Goal: Check status: Check status

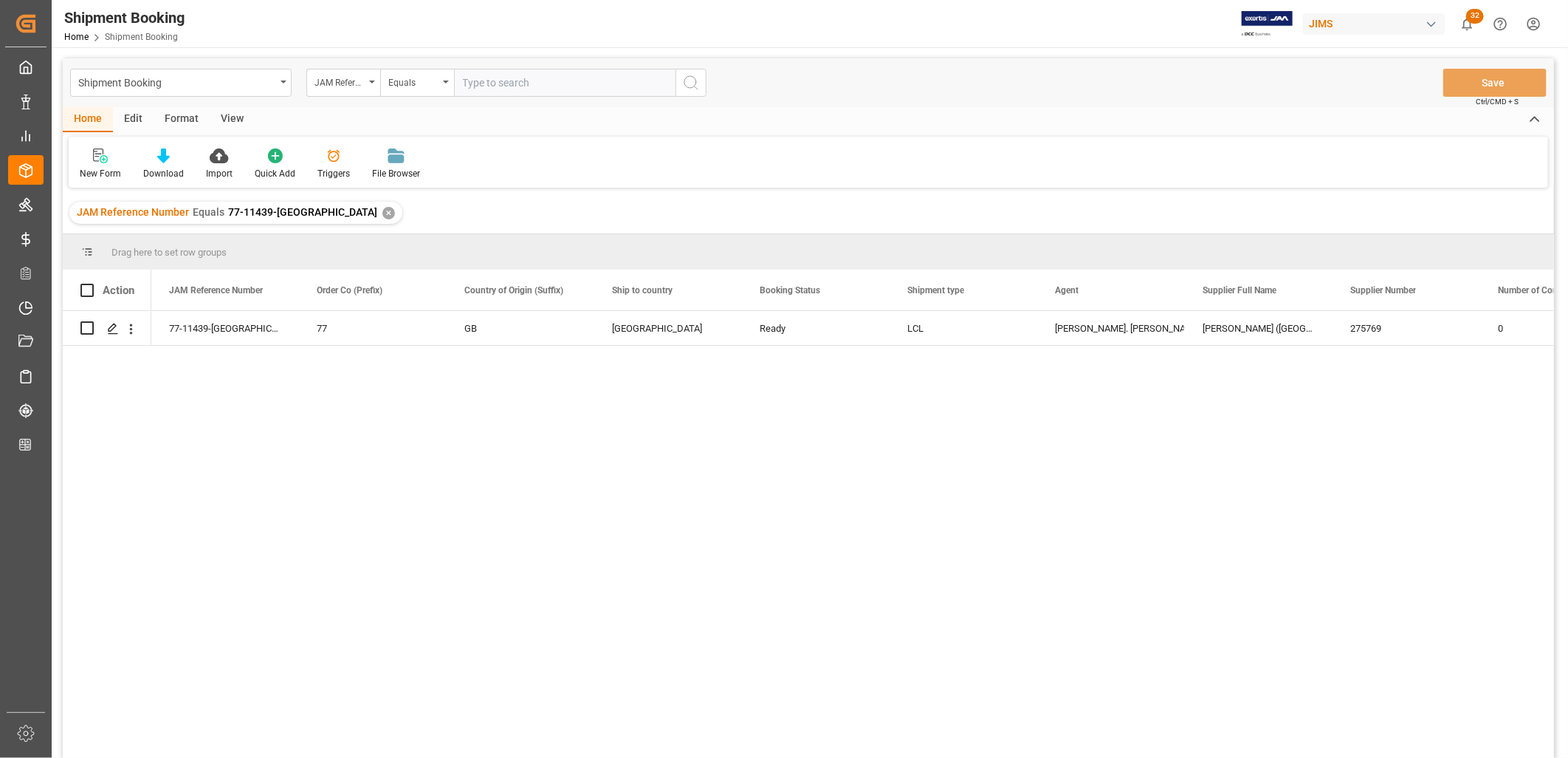
click at [383, 211] on div "✕" at bounding box center [388, 213] width 13 height 13
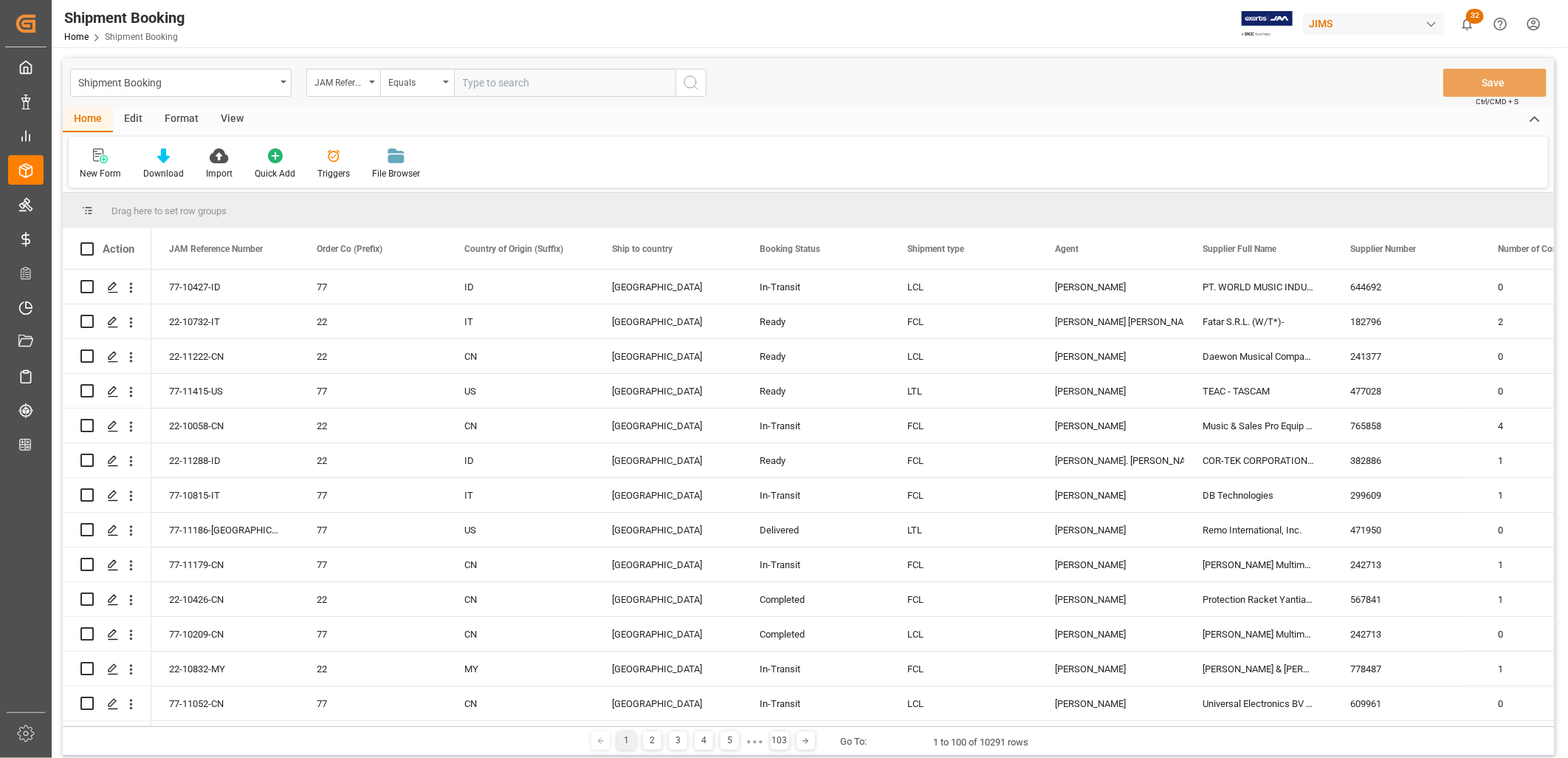
click at [469, 85] on input "text" at bounding box center [565, 82] width 221 height 28
paste input "77-10598-CN"
type input "77-10598-CN"
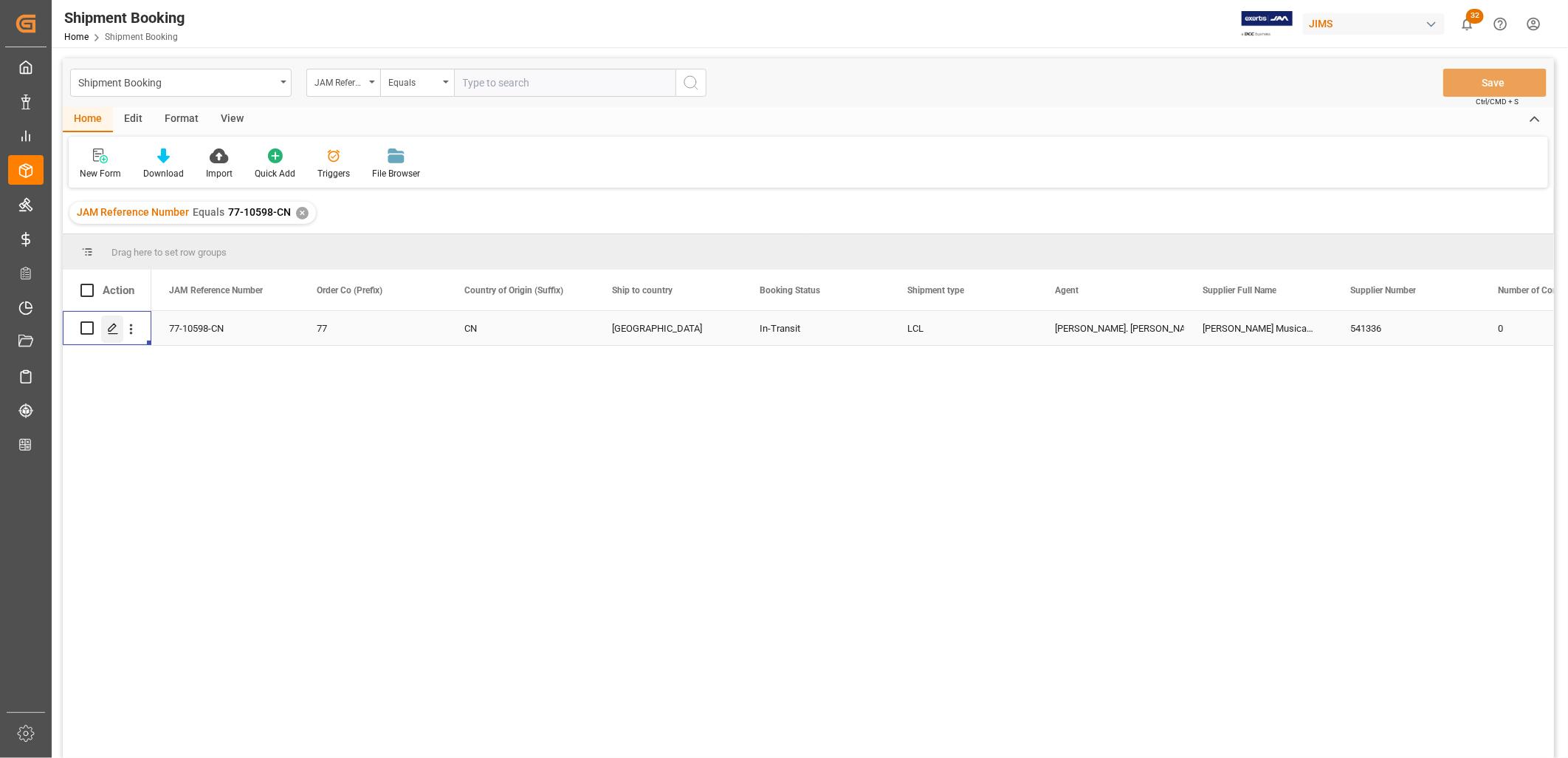
click at [114, 330] on icon "Press SPACE to select this row." at bounding box center [113, 328] width 12 height 12
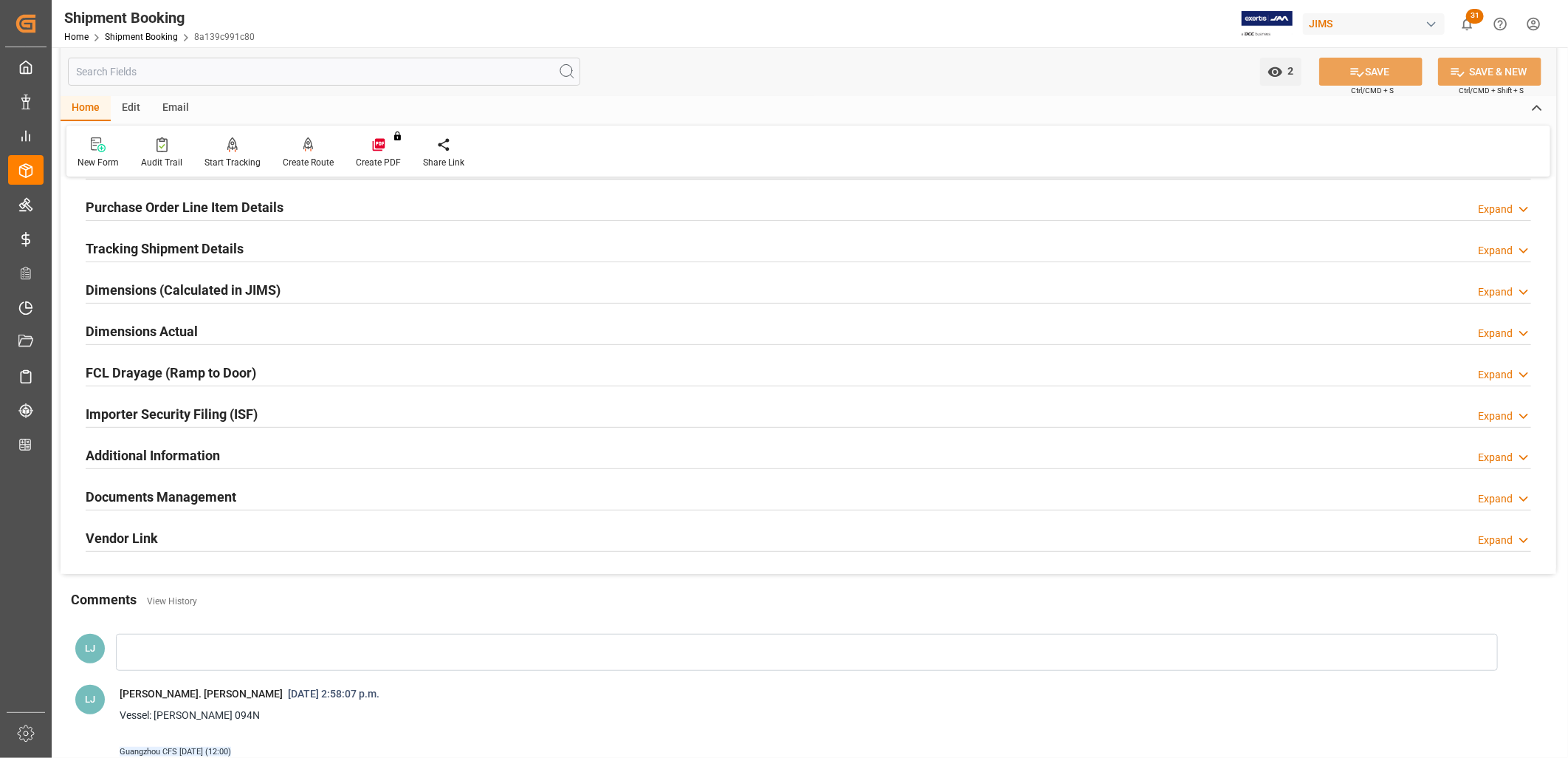
scroll to position [246, 0]
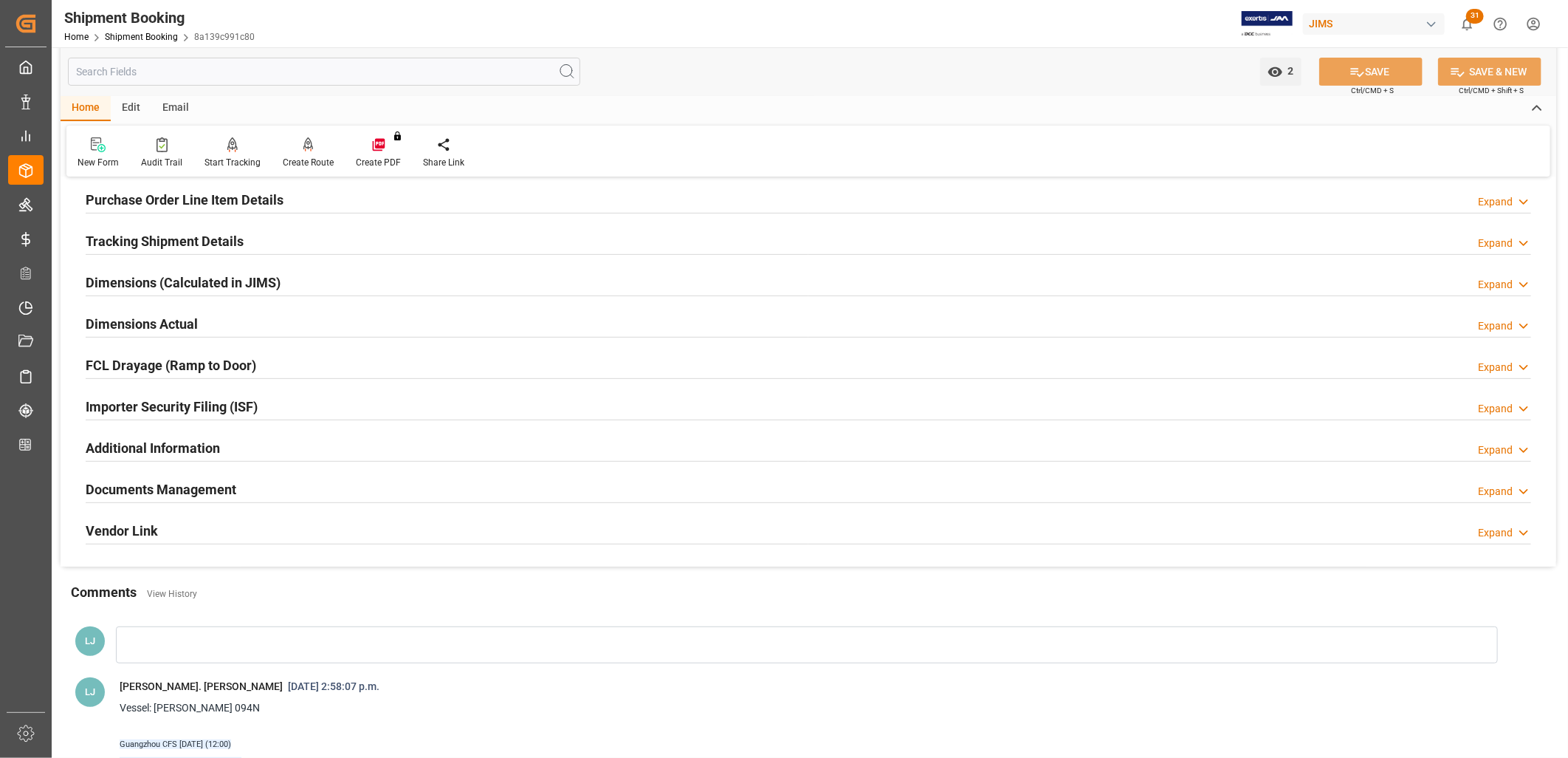
click at [209, 486] on h2 "Documents Management" at bounding box center [160, 489] width 151 height 20
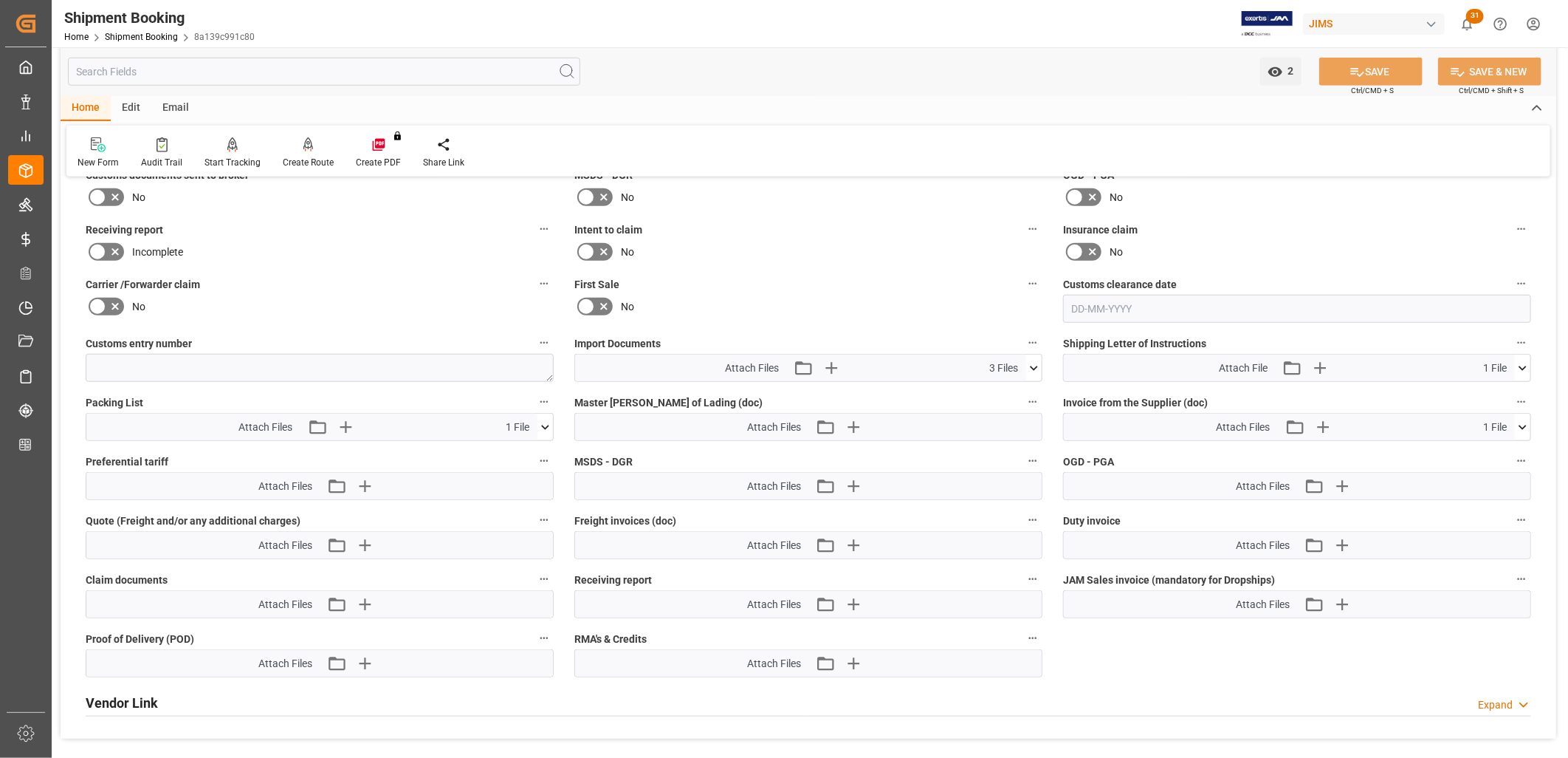
scroll to position [656, 0]
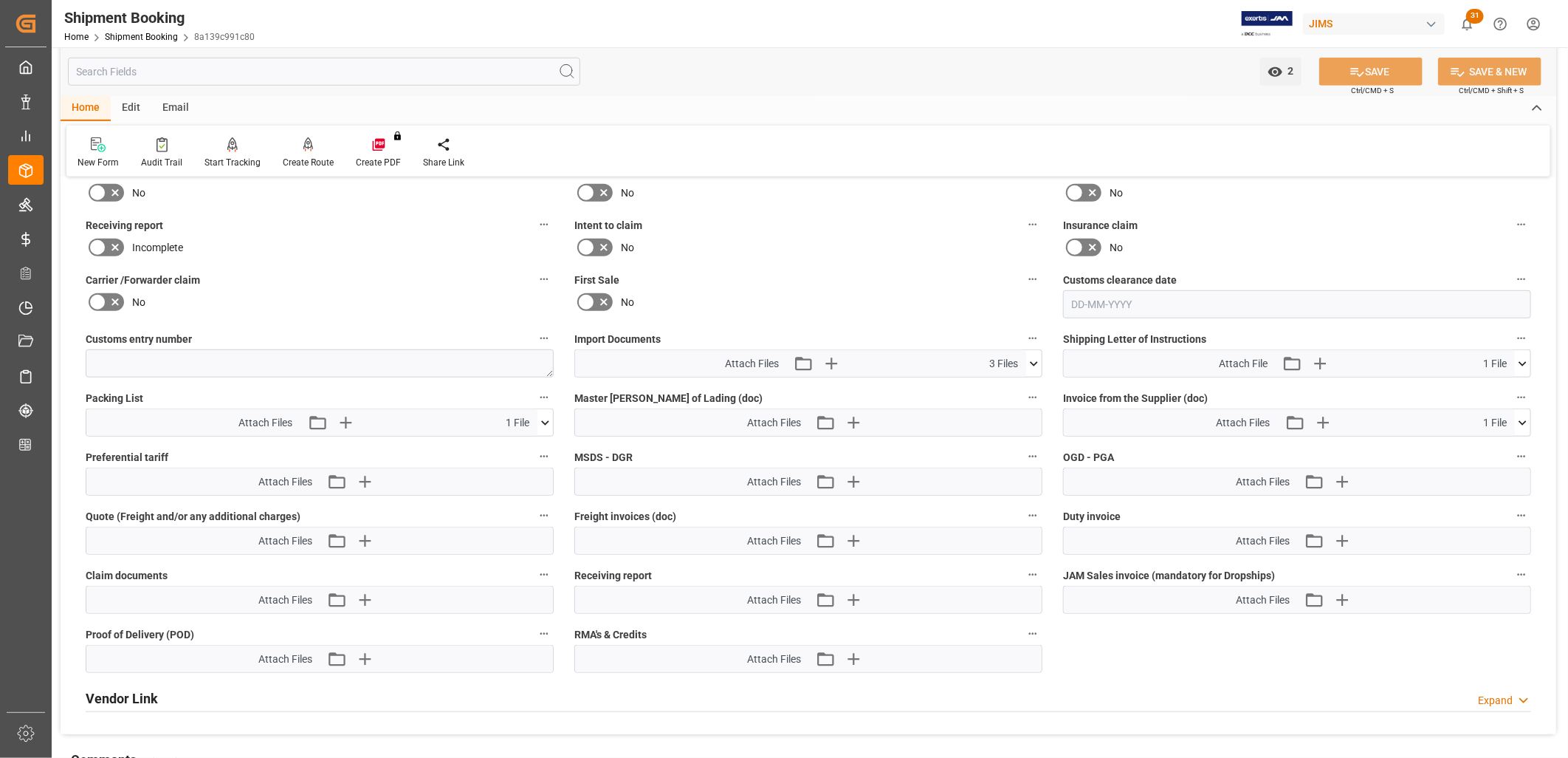
click at [1034, 361] on icon at bounding box center [1034, 363] width 8 height 4
click at [827, 352] on icon "button" at bounding box center [831, 363] width 24 height 24
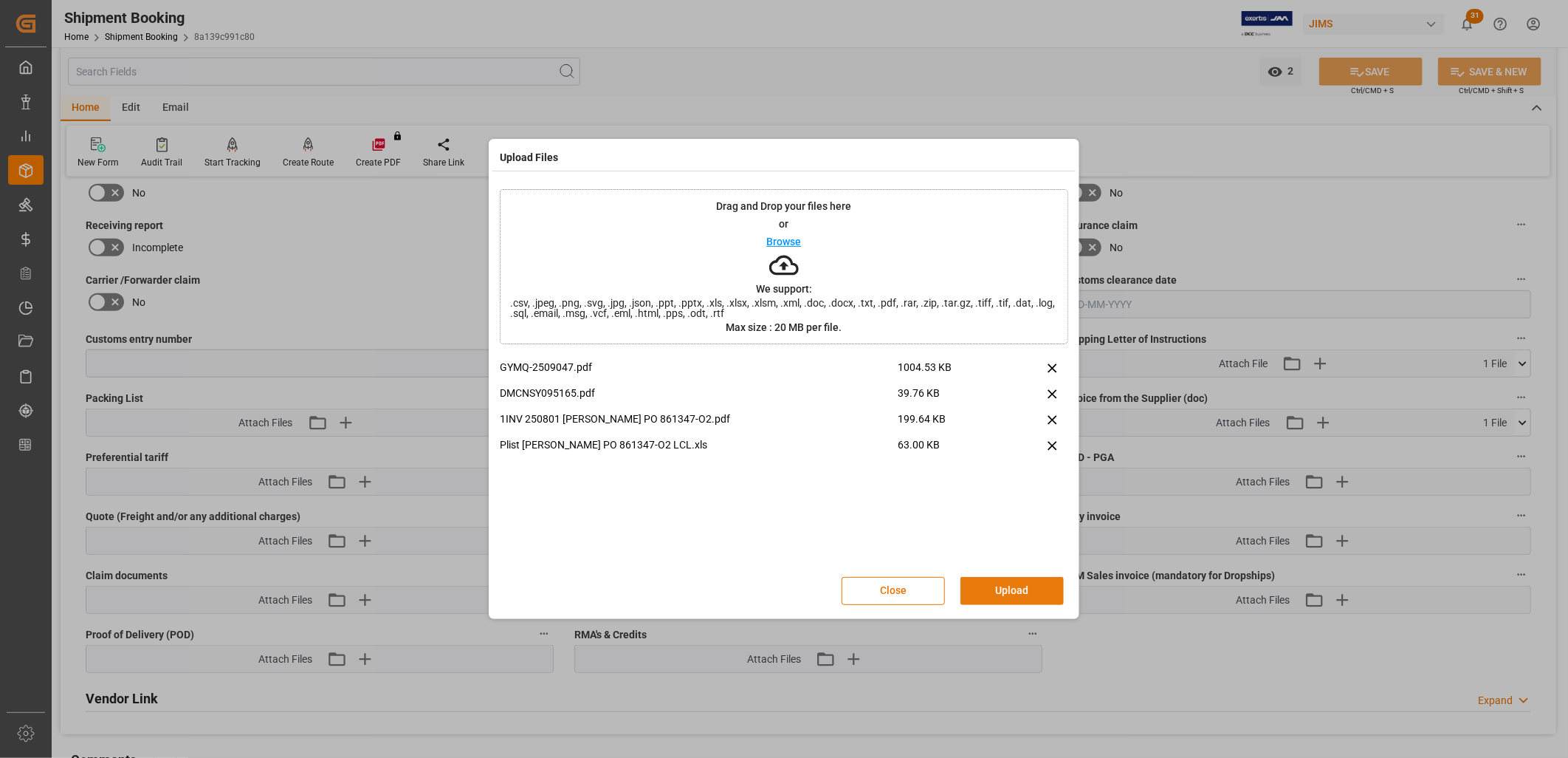
click at [1029, 588] on button "Upload" at bounding box center [1012, 591] width 103 height 28
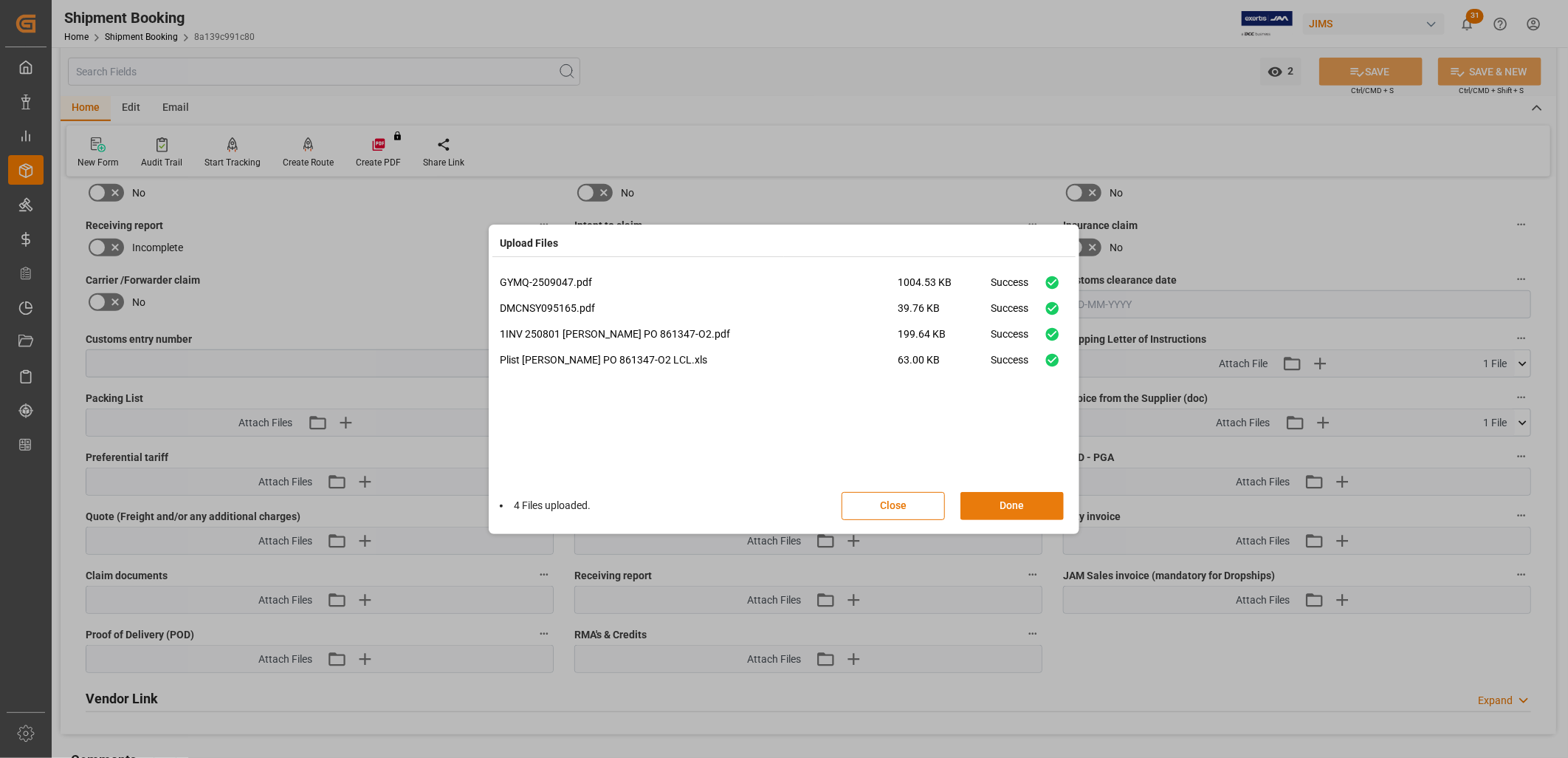
click at [1036, 501] on button "Done" at bounding box center [1012, 506] width 103 height 28
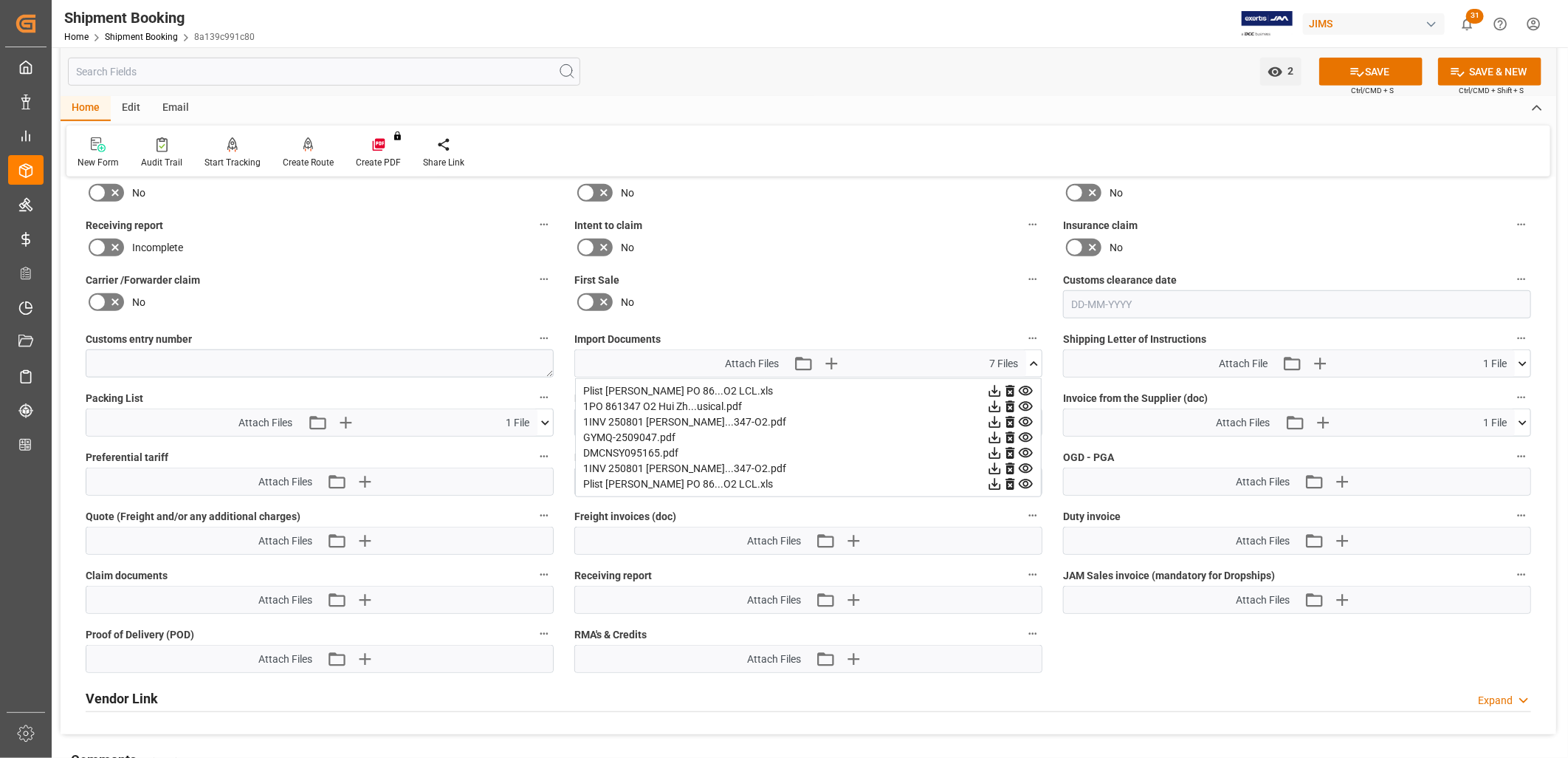
scroll to position [574, 0]
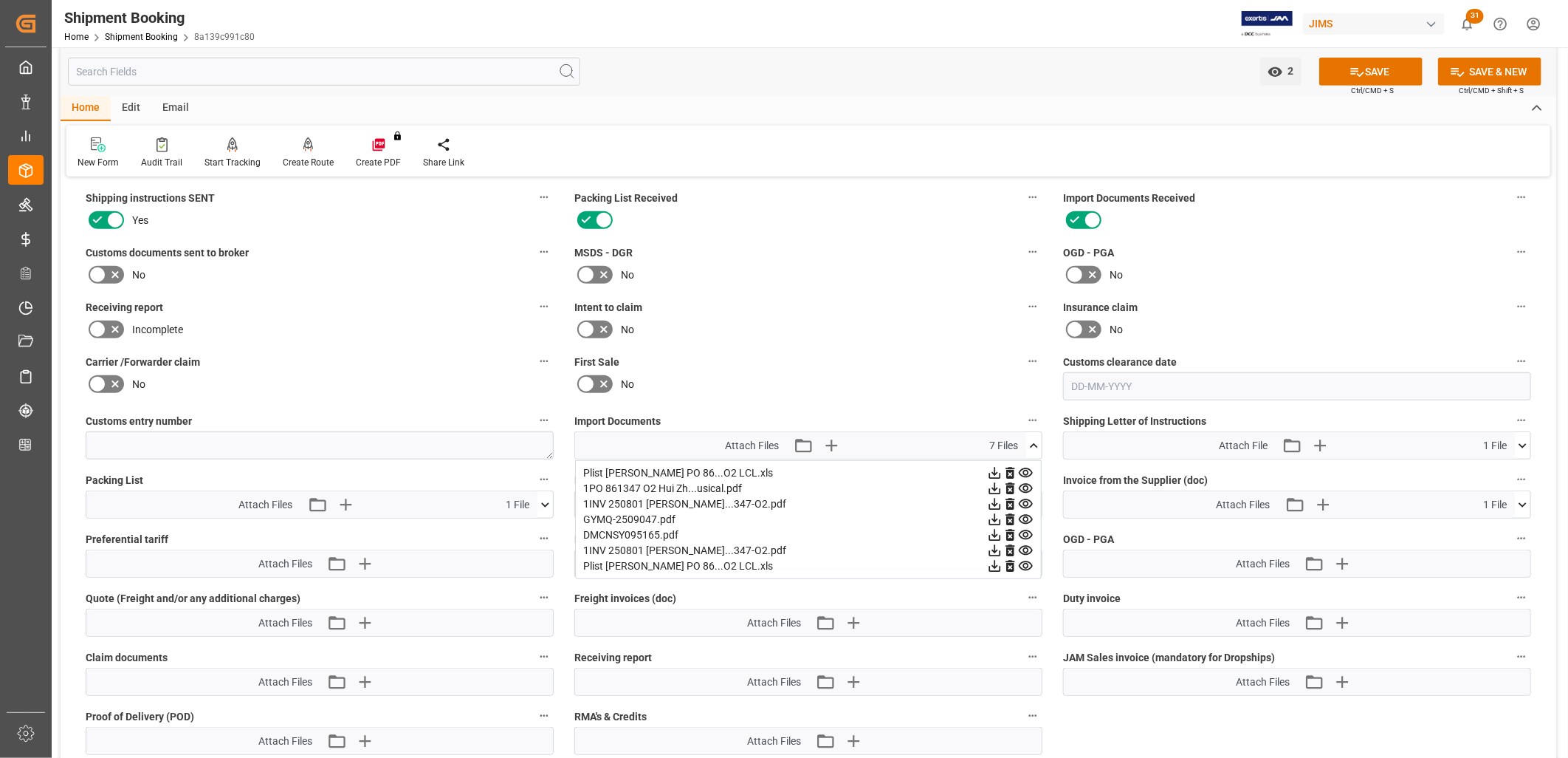
click at [1038, 438] on icon at bounding box center [1034, 445] width 16 height 16
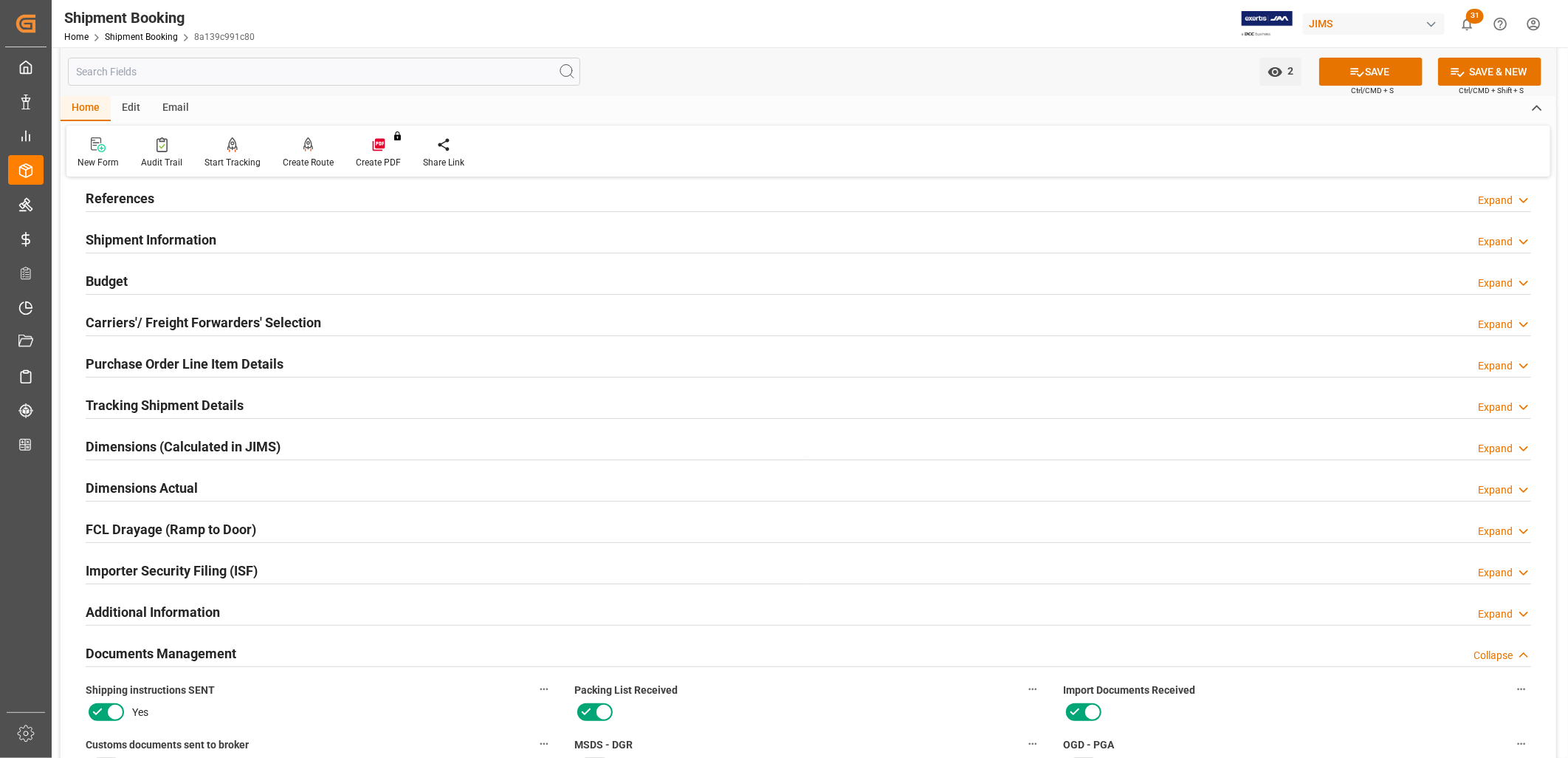
scroll to position [0, 0]
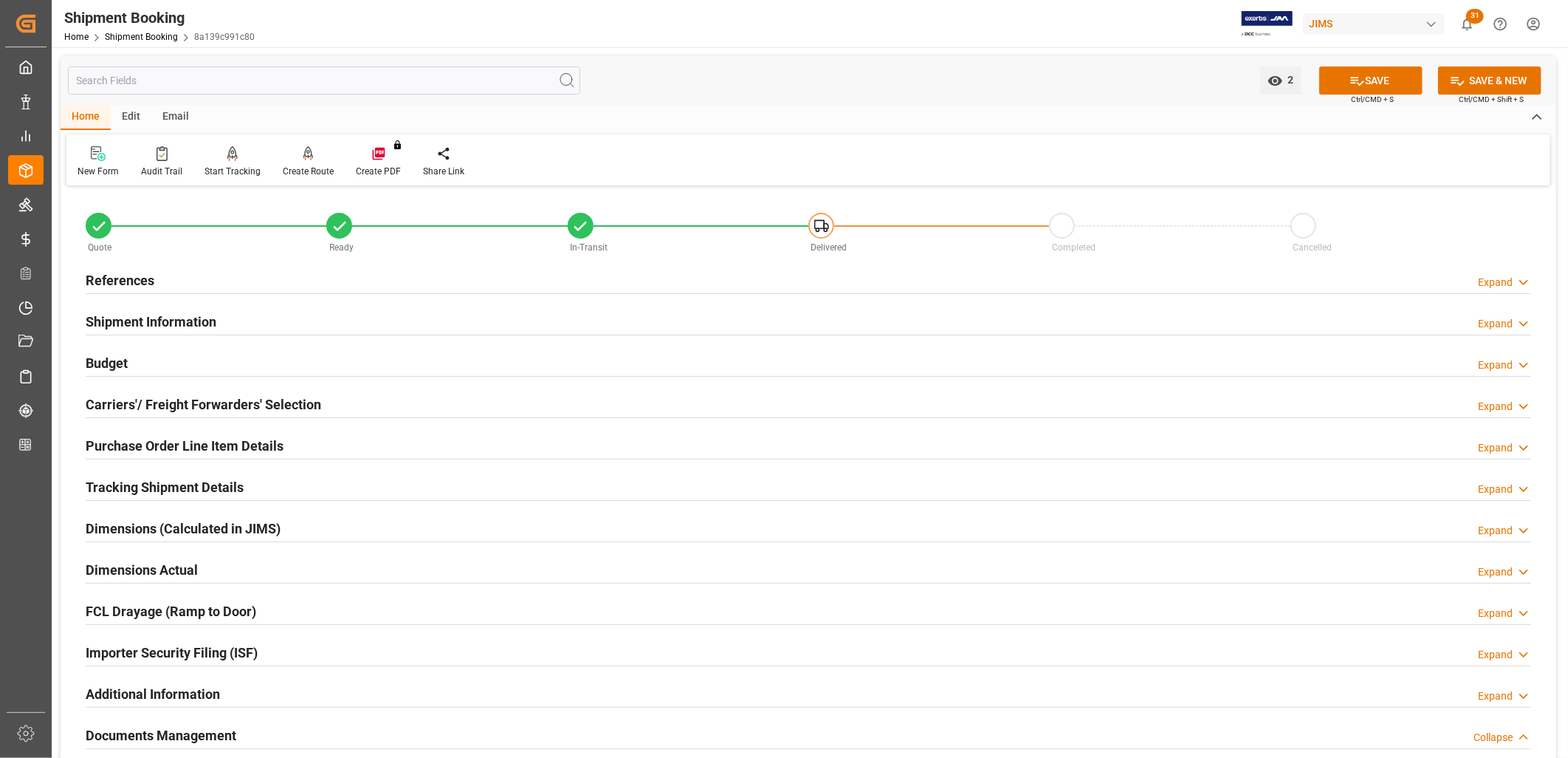
click at [184, 446] on h2 "Purchase Order Line Item Details" at bounding box center [184, 445] width 198 height 20
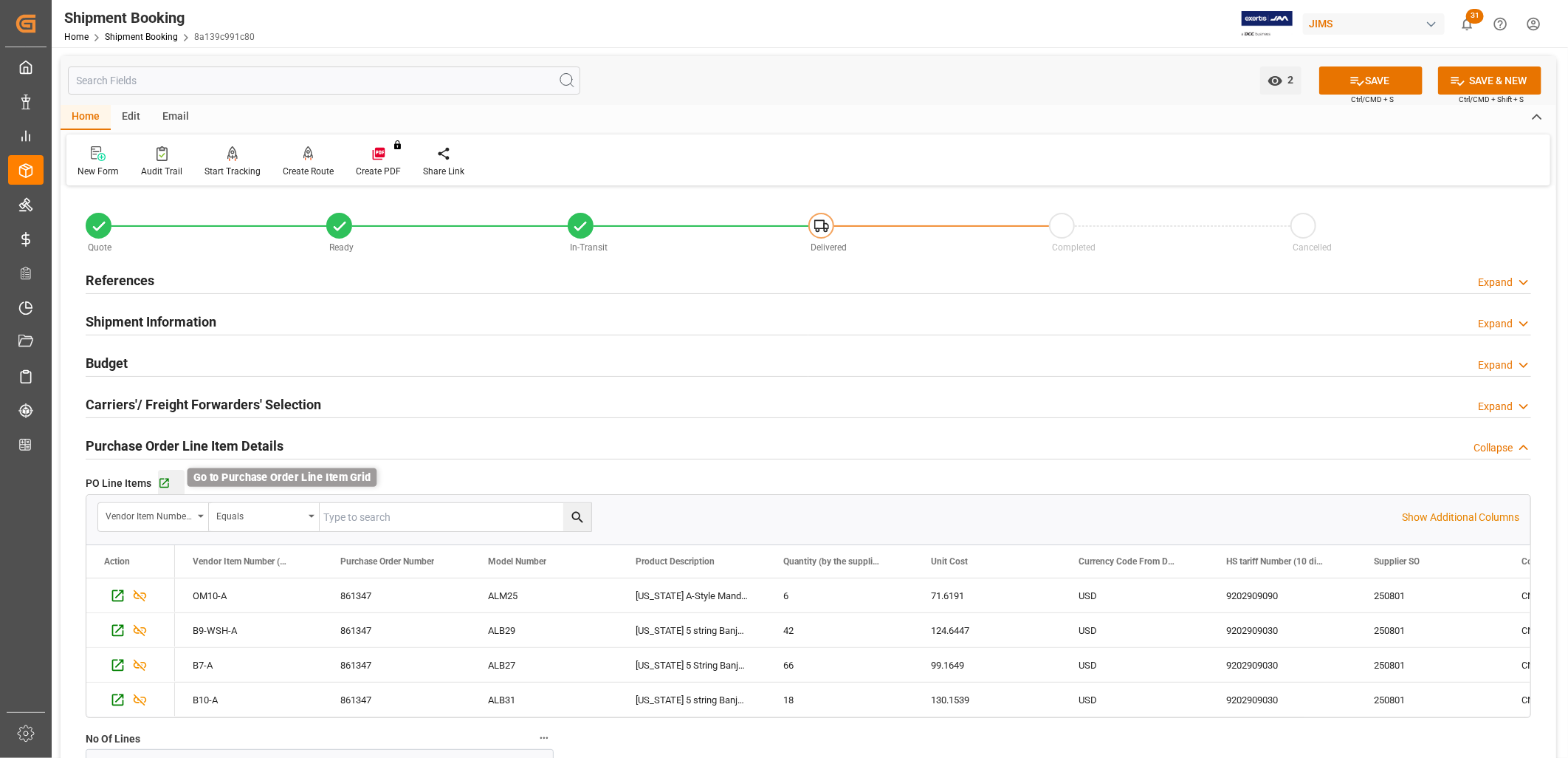
click at [166, 480] on icon "button" at bounding box center [164, 483] width 10 height 10
click at [163, 480] on icon "button" at bounding box center [164, 483] width 13 height 13
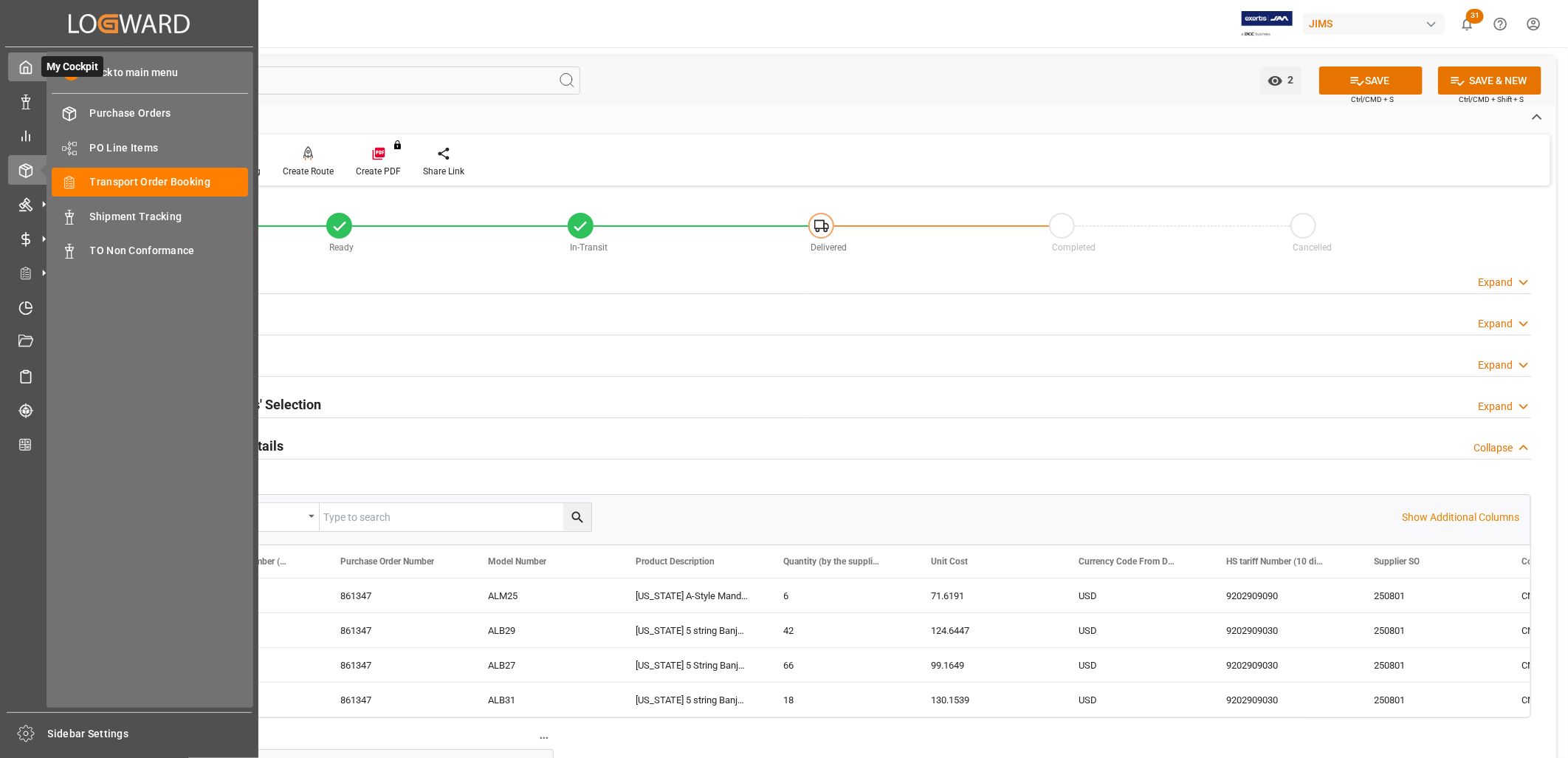
click at [30, 70] on icon at bounding box center [26, 68] width 15 height 15
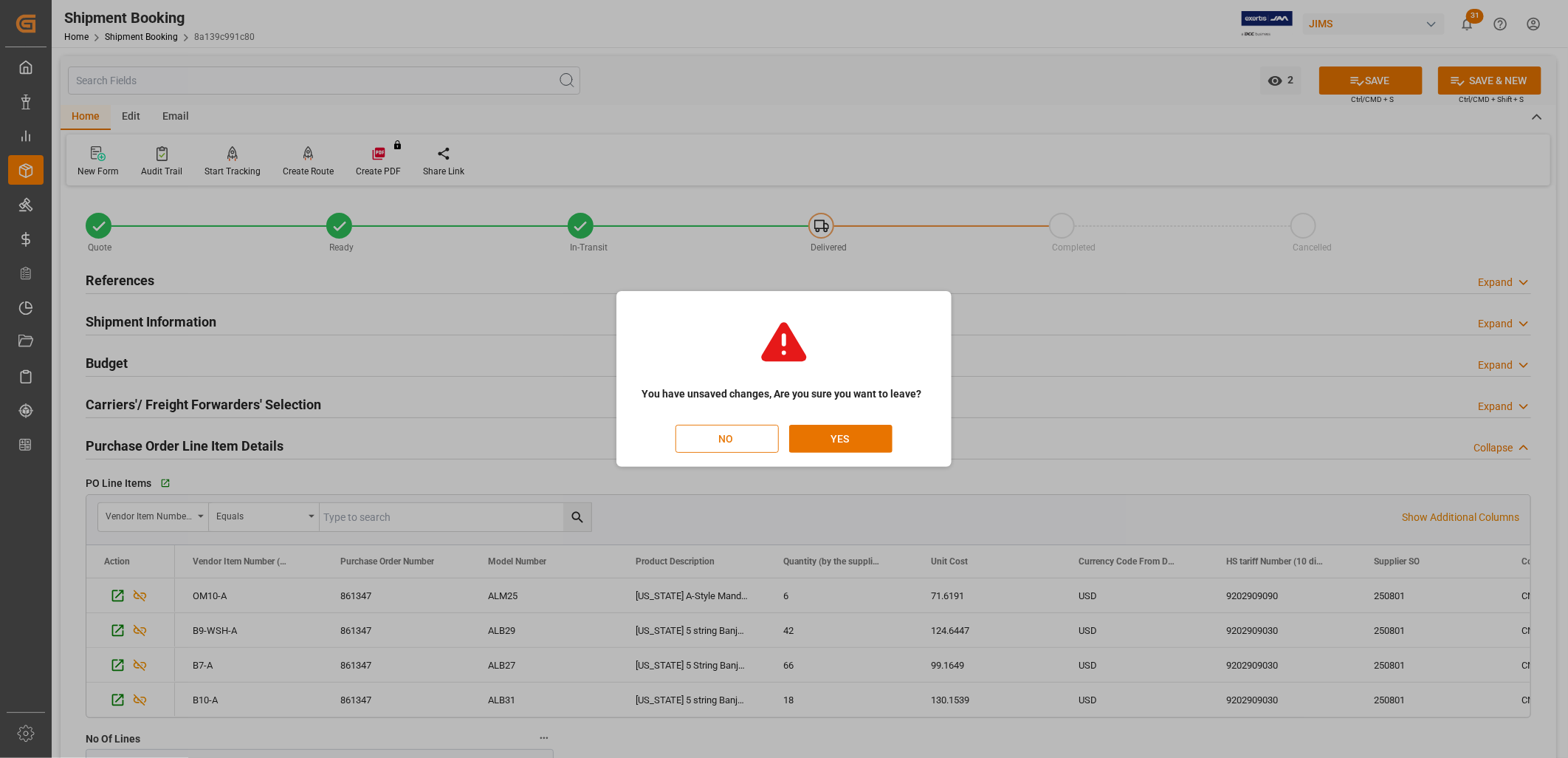
click at [724, 440] on button "NO" at bounding box center [726, 439] width 103 height 28
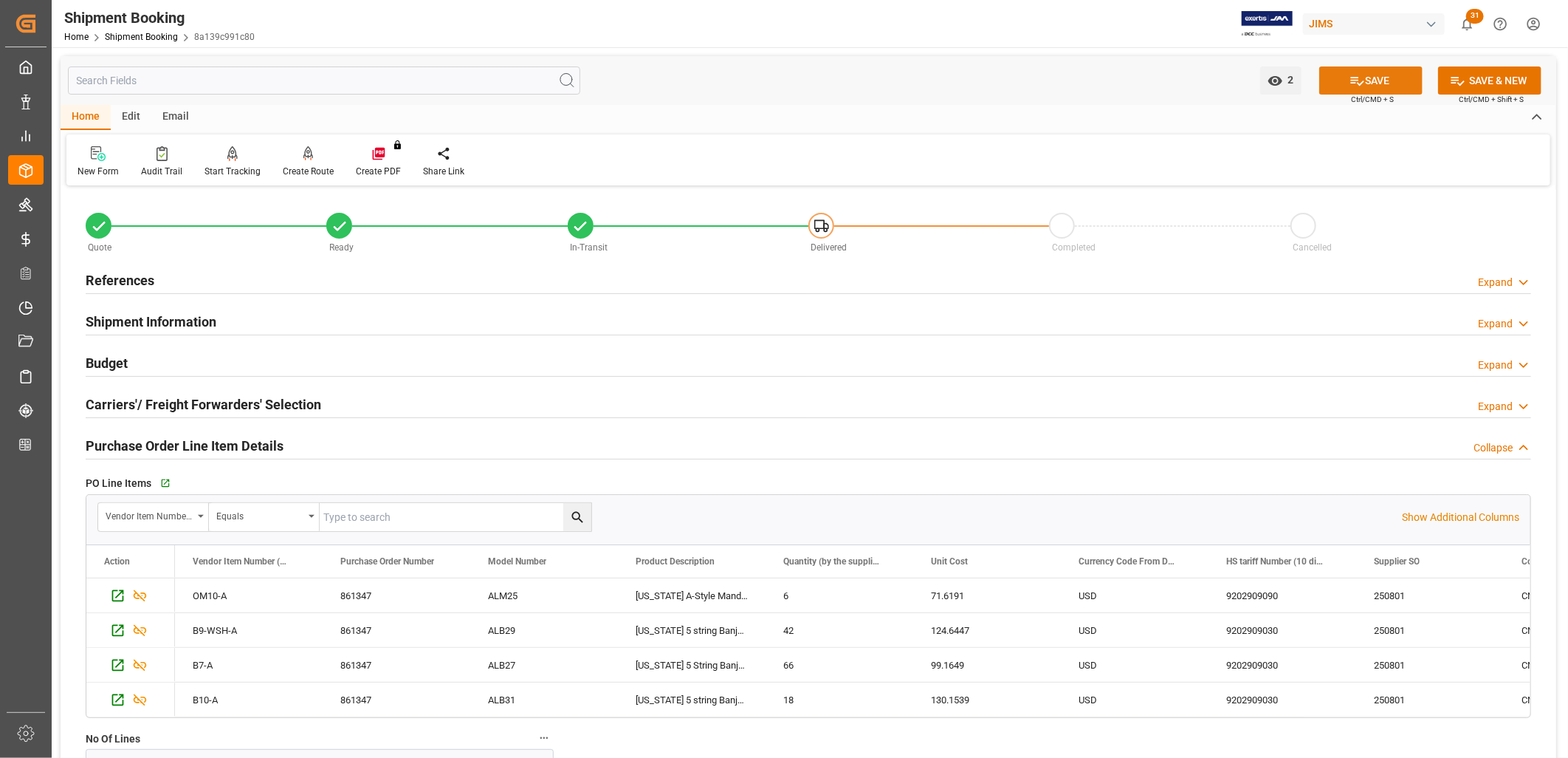
click at [1381, 77] on button "SAVE" at bounding box center [1370, 80] width 103 height 28
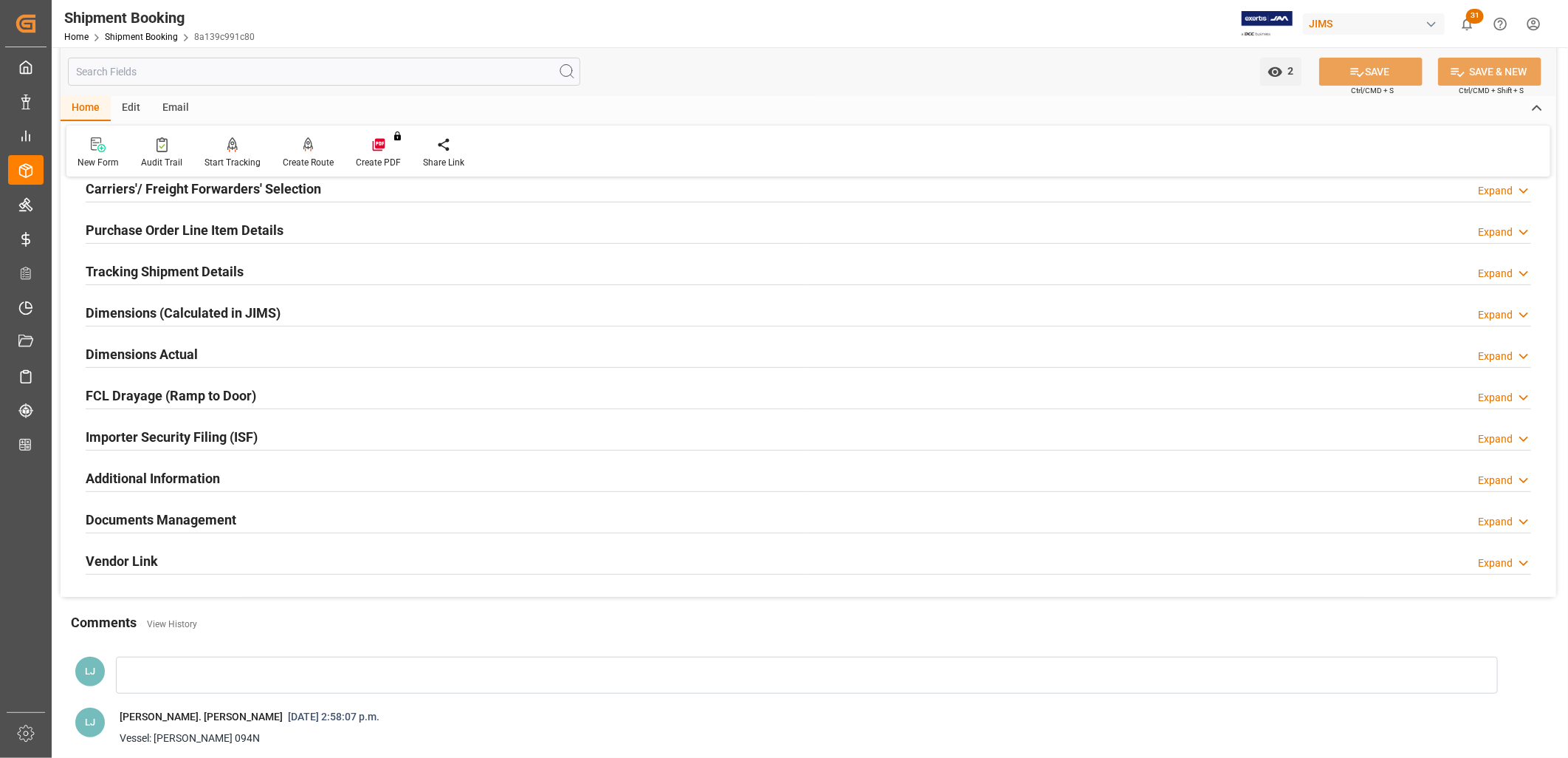
scroll to position [246, 0]
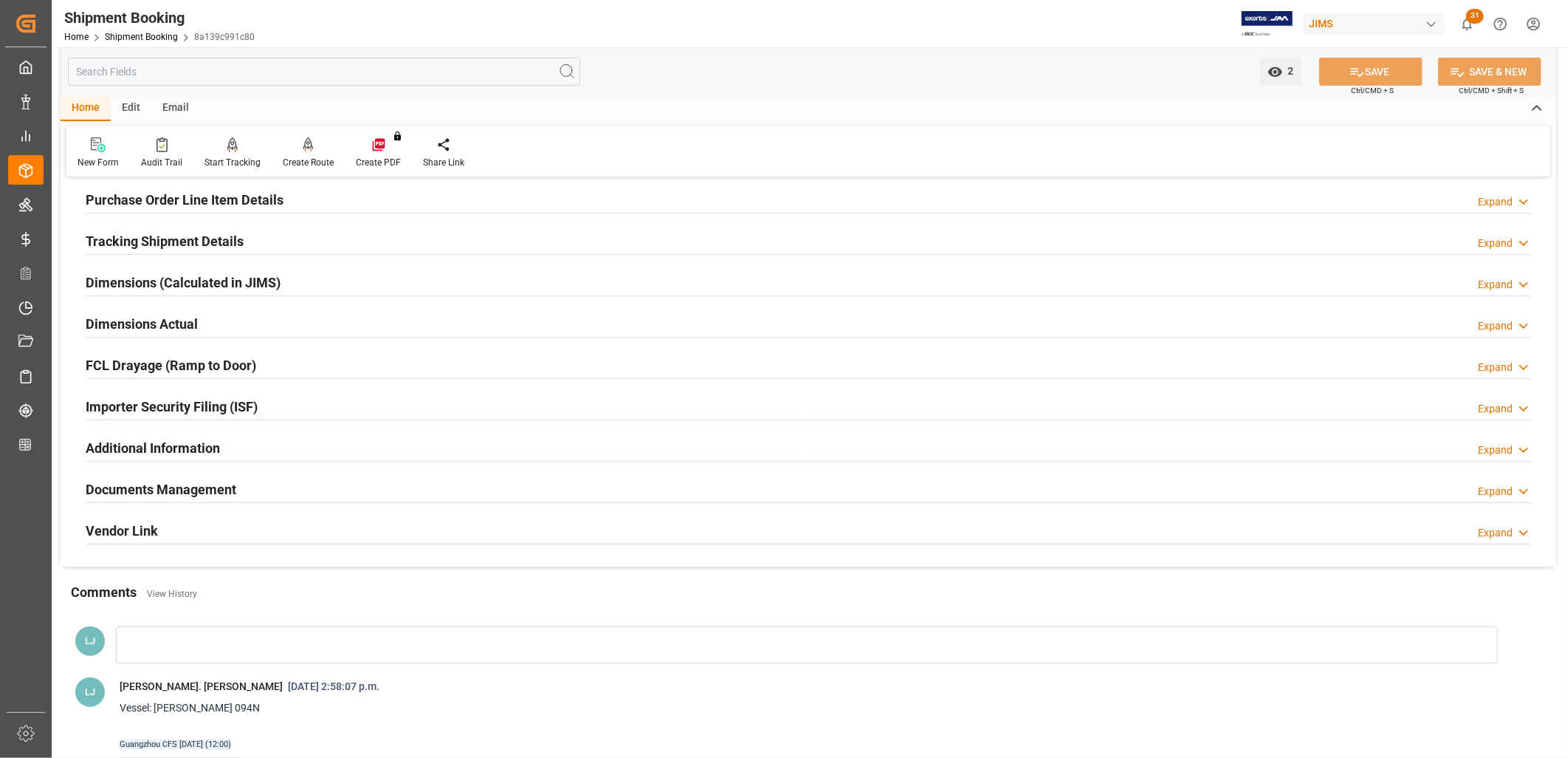
click at [172, 488] on h2 "Documents Management" at bounding box center [160, 489] width 151 height 20
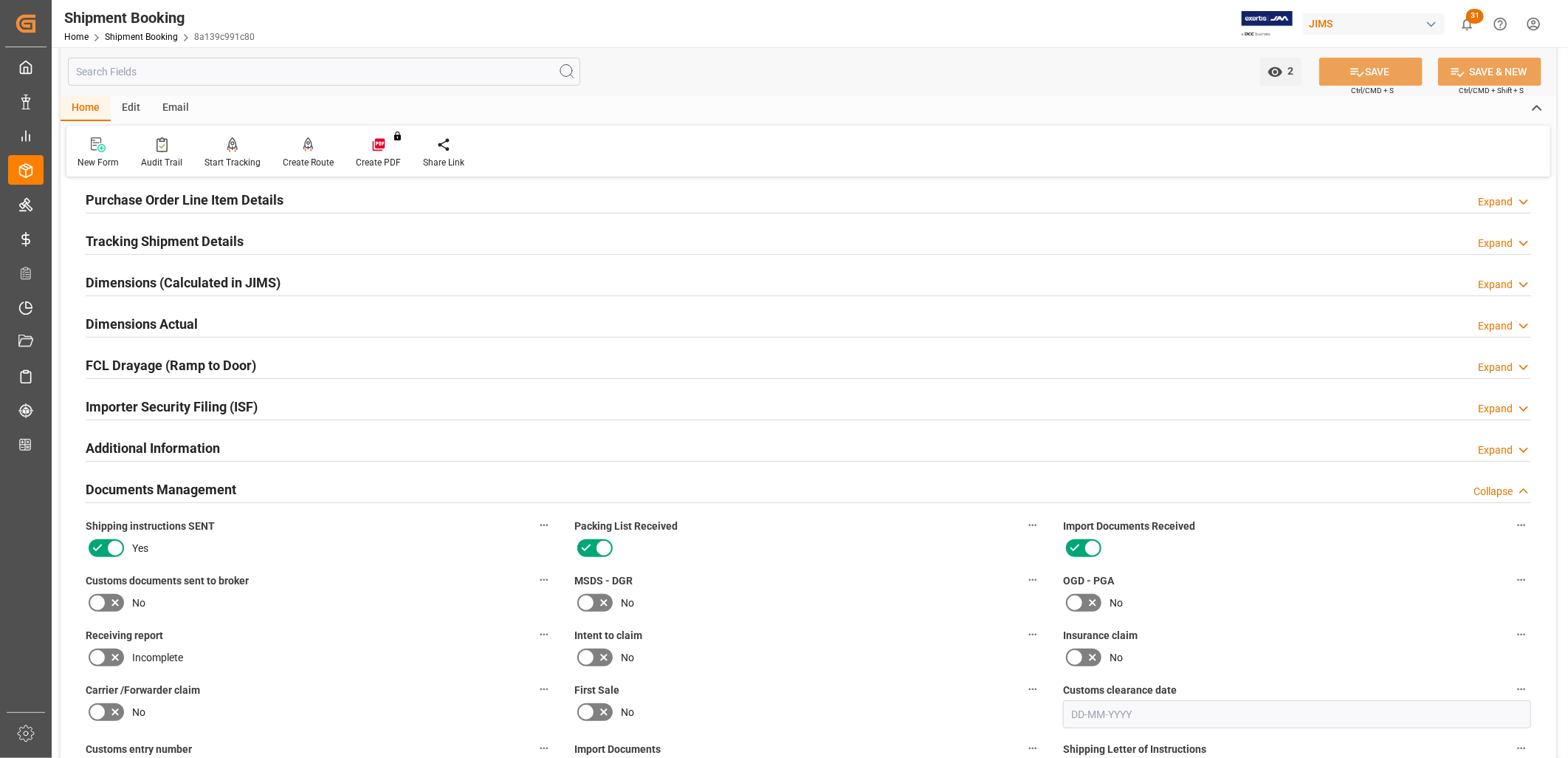
click at [99, 601] on icon at bounding box center [97, 603] width 18 height 18
click at [0, 0] on input "checkbox" at bounding box center [0, 0] width 0 height 0
click at [1382, 66] on button "SAVE" at bounding box center [1370, 72] width 103 height 28
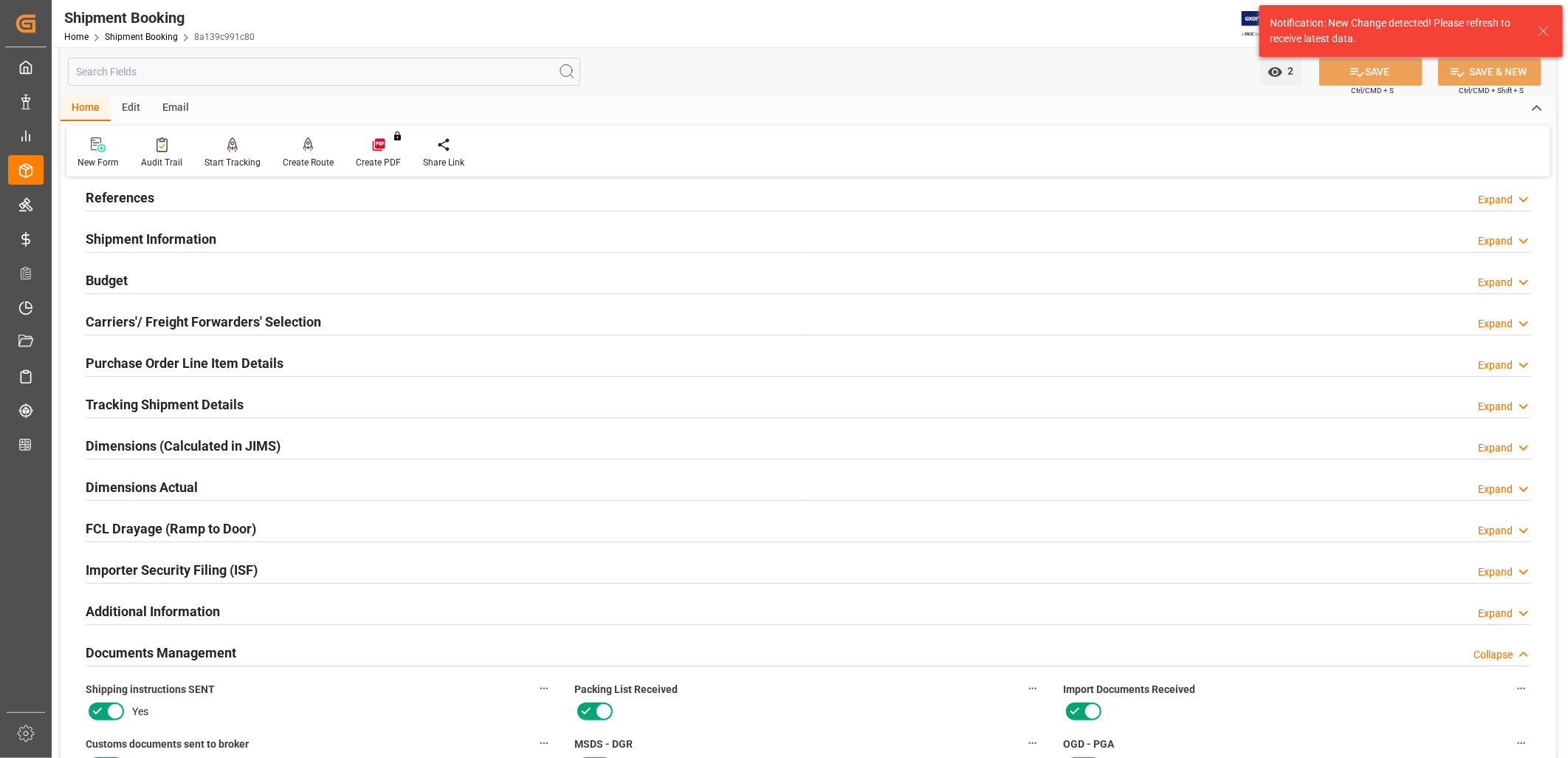
scroll to position [82, 0]
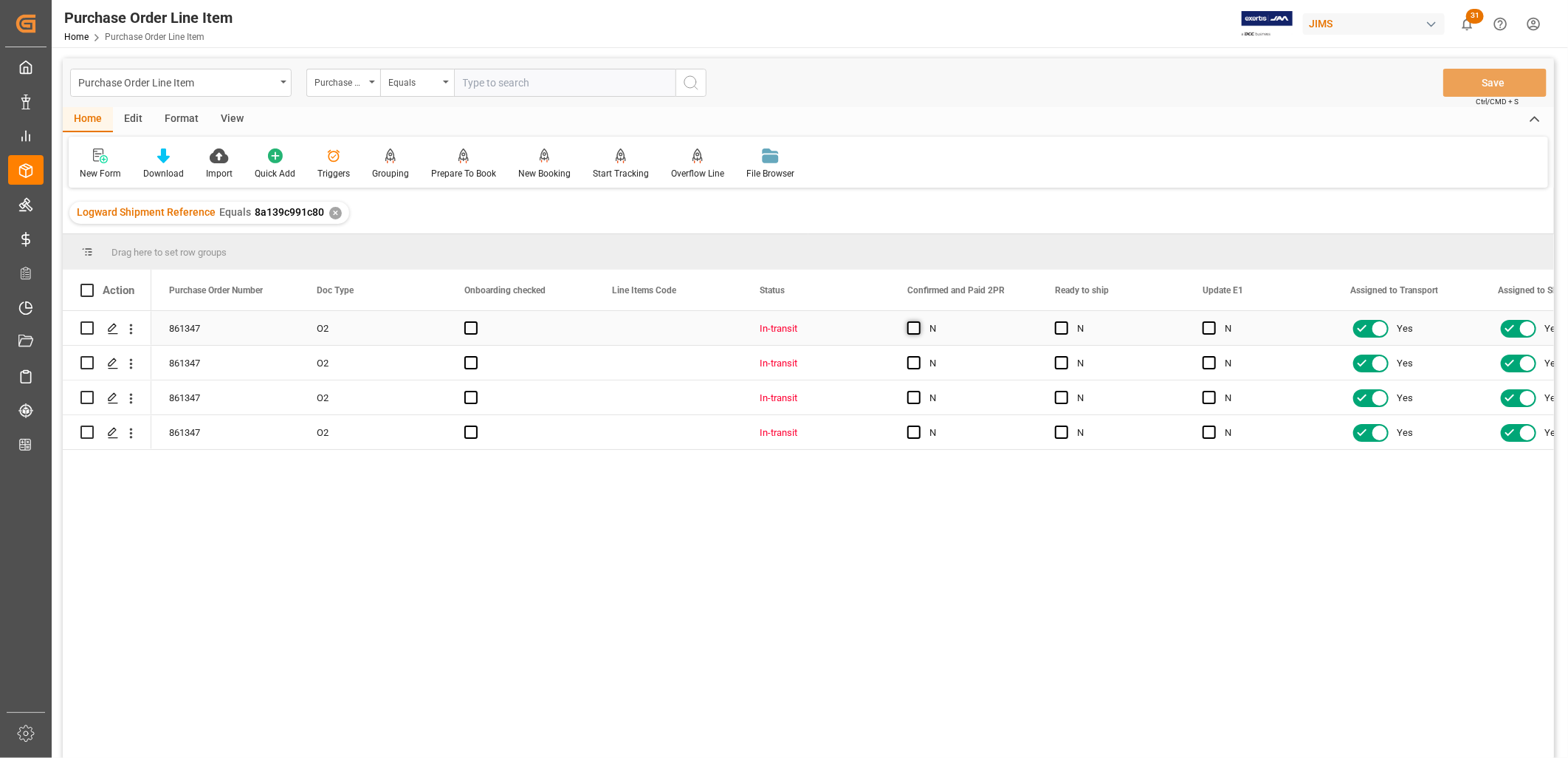
click at [910, 330] on span "Press SPACE to select this row." at bounding box center [914, 328] width 13 height 13
click at [919, 321] on input "Press SPACE to select this row." at bounding box center [919, 321] width 0 height 0
click at [914, 362] on span "Press SPACE to select this row." at bounding box center [914, 363] width 13 height 13
click at [919, 356] on input "Press SPACE to select this row." at bounding box center [919, 356] width 0 height 0
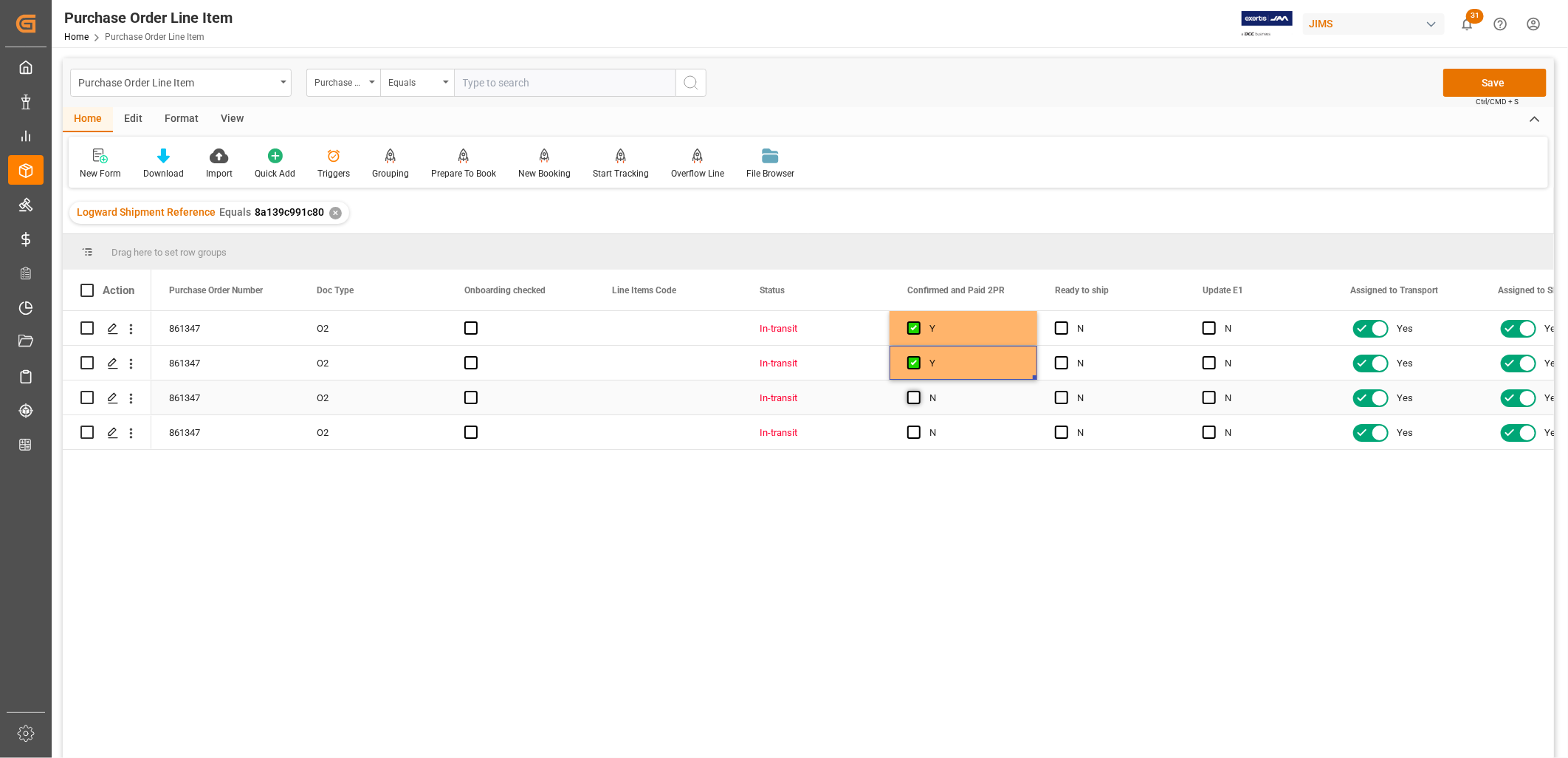
click at [914, 398] on span "Press SPACE to select this row." at bounding box center [914, 398] width 13 height 13
click at [919, 391] on input "Press SPACE to select this row." at bounding box center [919, 391] width 0 height 0
click at [913, 435] on span "Press SPACE to select this row." at bounding box center [914, 433] width 13 height 13
click at [919, 426] on input "Press SPACE to select this row." at bounding box center [919, 426] width 0 height 0
click at [1060, 325] on span "Press SPACE to select this row." at bounding box center [1061, 328] width 13 height 13
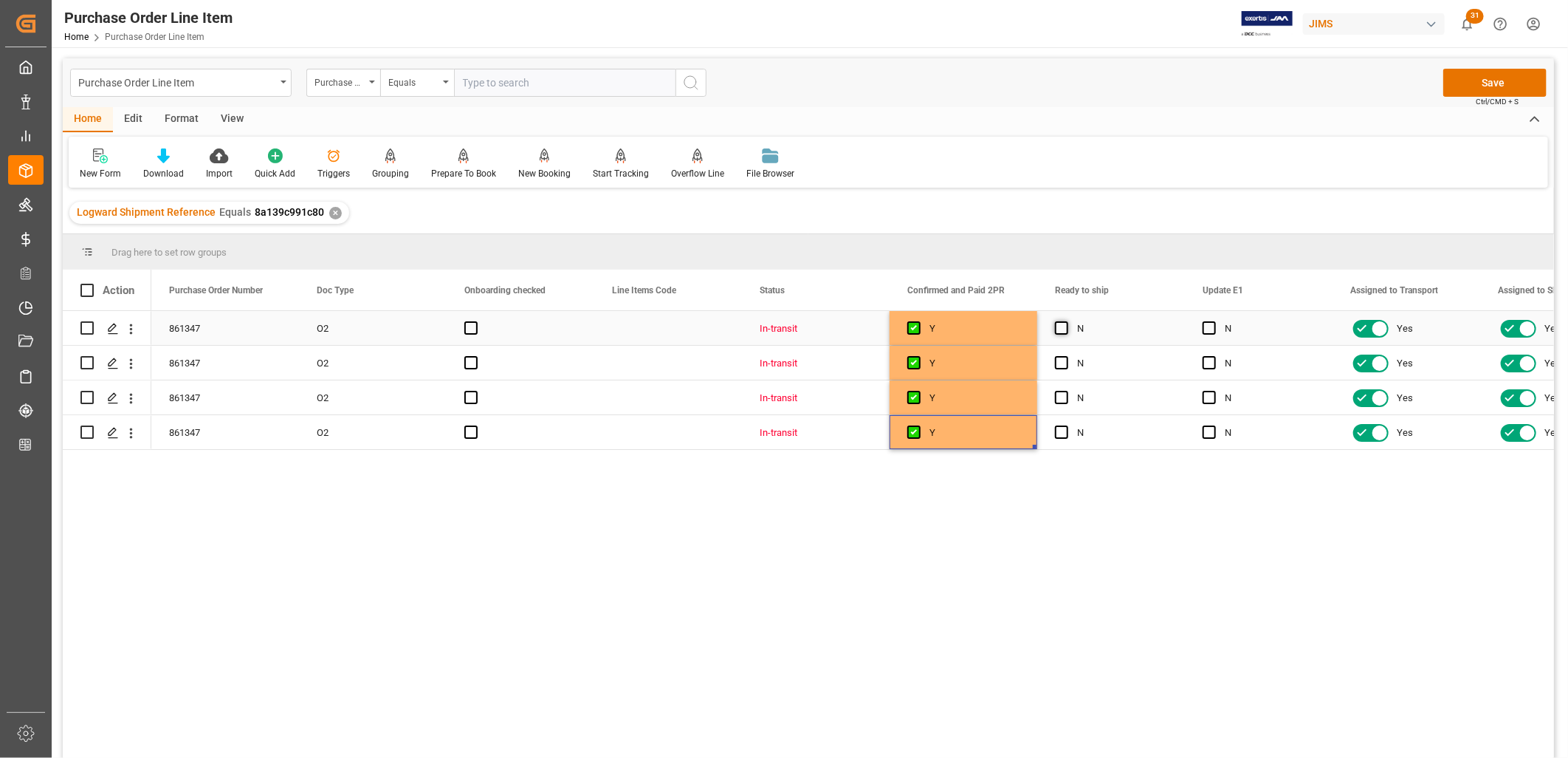
click at [1066, 321] on input "Press SPACE to select this row." at bounding box center [1066, 321] width 0 height 0
click at [1064, 366] on span "Press SPACE to select this row." at bounding box center [1061, 363] width 13 height 13
click at [1066, 356] on input "Press SPACE to select this row." at bounding box center [1066, 356] width 0 height 0
click at [1057, 397] on span "Press SPACE to select this row." at bounding box center [1061, 398] width 13 height 13
click at [1066, 391] on input "Press SPACE to select this row." at bounding box center [1066, 391] width 0 height 0
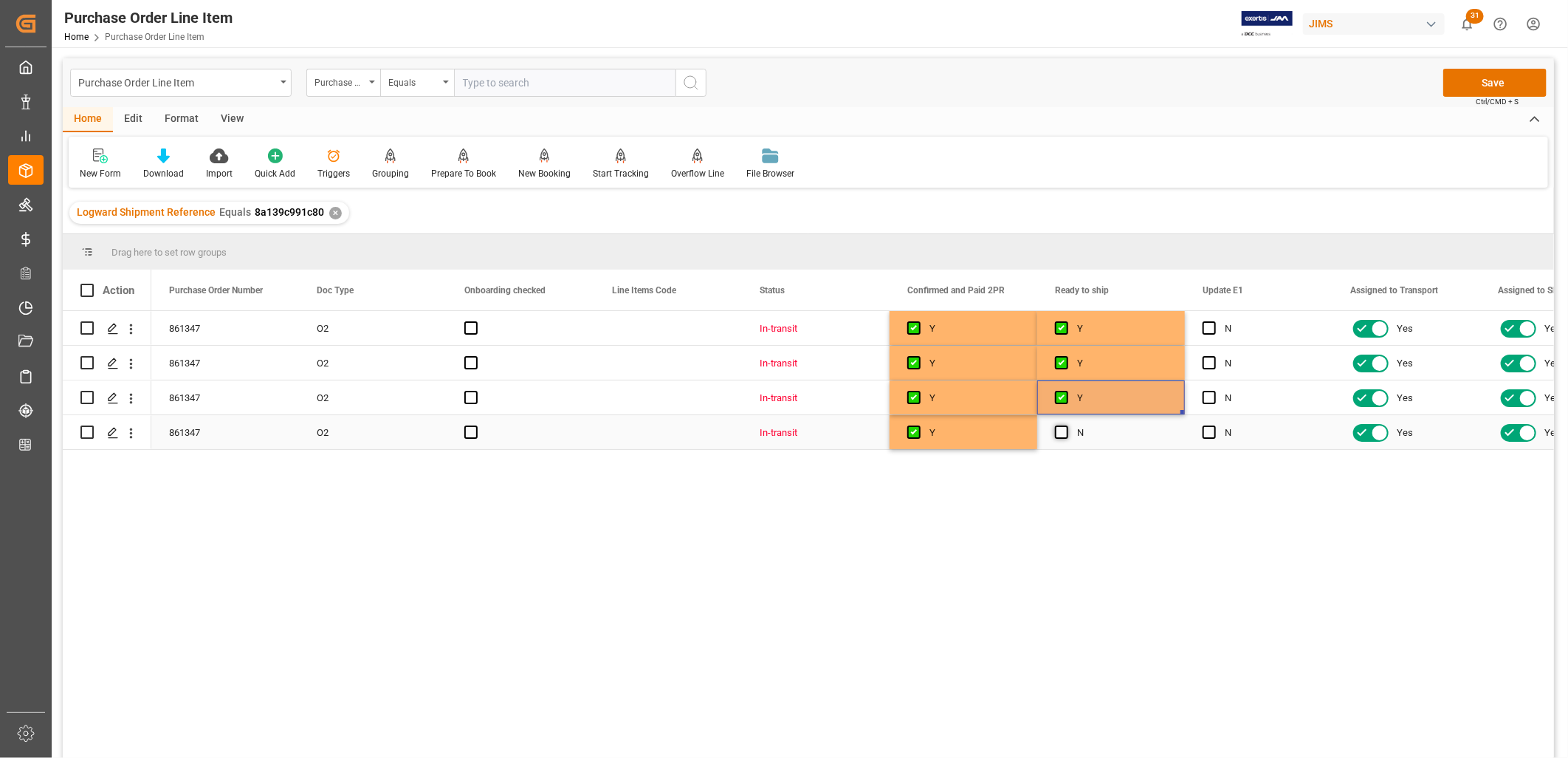
click at [1059, 426] on span "Press SPACE to select this row." at bounding box center [1061, 433] width 13 height 13
click at [1066, 426] on input "Press SPACE to select this row." at bounding box center [1066, 426] width 0 height 0
click at [1517, 86] on button "Save" at bounding box center [1494, 82] width 103 height 28
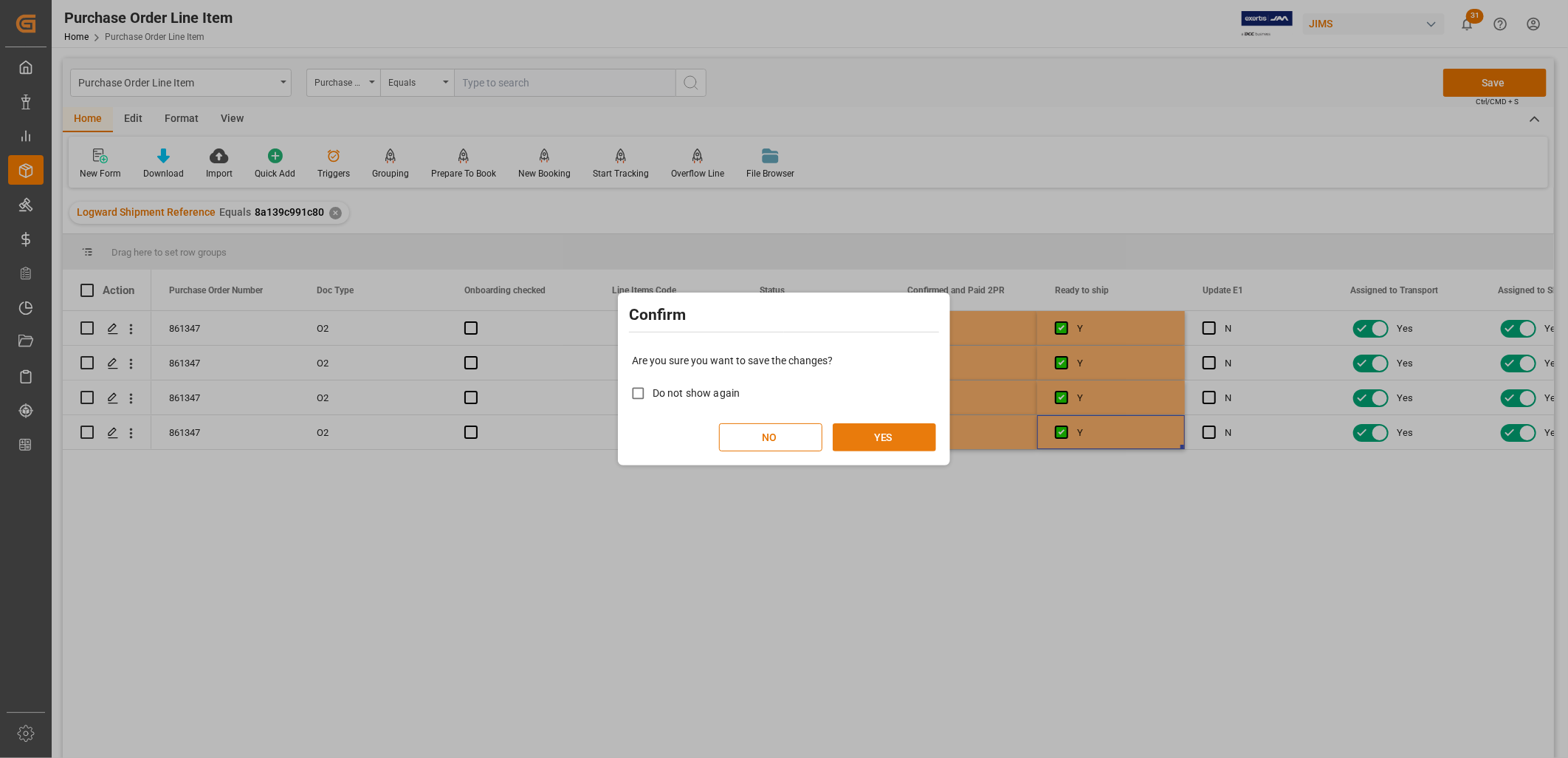
click at [891, 439] on button "YES" at bounding box center [884, 438] width 103 height 28
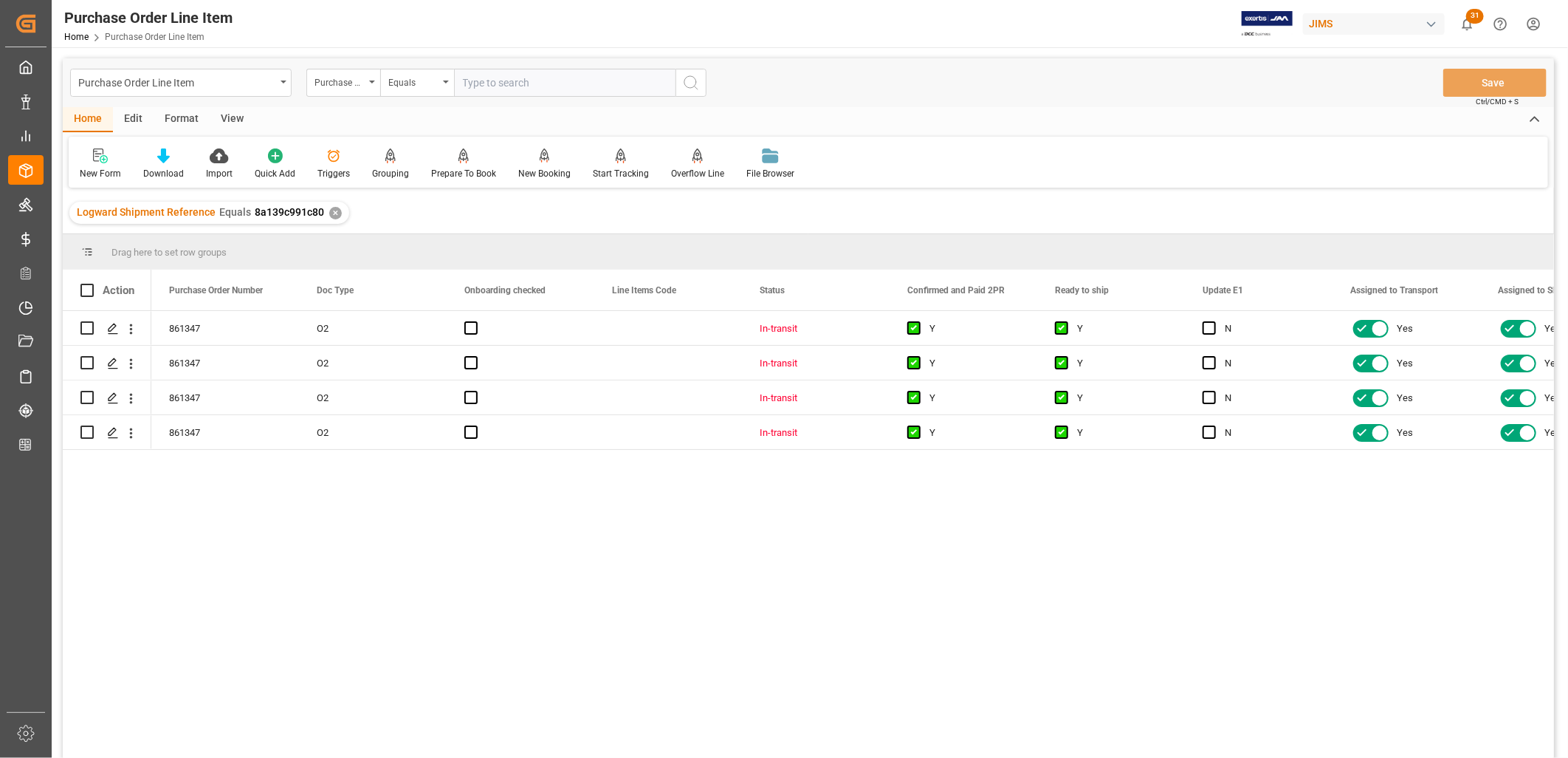
click at [232, 119] on div "View" at bounding box center [232, 120] width 45 height 25
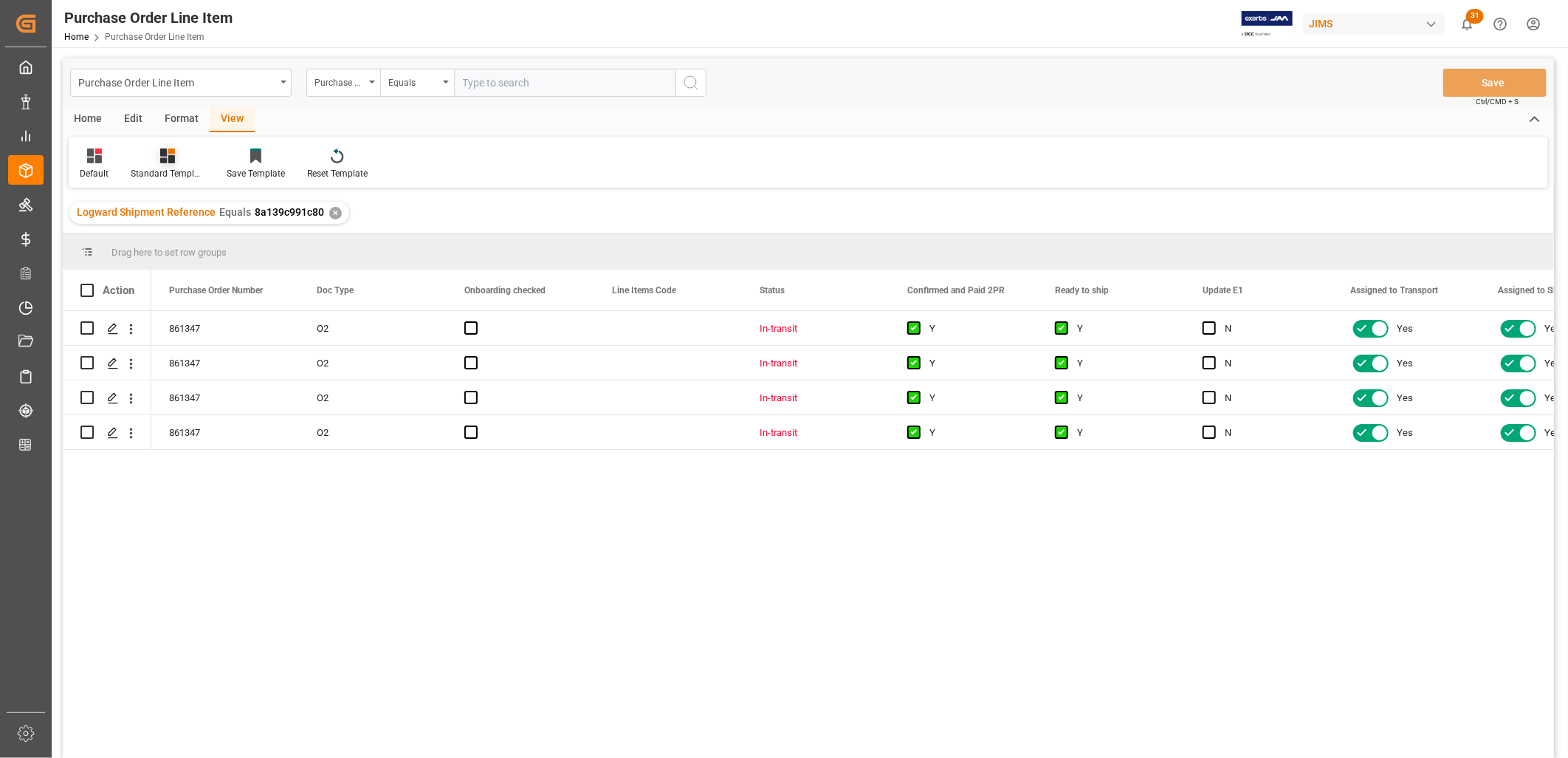
click at [167, 169] on div "Standard Templates" at bounding box center [167, 174] width 74 height 13
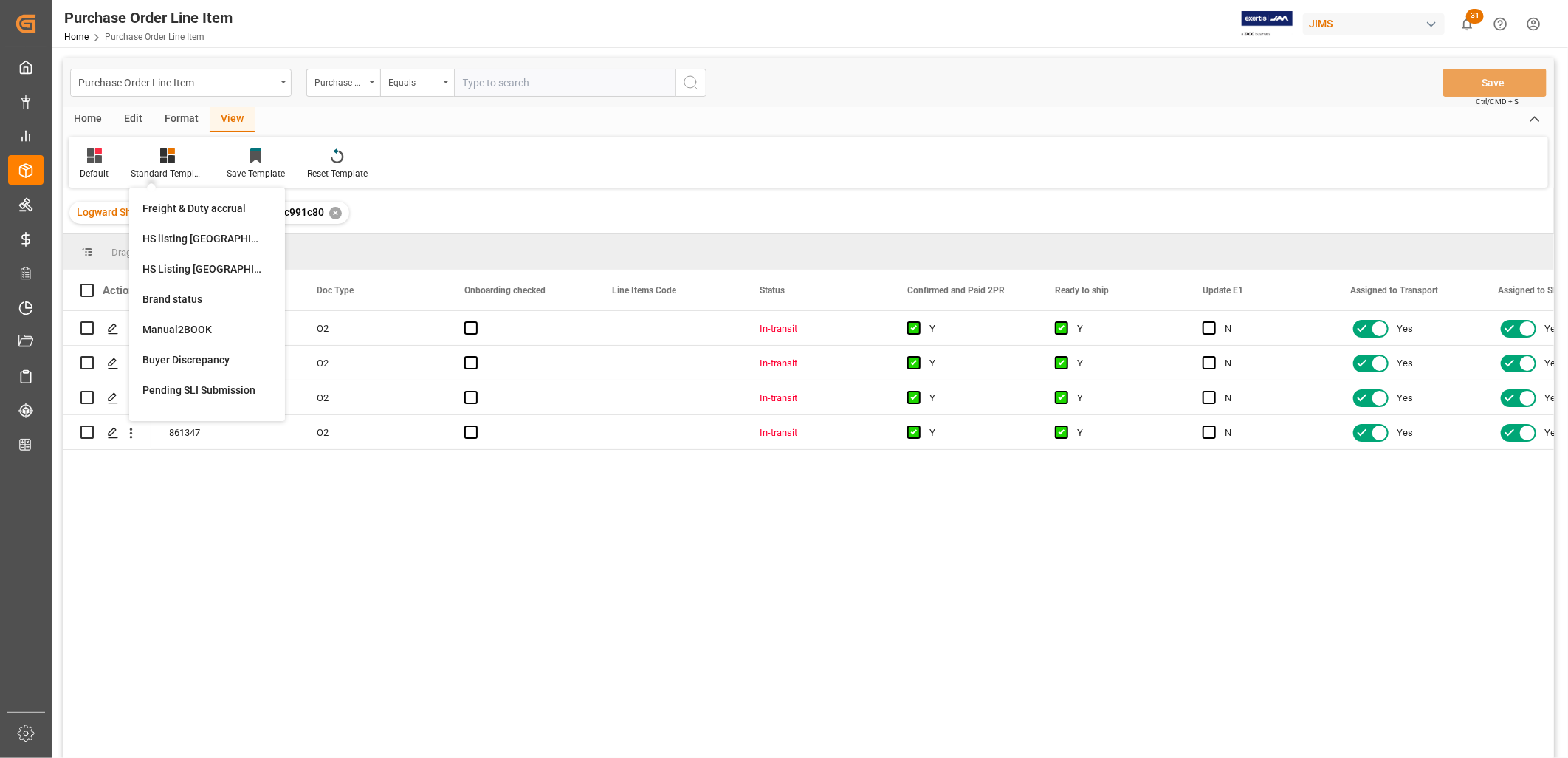
click at [219, 265] on div "HS Listing CANADA" at bounding box center [207, 269] width 129 height 16
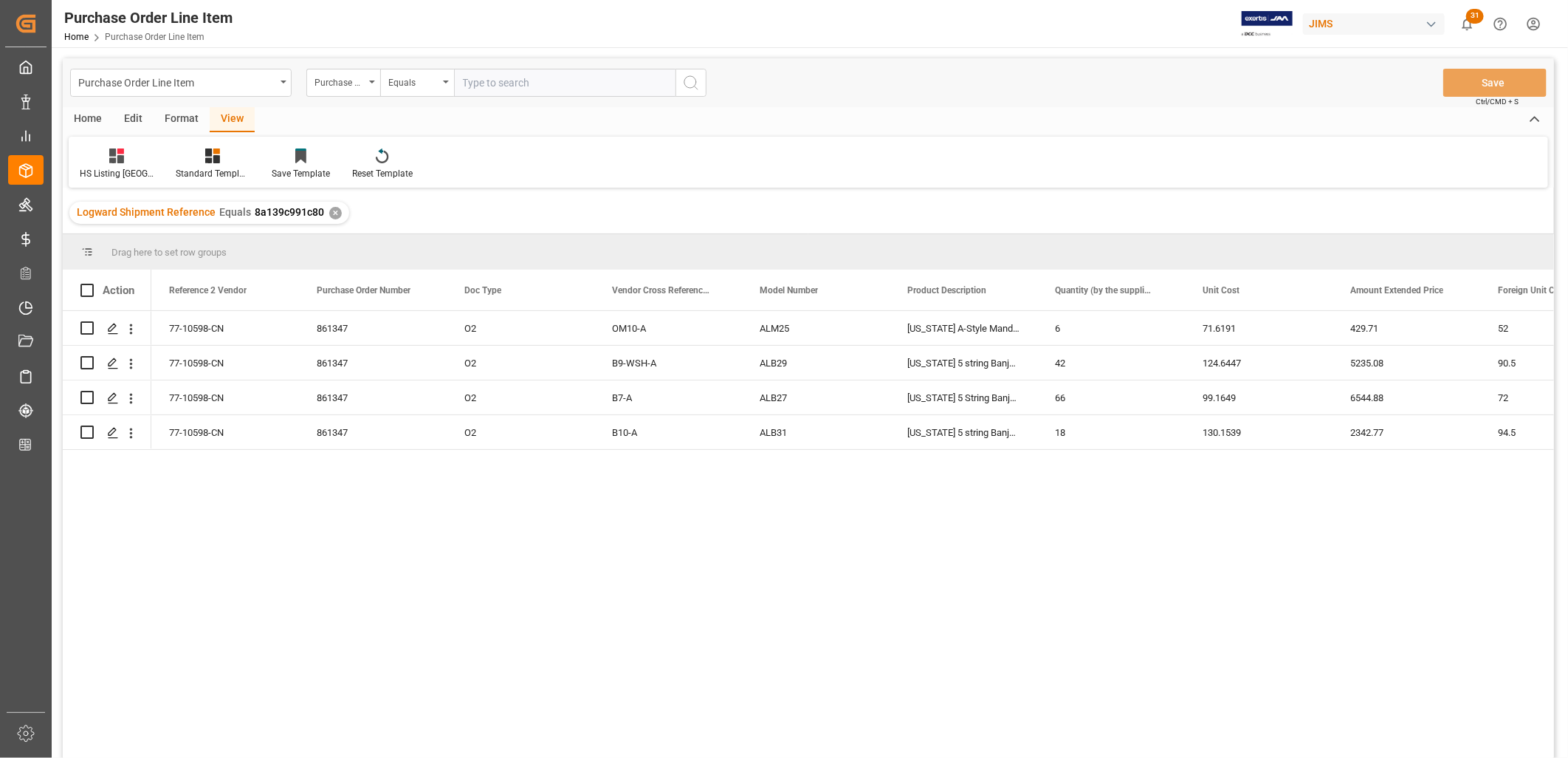
click at [86, 120] on div "Home" at bounding box center [88, 120] width 51 height 25
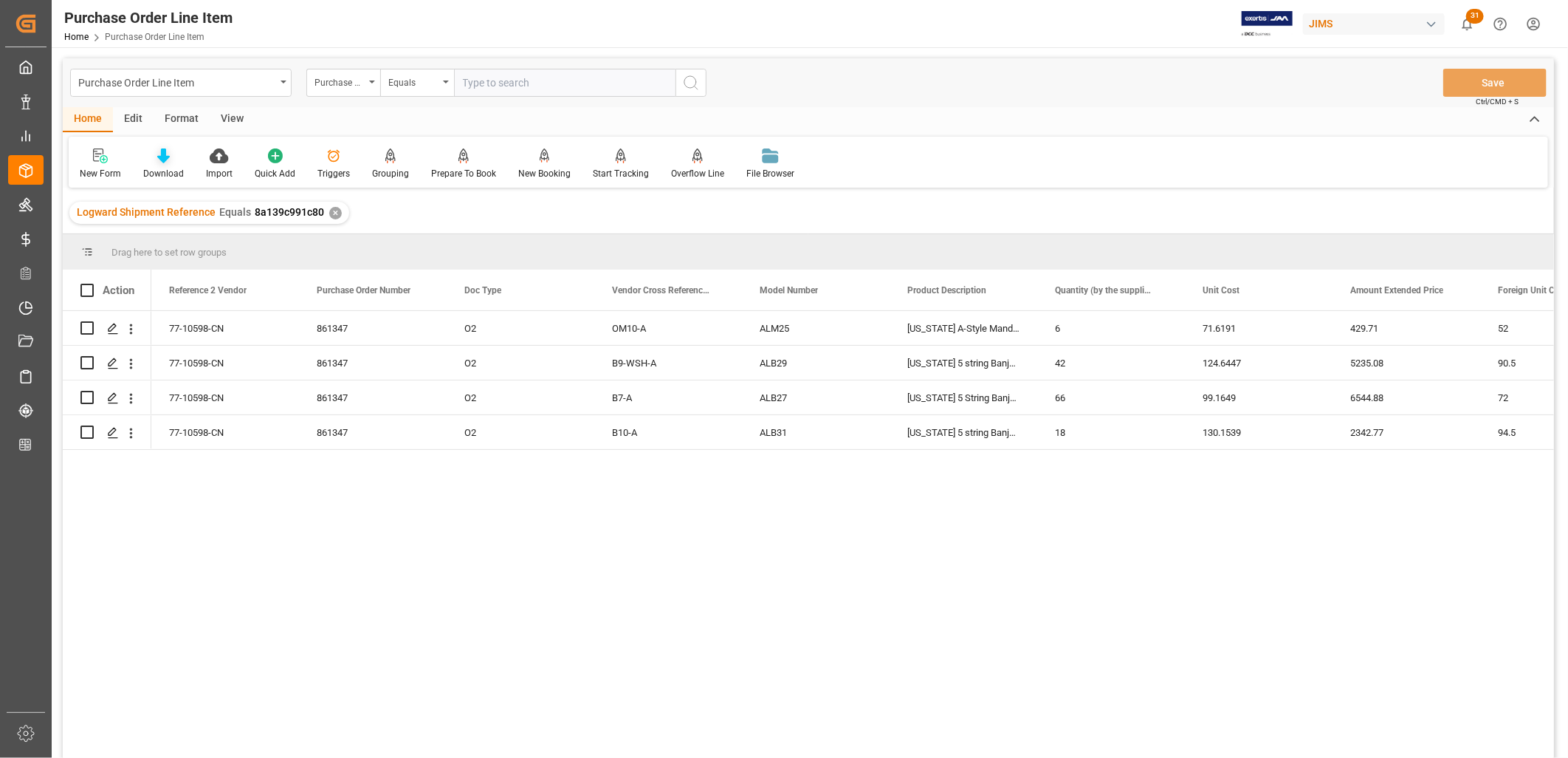
click at [174, 166] on div "Download" at bounding box center [163, 164] width 62 height 33
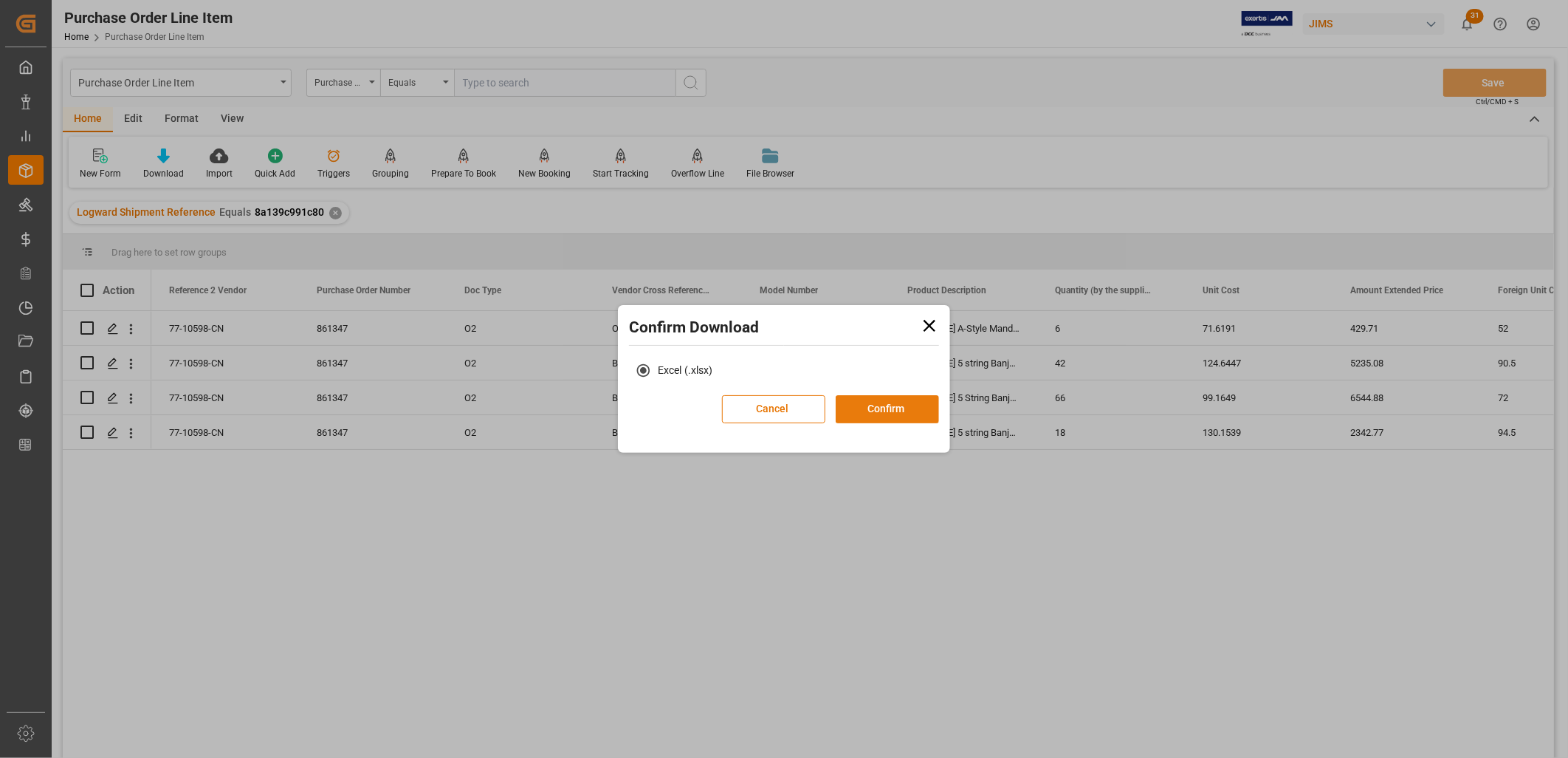
click at [891, 402] on button "Confirm" at bounding box center [887, 409] width 103 height 28
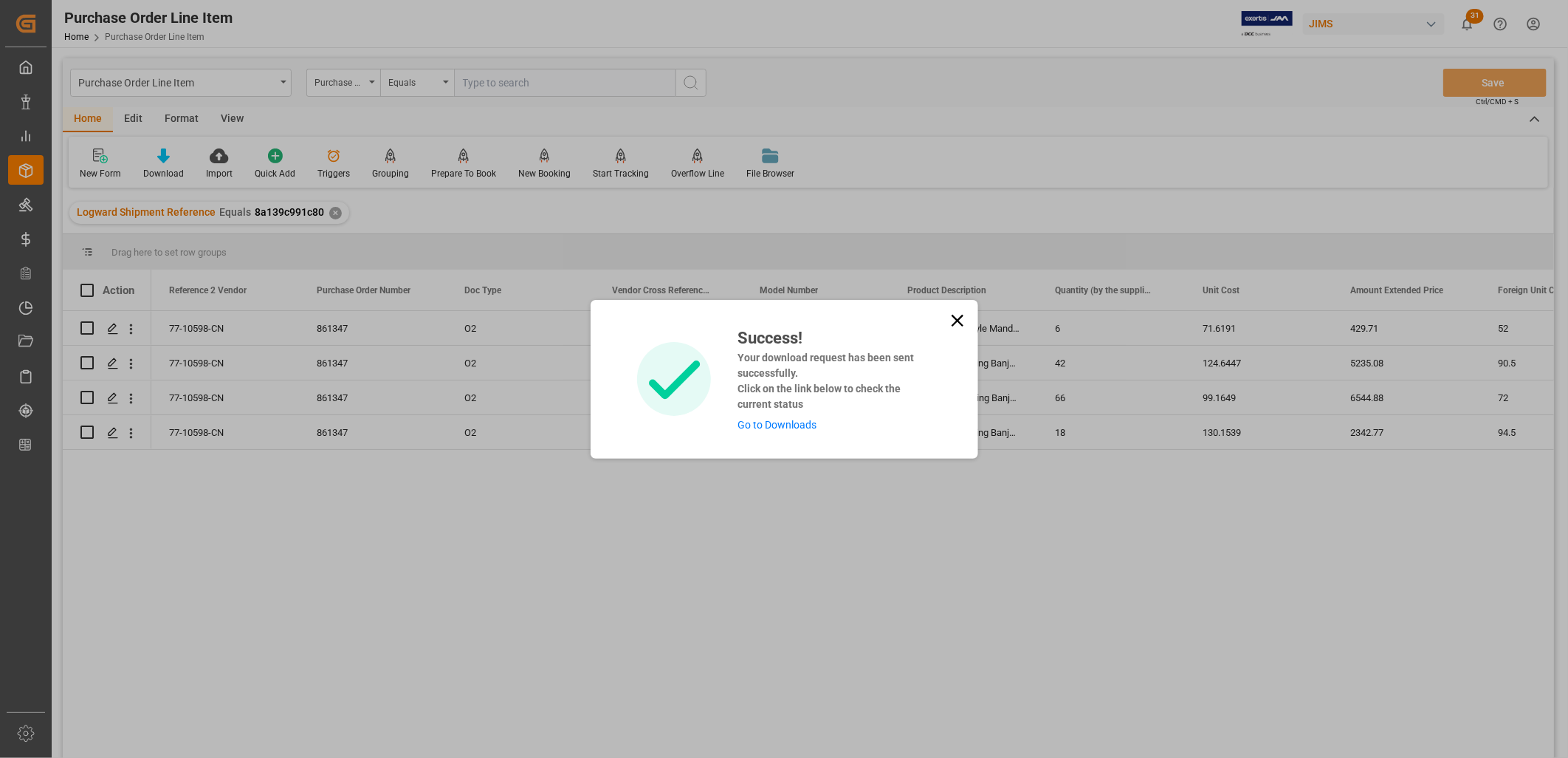
click at [807, 429] on link "Go to Downloads" at bounding box center [777, 425] width 79 height 12
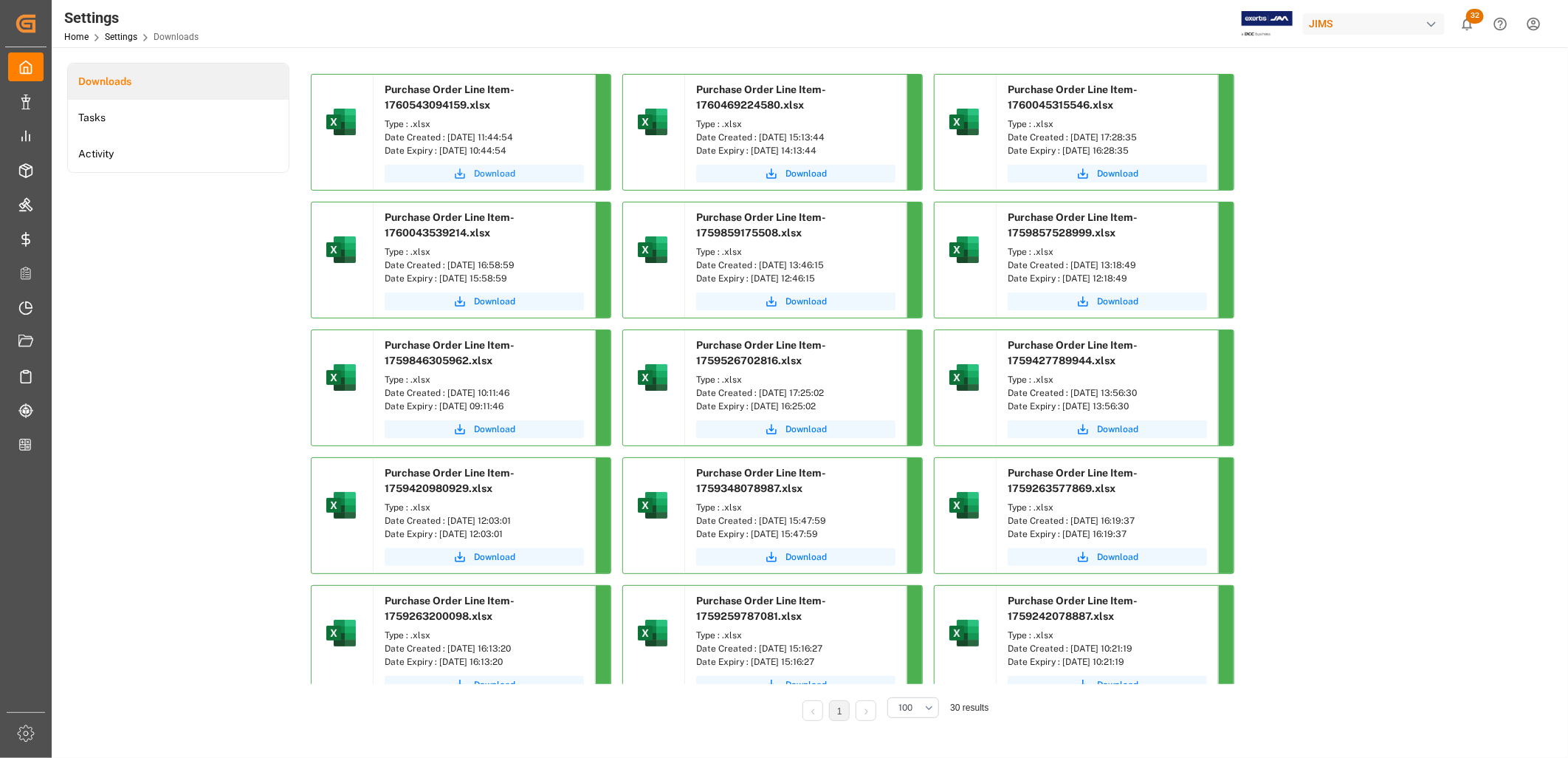
click at [489, 174] on span "Download" at bounding box center [495, 174] width 42 height 13
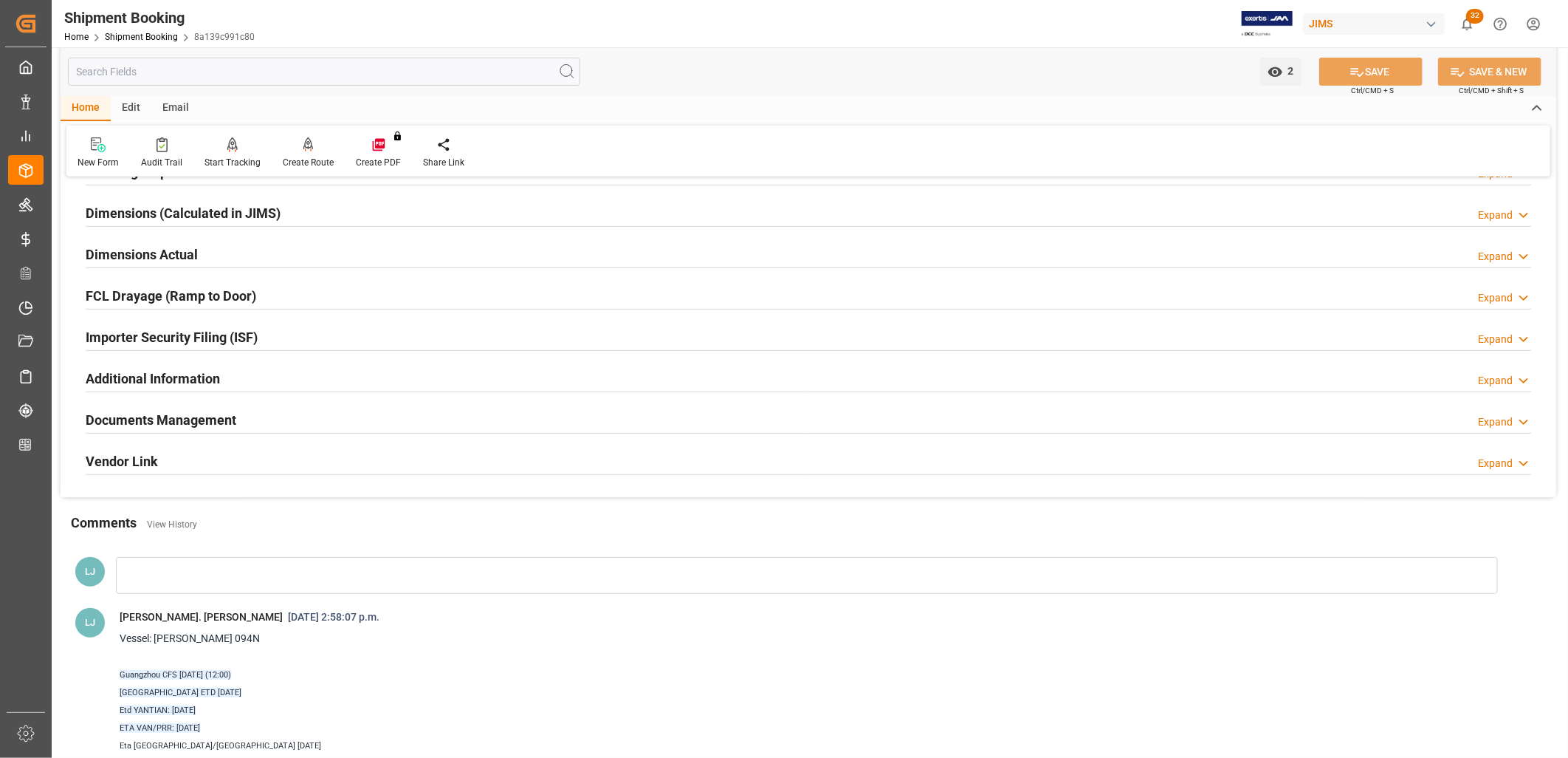
scroll to position [328, 0]
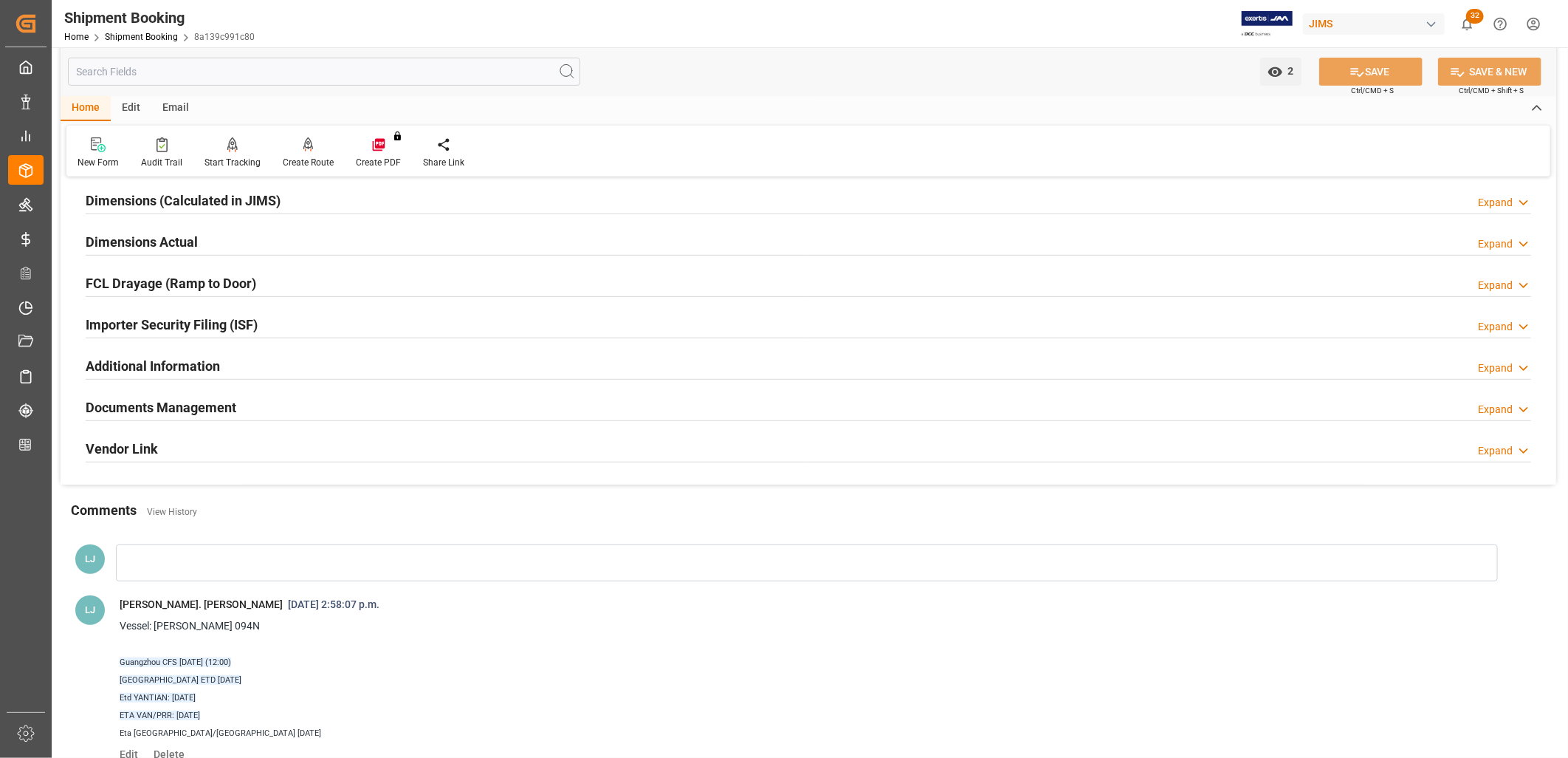
click at [207, 405] on h2 "Documents Management" at bounding box center [160, 407] width 151 height 20
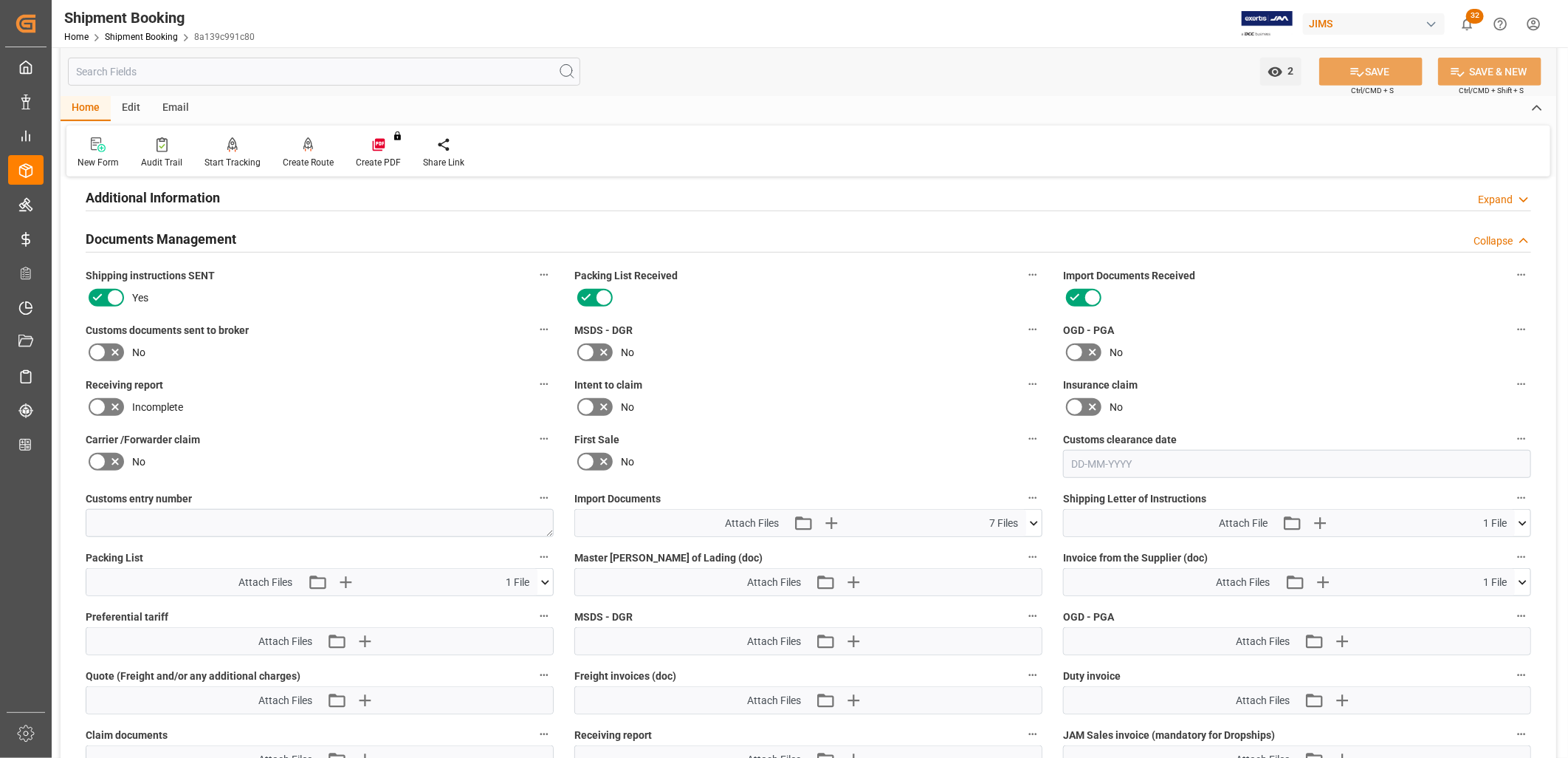
scroll to position [574, 0]
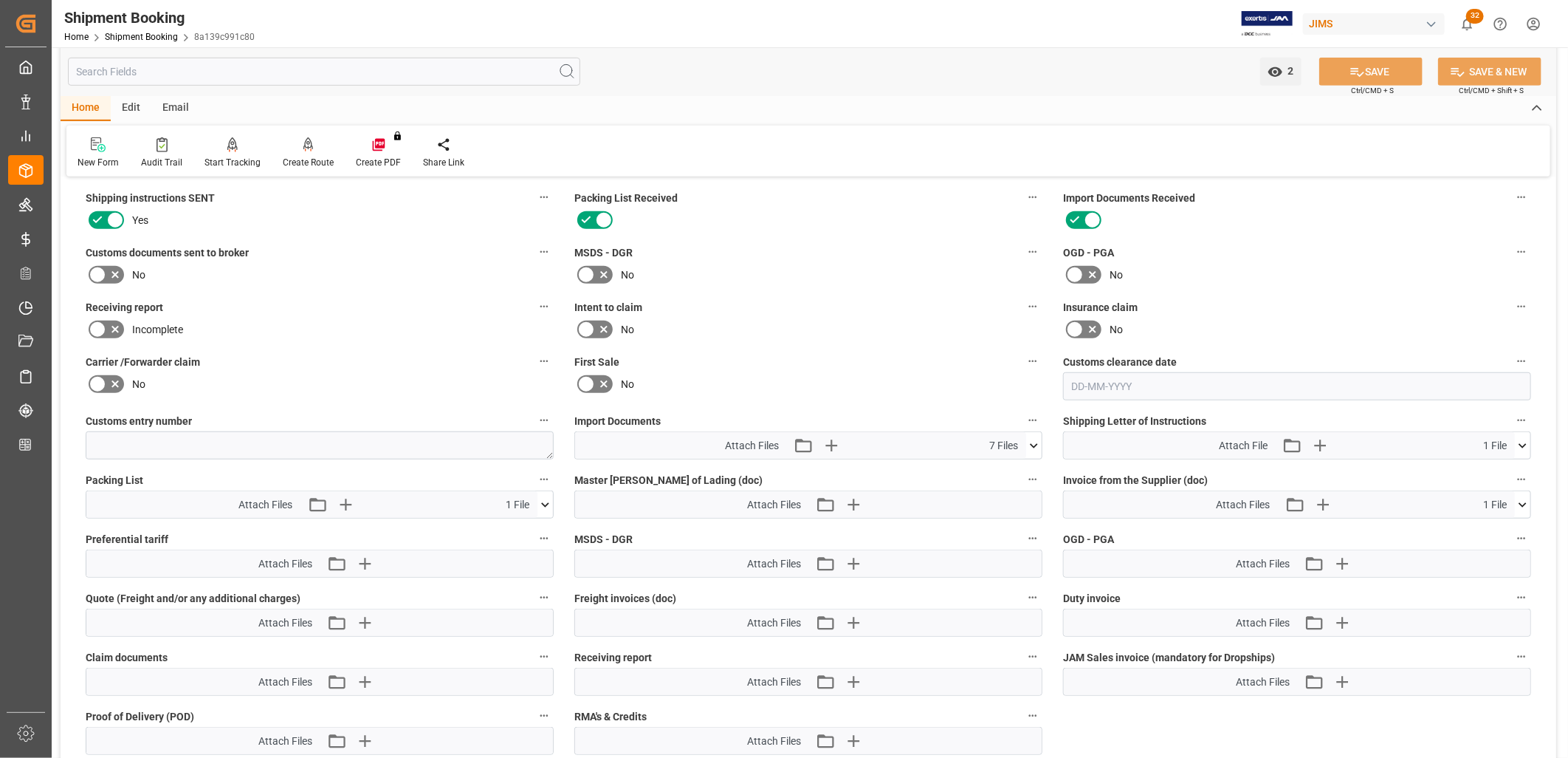
click at [1035, 444] on icon at bounding box center [1034, 445] width 16 height 16
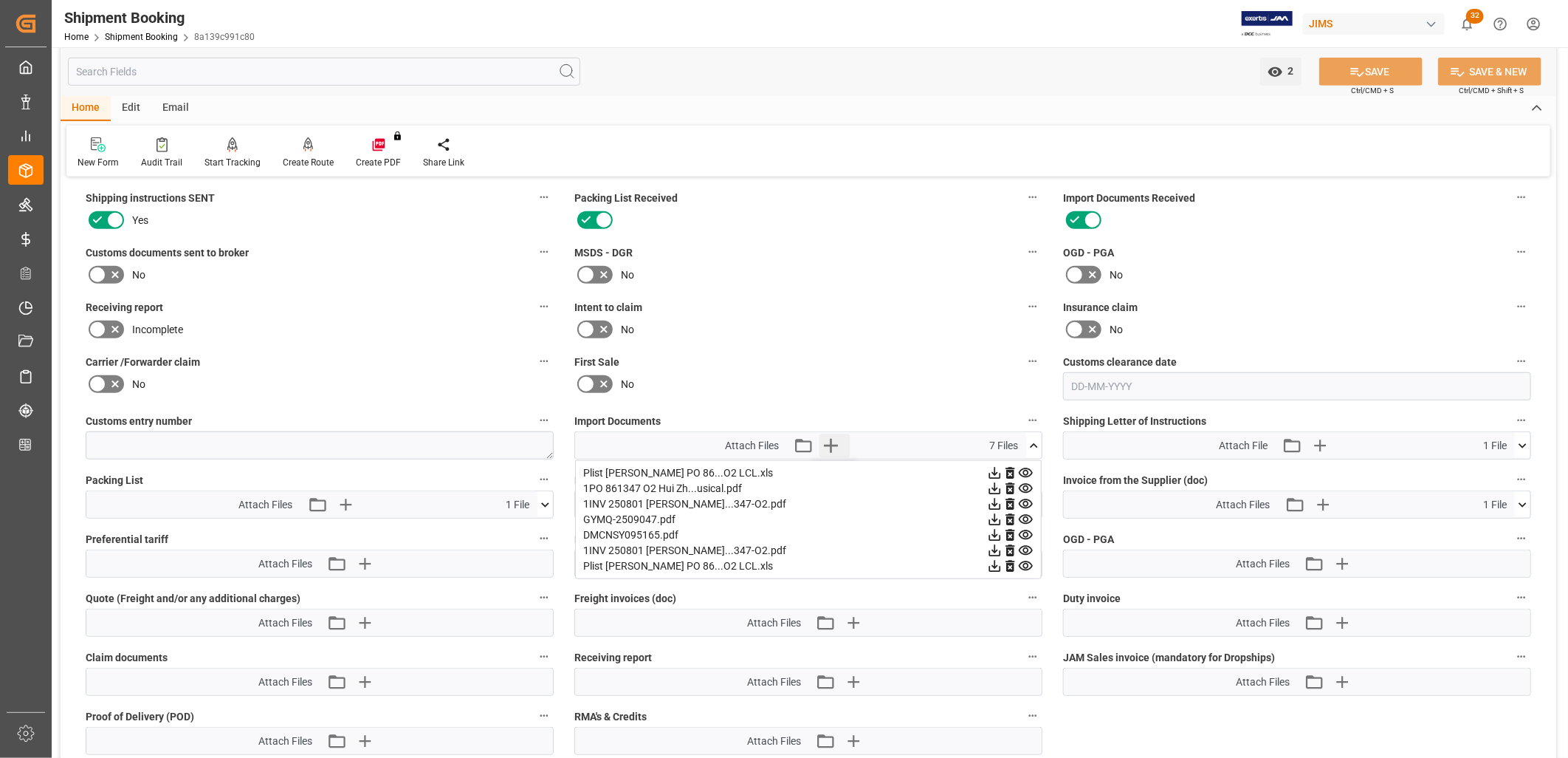
click at [830, 440] on icon "button" at bounding box center [830, 445] width 14 height 14
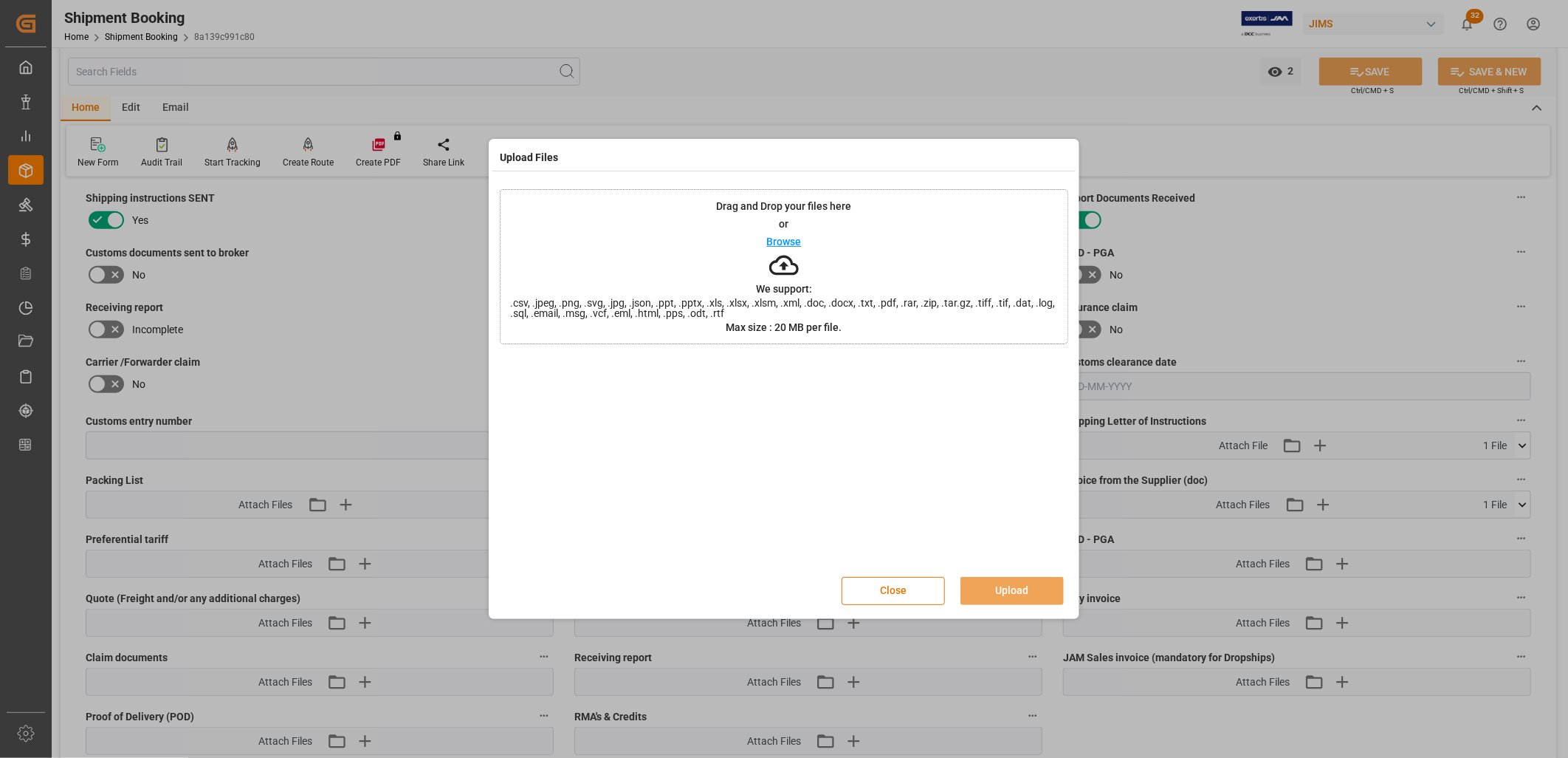
click at [784, 239] on p "Browse" at bounding box center [784, 242] width 35 height 10
click at [1037, 586] on button "Upload" at bounding box center [1012, 591] width 103 height 28
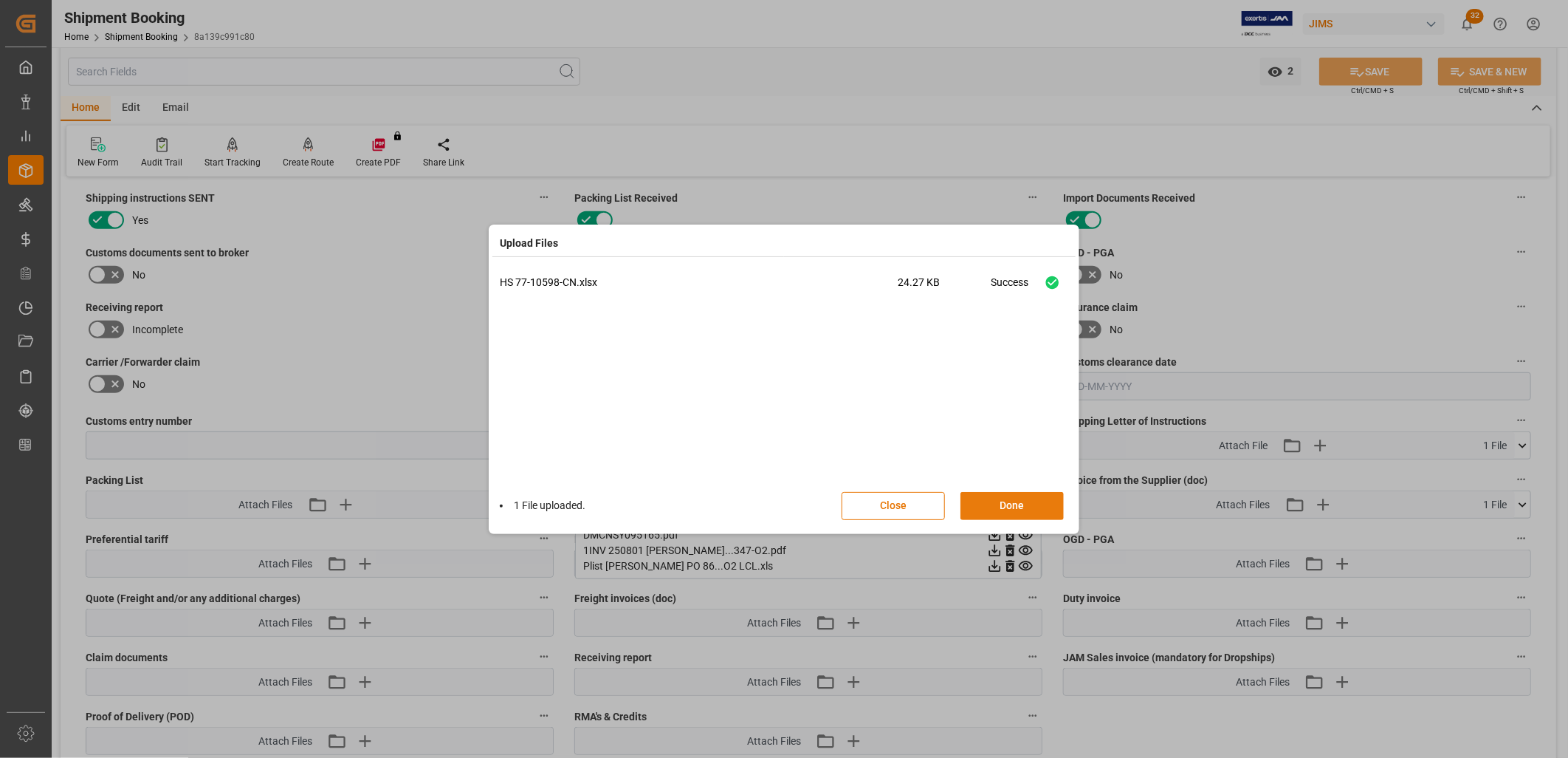
click at [1027, 508] on button "Done" at bounding box center [1012, 506] width 103 height 28
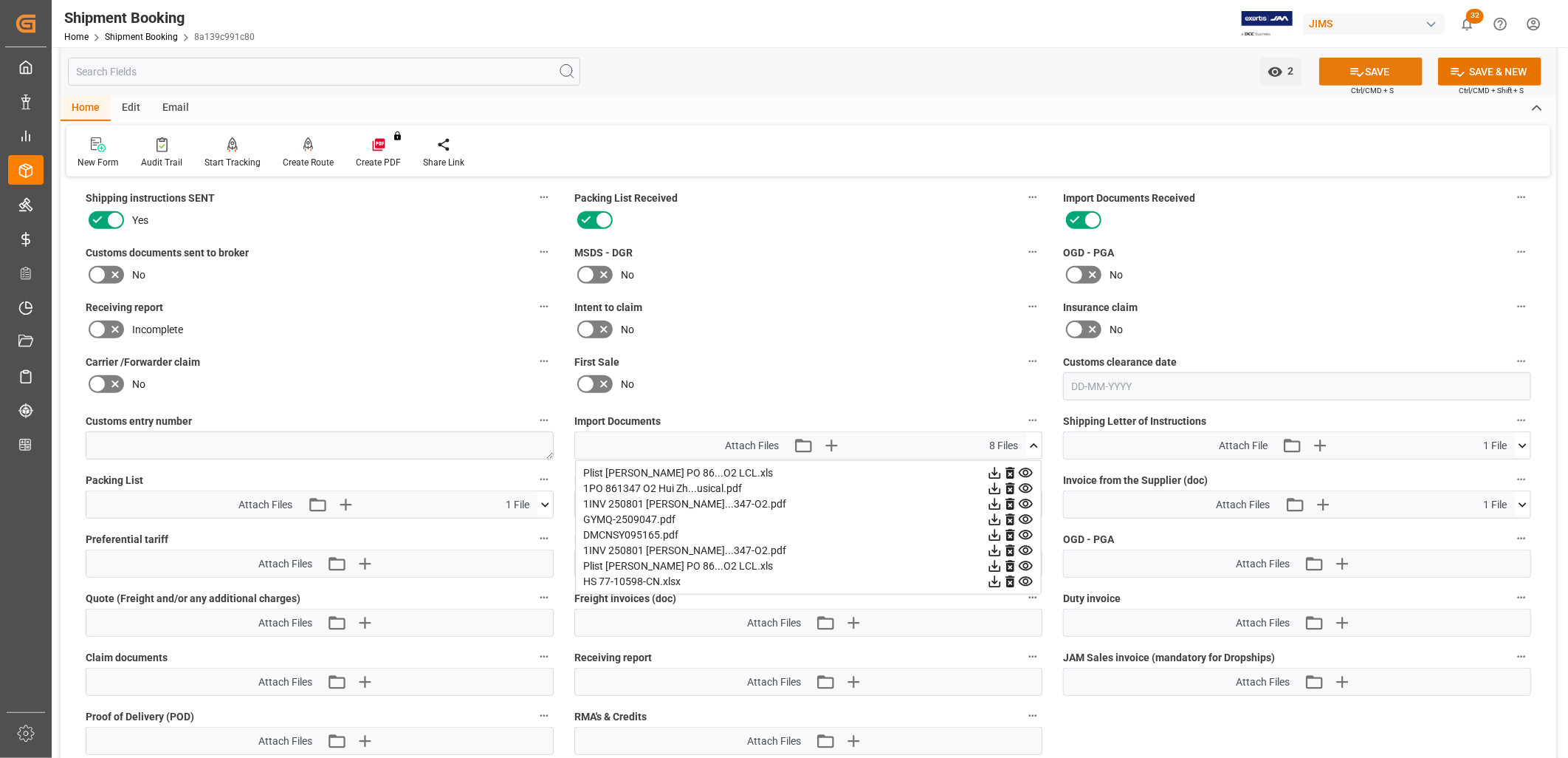
click at [1373, 68] on button "SAVE" at bounding box center [1370, 72] width 103 height 28
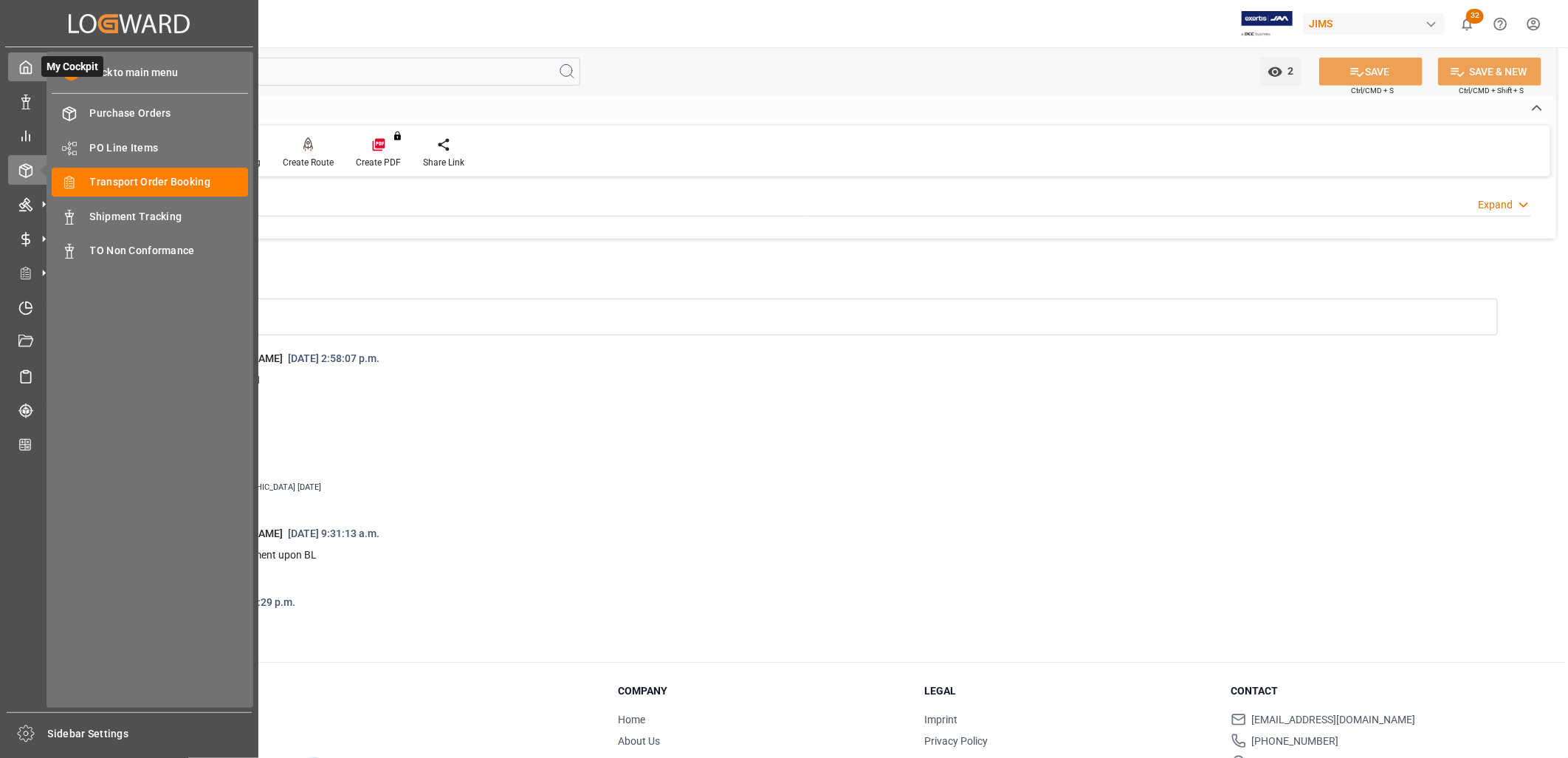
click at [27, 70] on polyline at bounding box center [26, 70] width 4 height 6
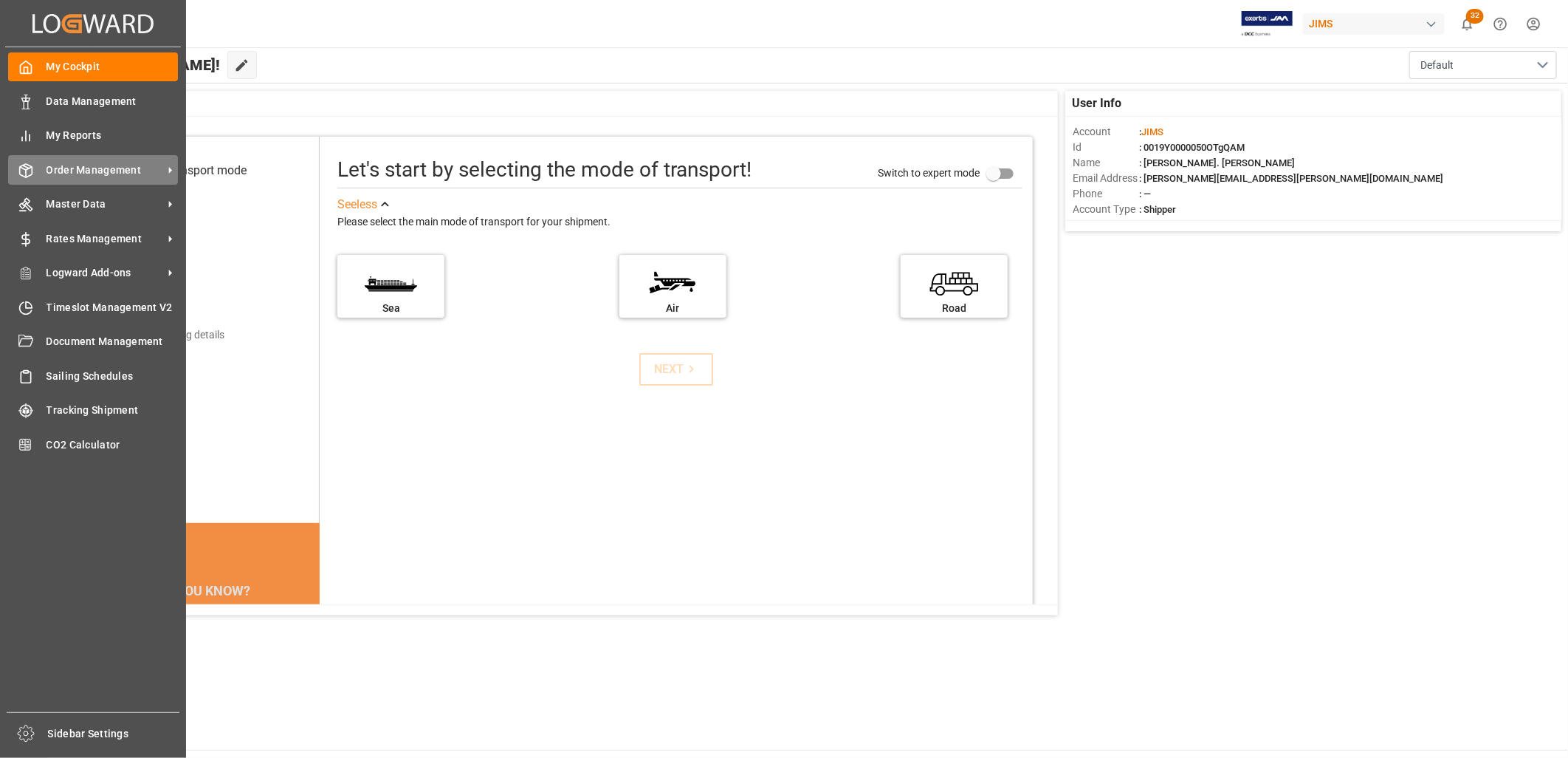
click at [82, 164] on span "Order Management" at bounding box center [105, 170] width 117 height 16
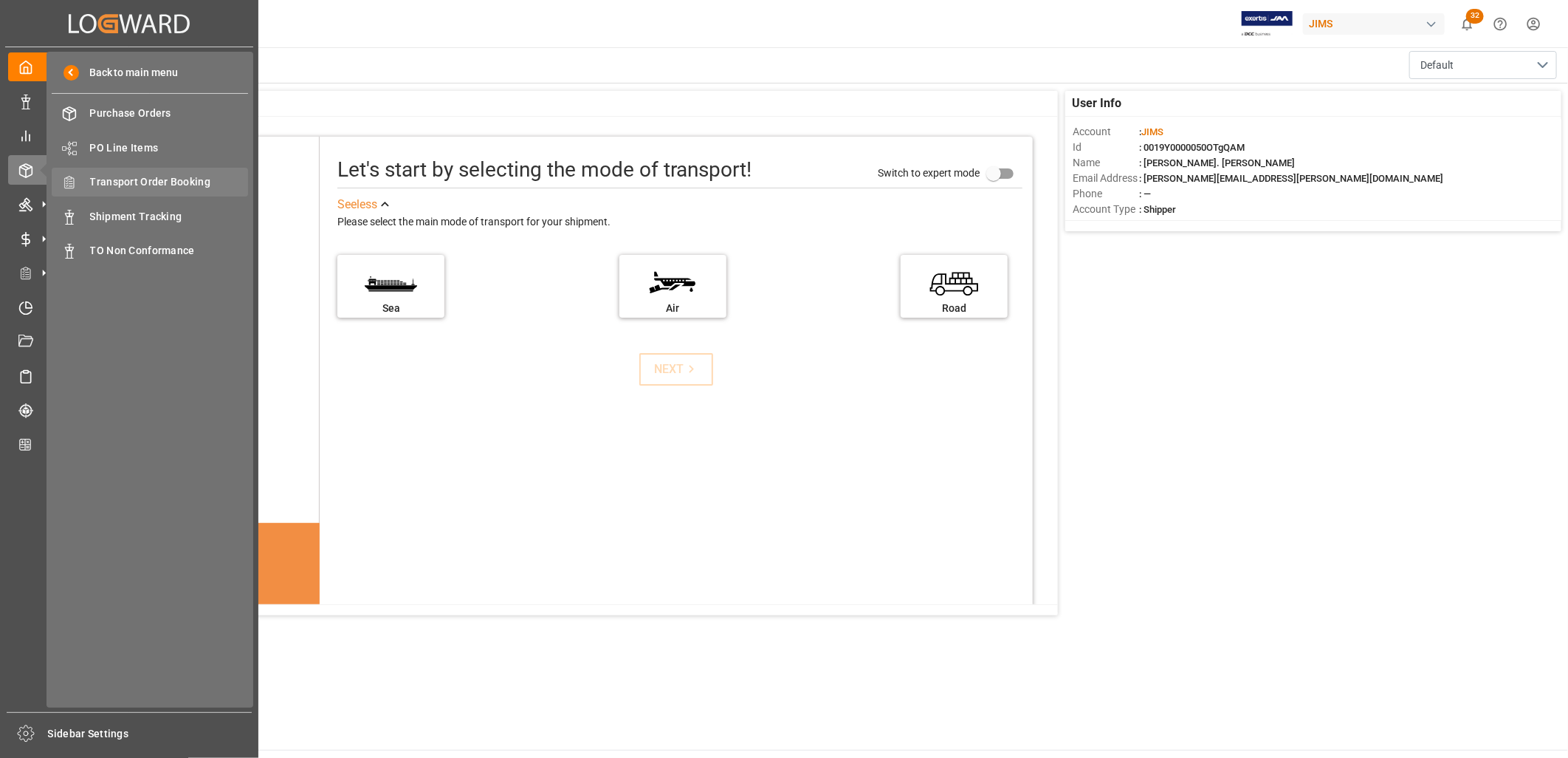
click at [126, 179] on span "Transport Order Booking" at bounding box center [169, 182] width 159 height 16
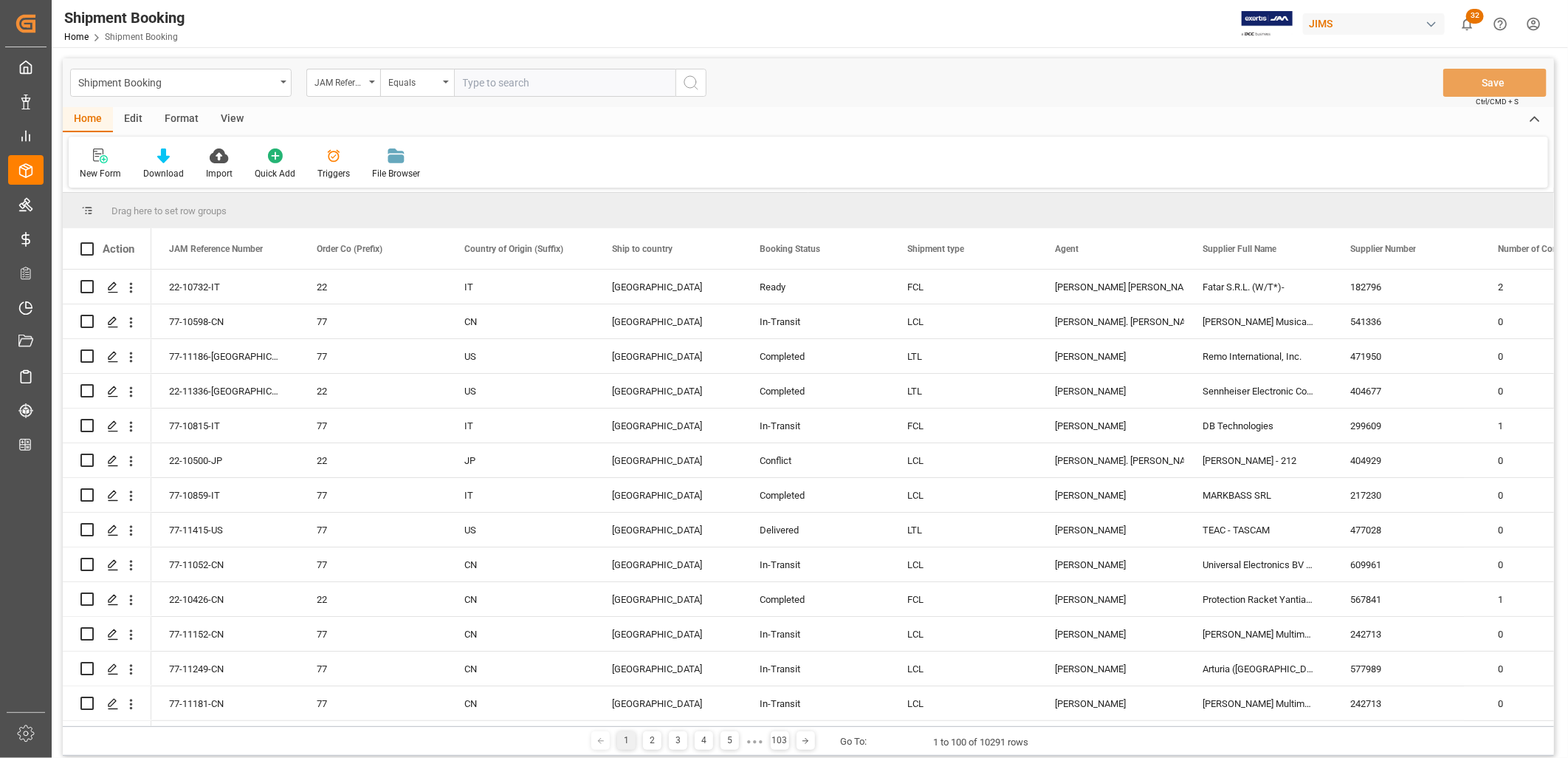
click at [481, 76] on input "text" at bounding box center [565, 82] width 221 height 28
type input "22-10500-JP"
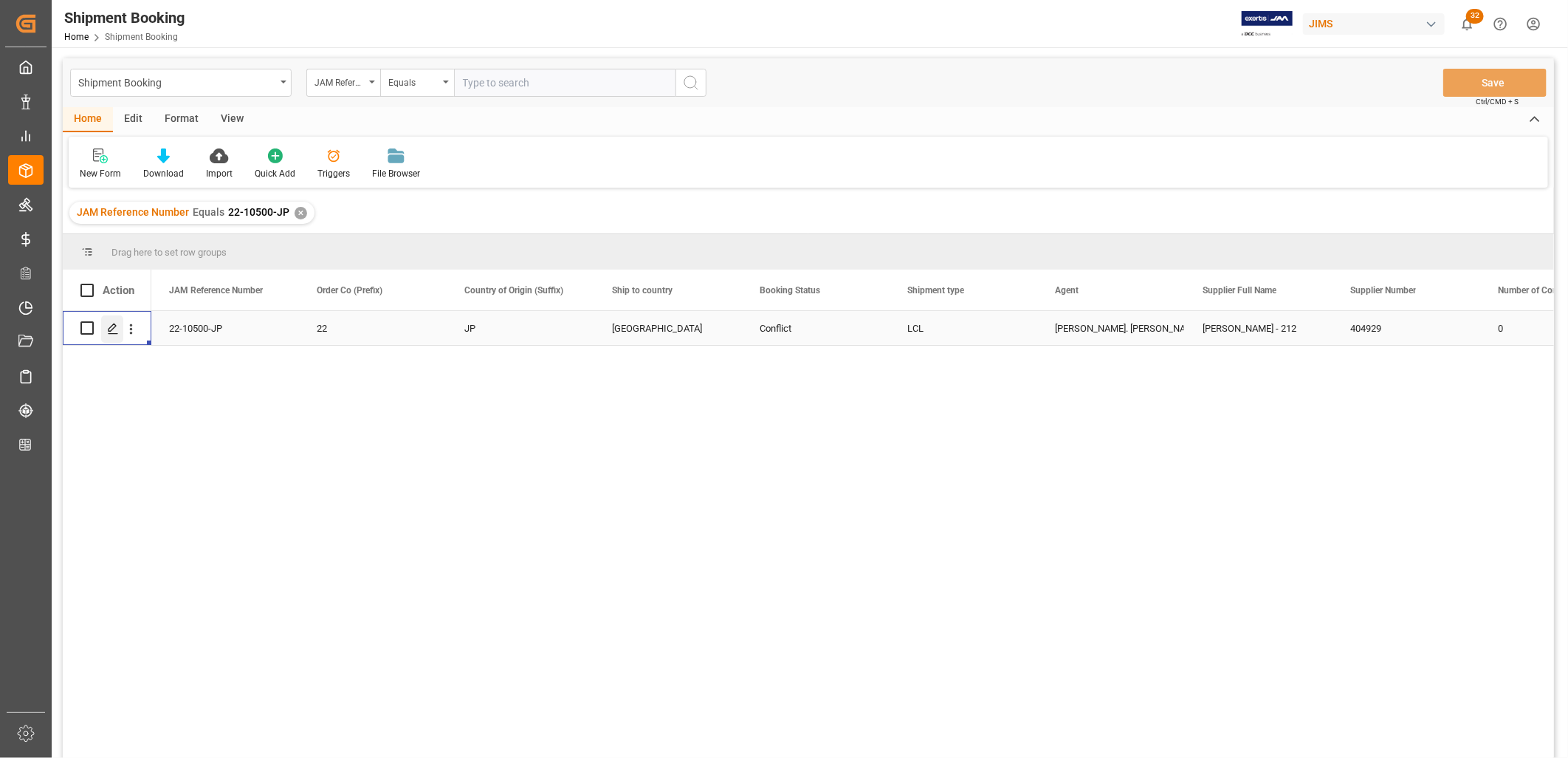
click at [109, 330] on polygon "Press SPACE to select this row." at bounding box center [112, 327] width 7 height 7
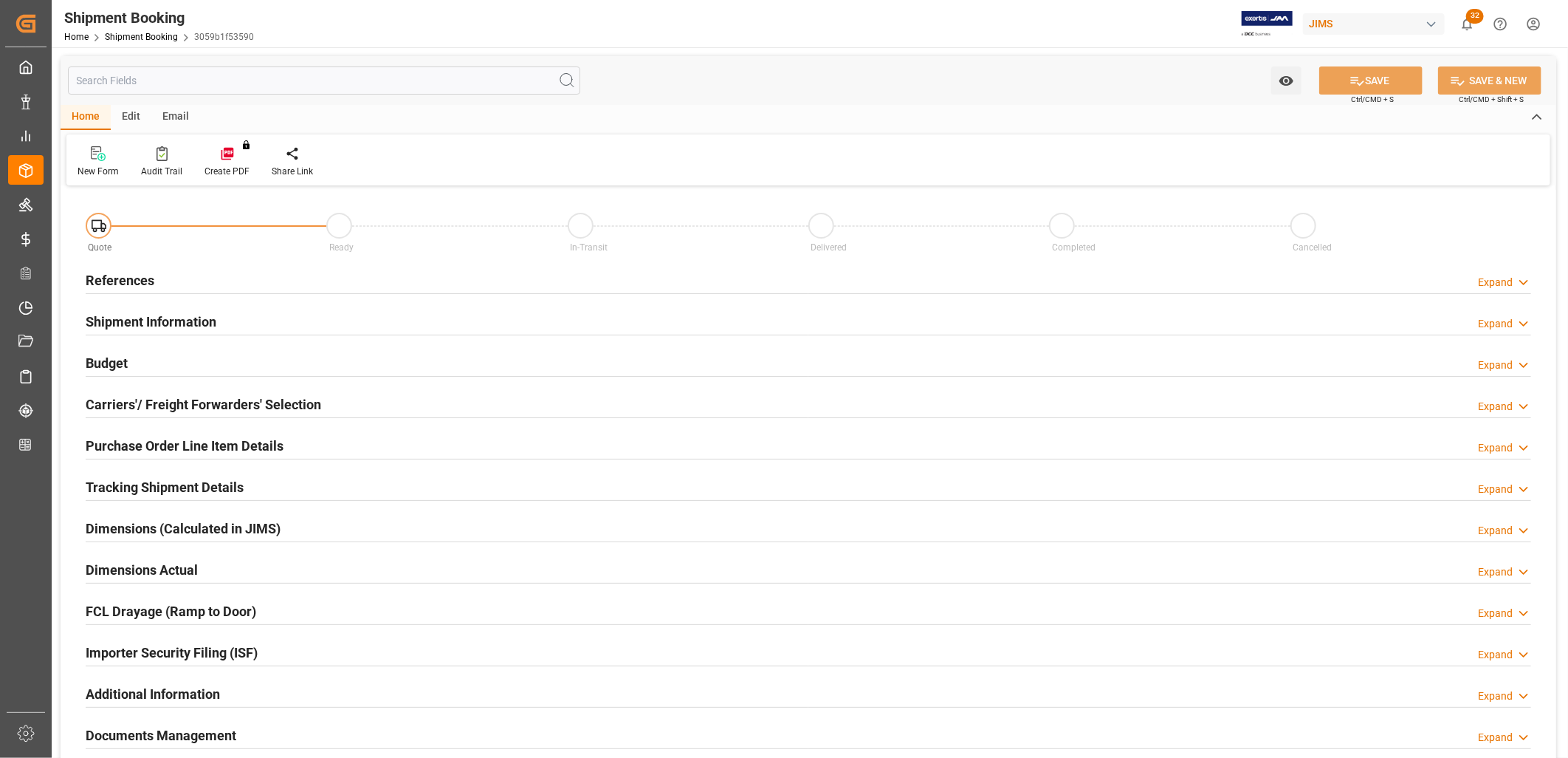
type input "01-09-2025"
click at [143, 272] on h2 "References" at bounding box center [120, 280] width 68 height 20
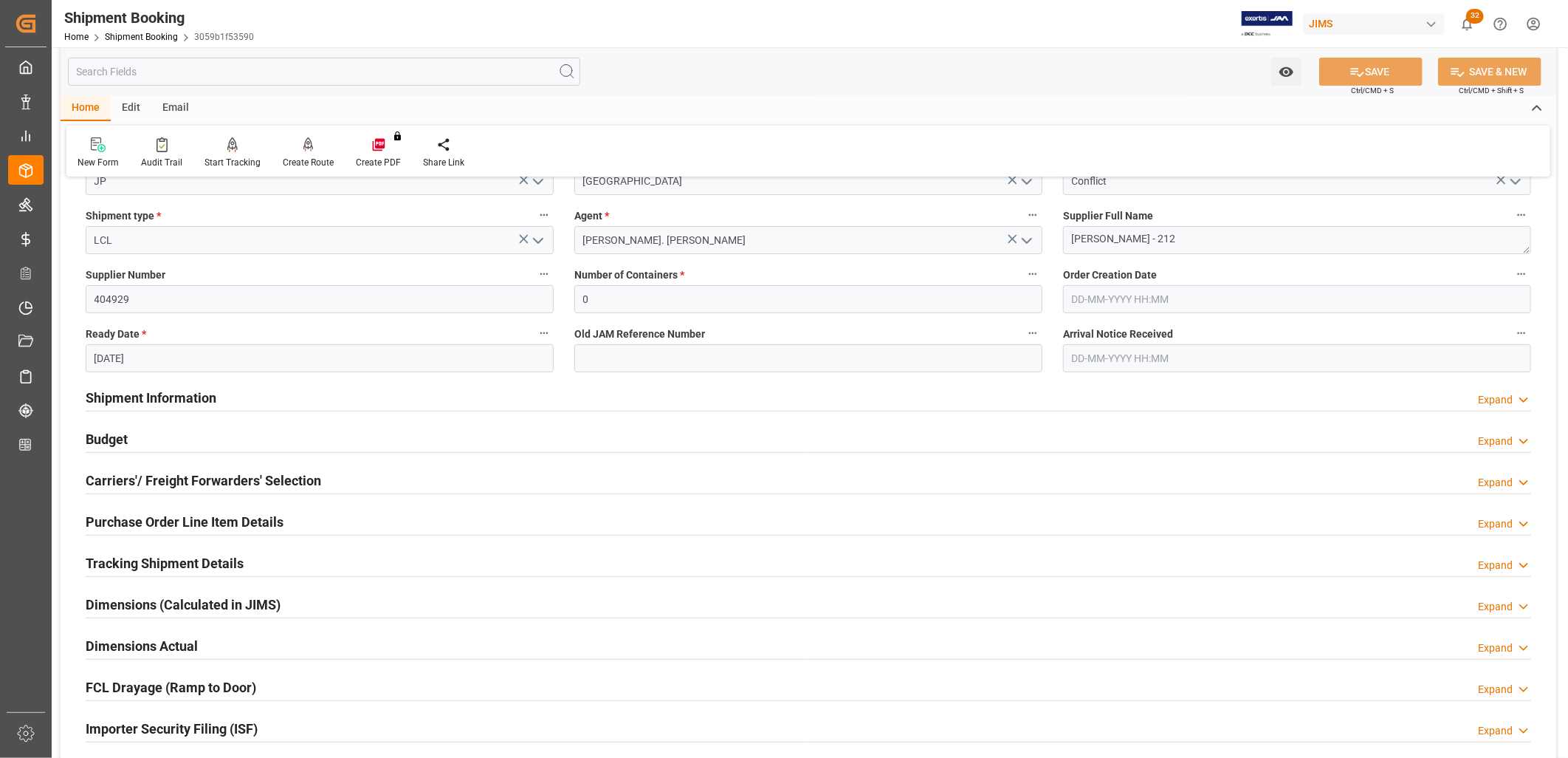
scroll to position [246, 0]
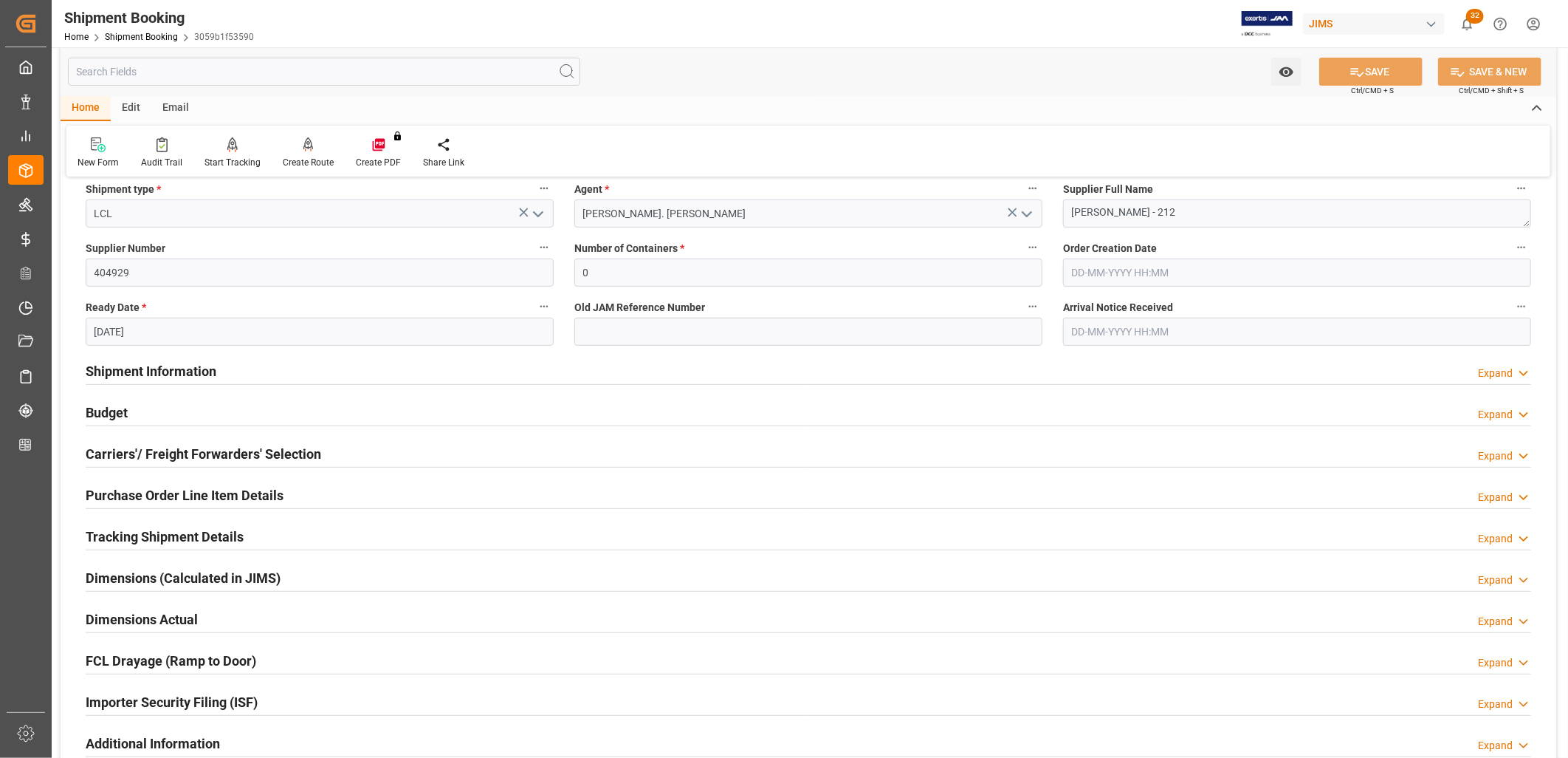
click at [167, 371] on h2 "Shipment Information" at bounding box center [151, 371] width 131 height 20
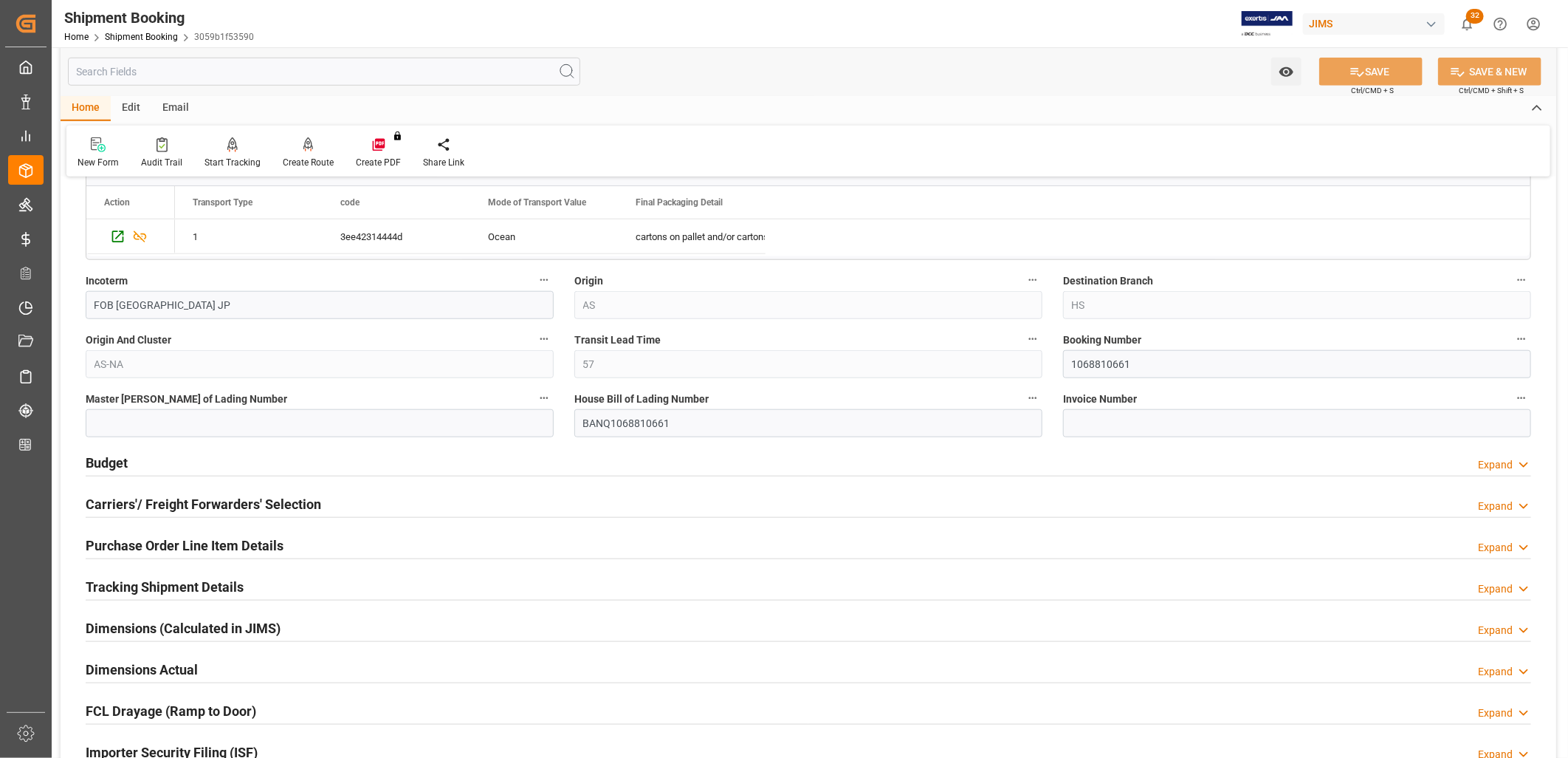
scroll to position [820, 0]
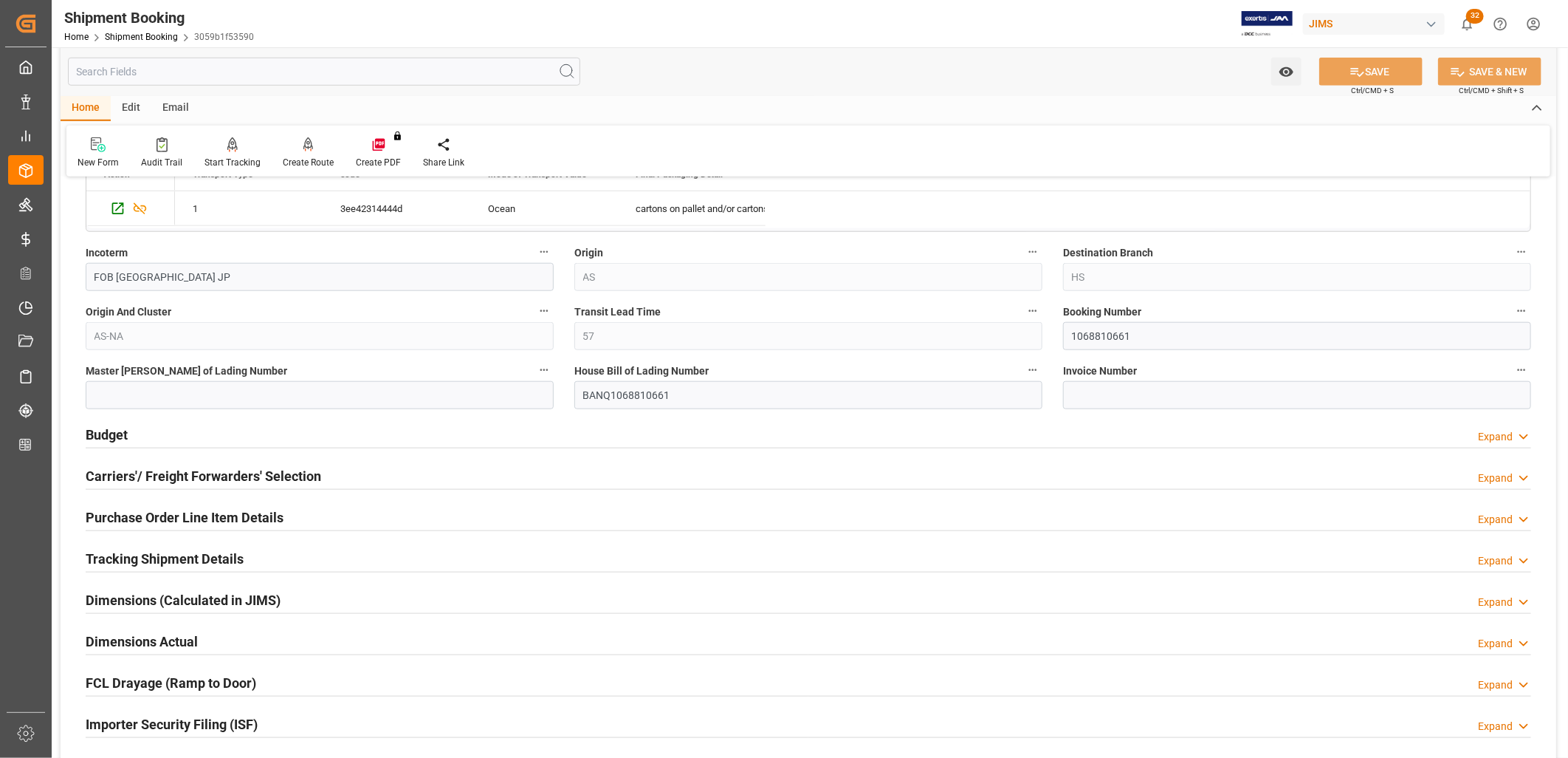
click at [169, 478] on h2 "Carriers'/ Freight Forwarders' Selection" at bounding box center [203, 476] width 235 height 20
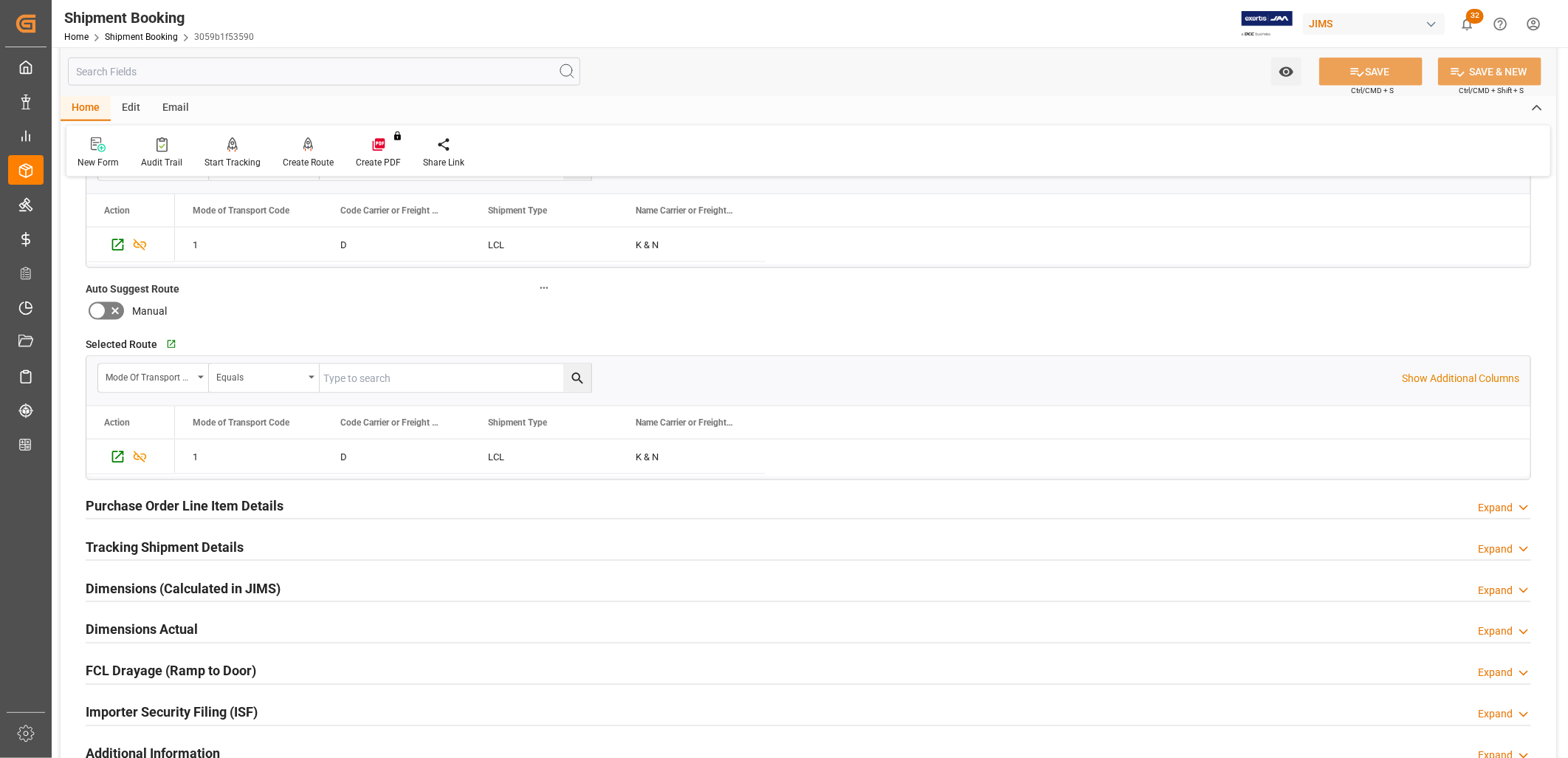
scroll to position [1231, 0]
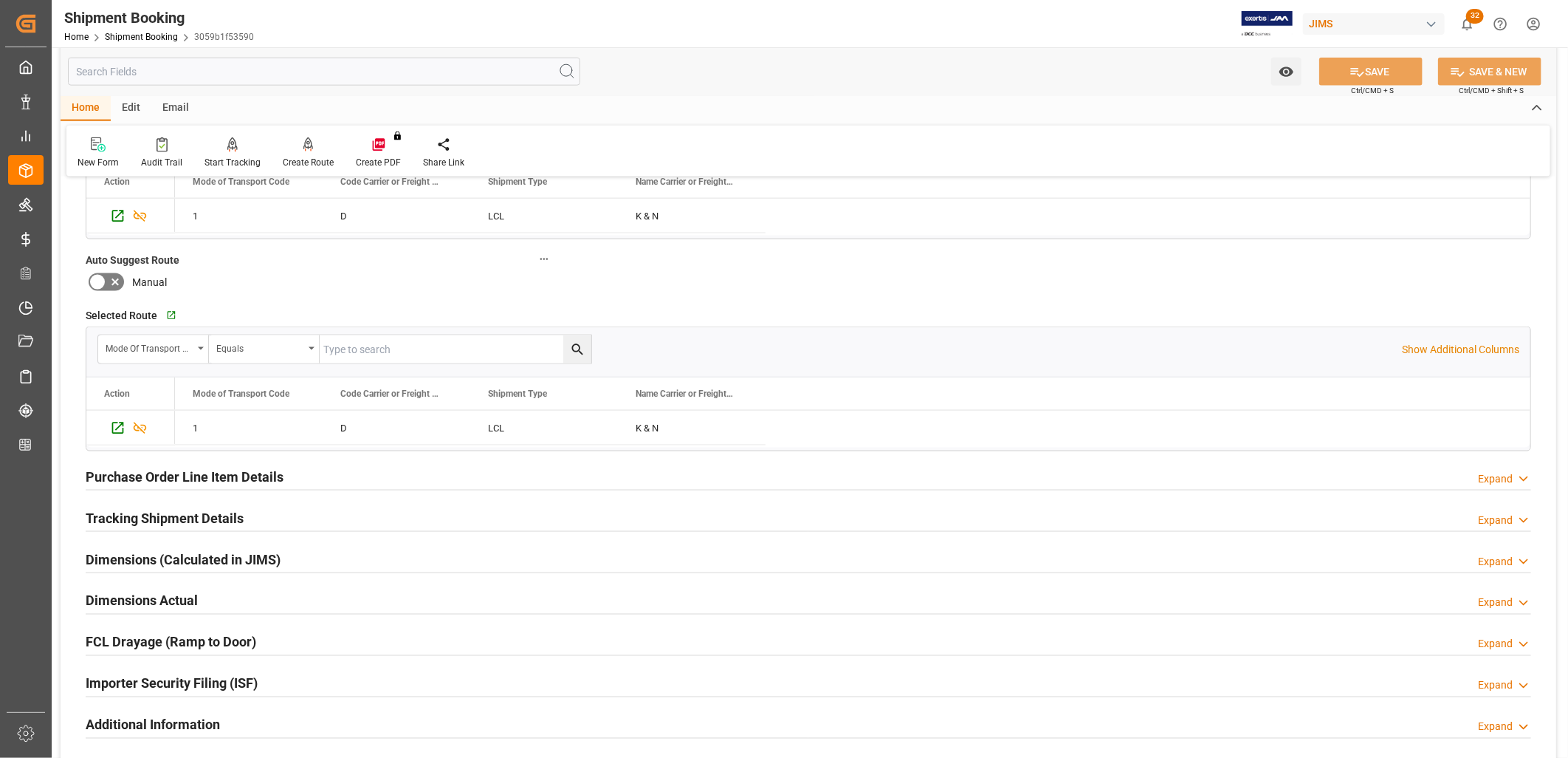
click at [178, 515] on h2 "Tracking Shipment Details" at bounding box center [164, 518] width 158 height 20
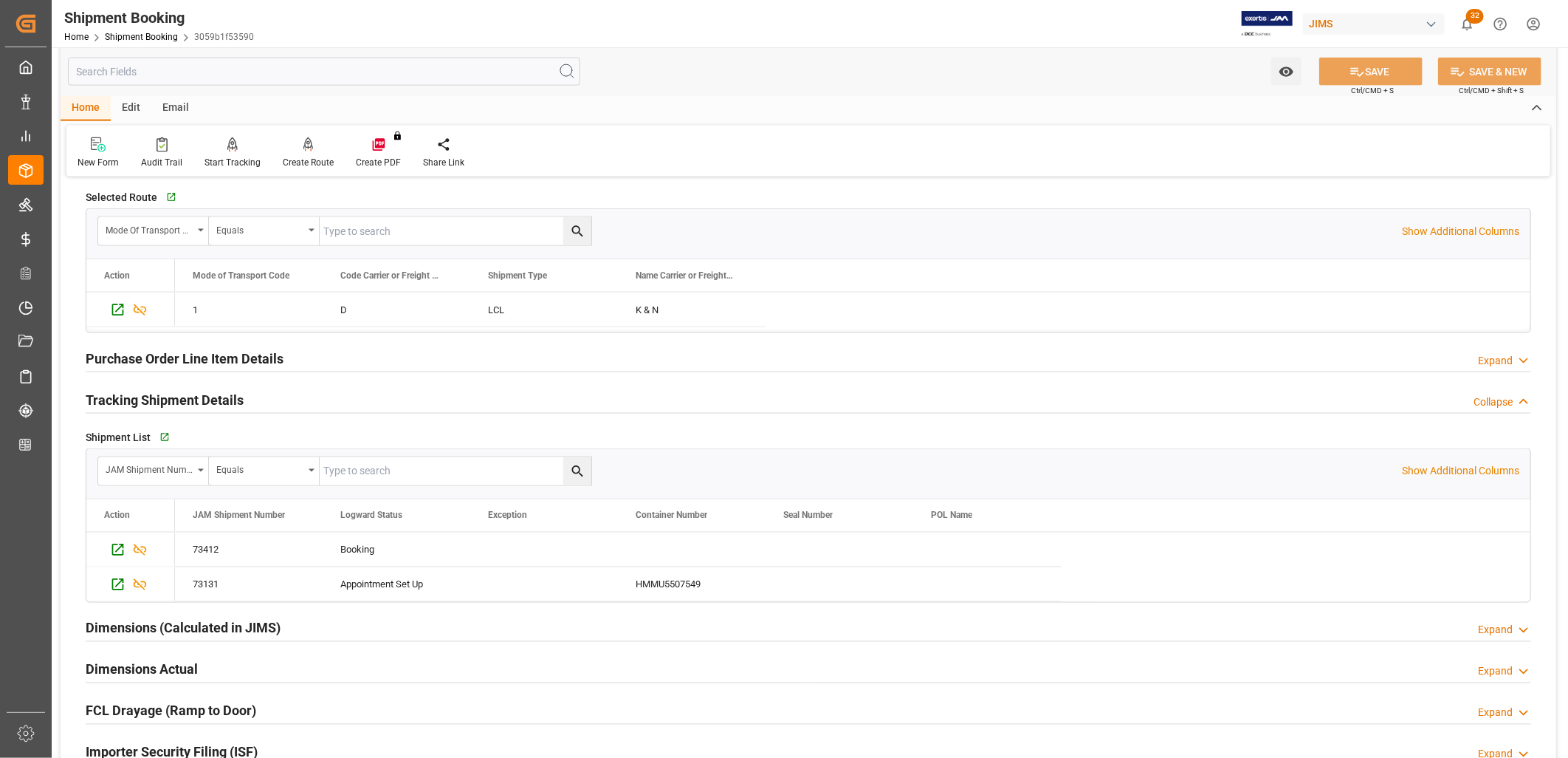
scroll to position [1312, 0]
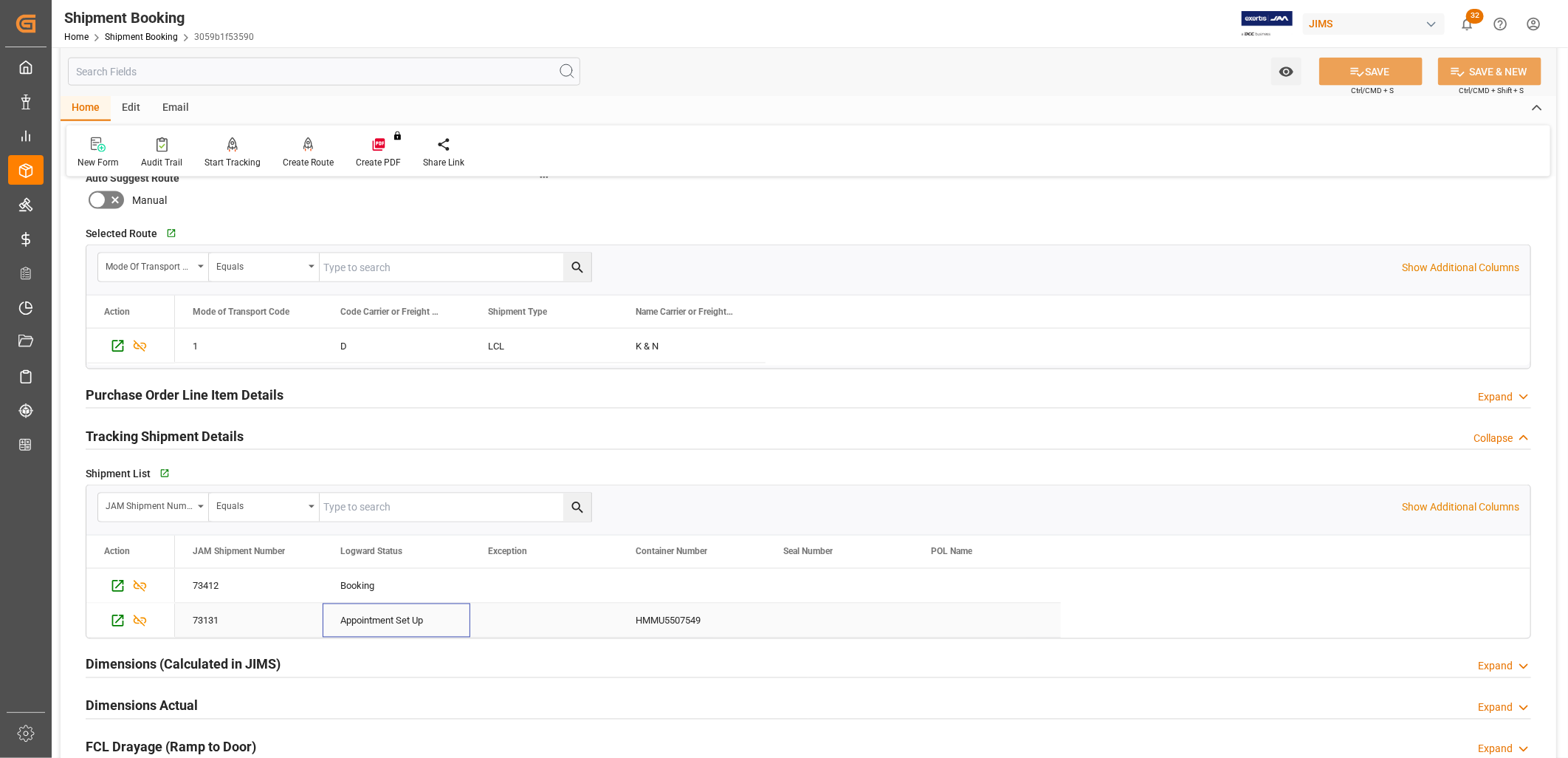
click at [385, 626] on div "Appointment Set Up" at bounding box center [396, 621] width 112 height 34
click at [120, 619] on icon "Press SPACE to deselect this row." at bounding box center [117, 621] width 16 height 16
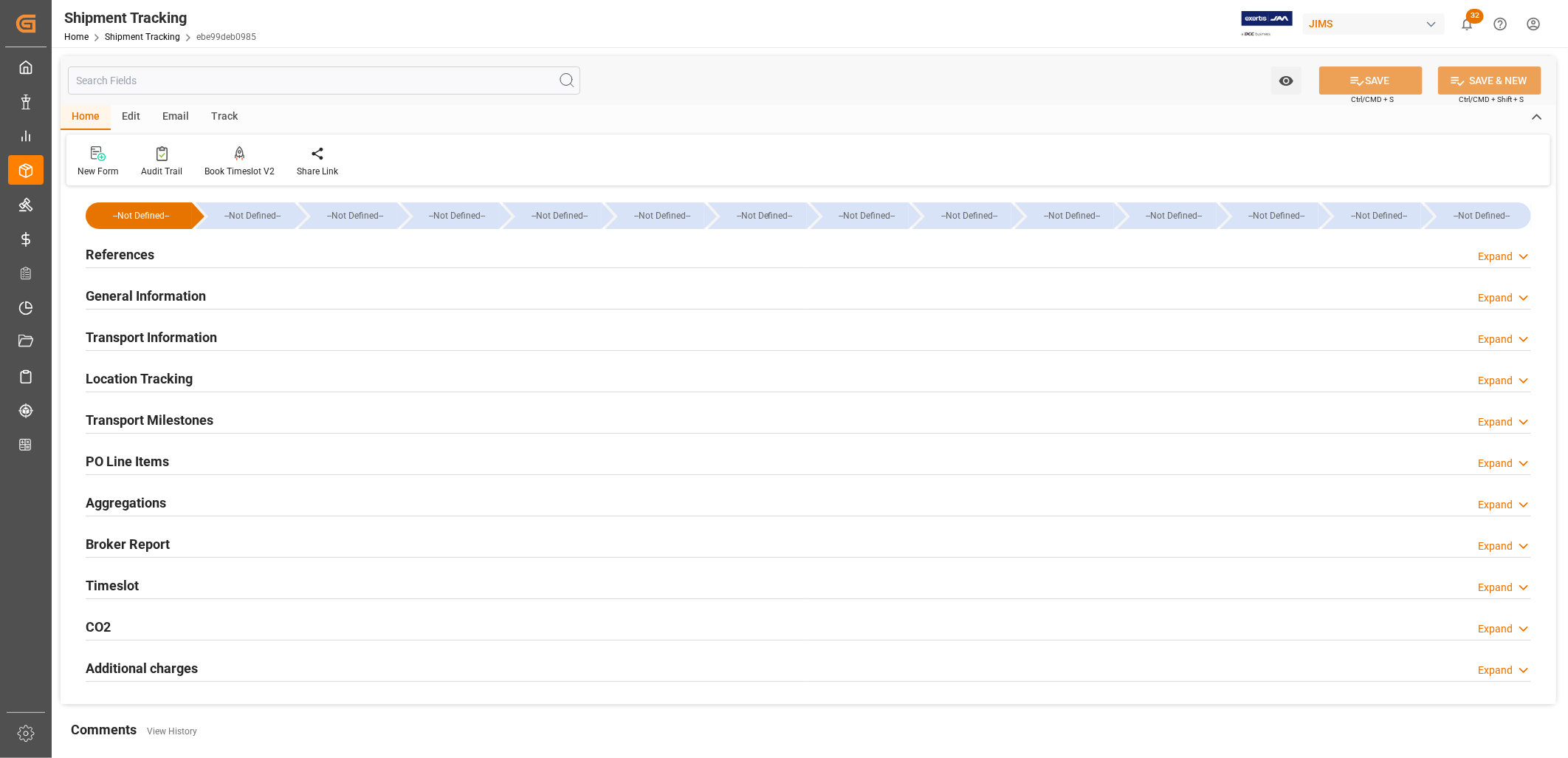
type input "[DATE] 09:00"
type input "[DATE] 15:57"
click at [112, 586] on h2 "Timeslot" at bounding box center [112, 585] width 53 height 20
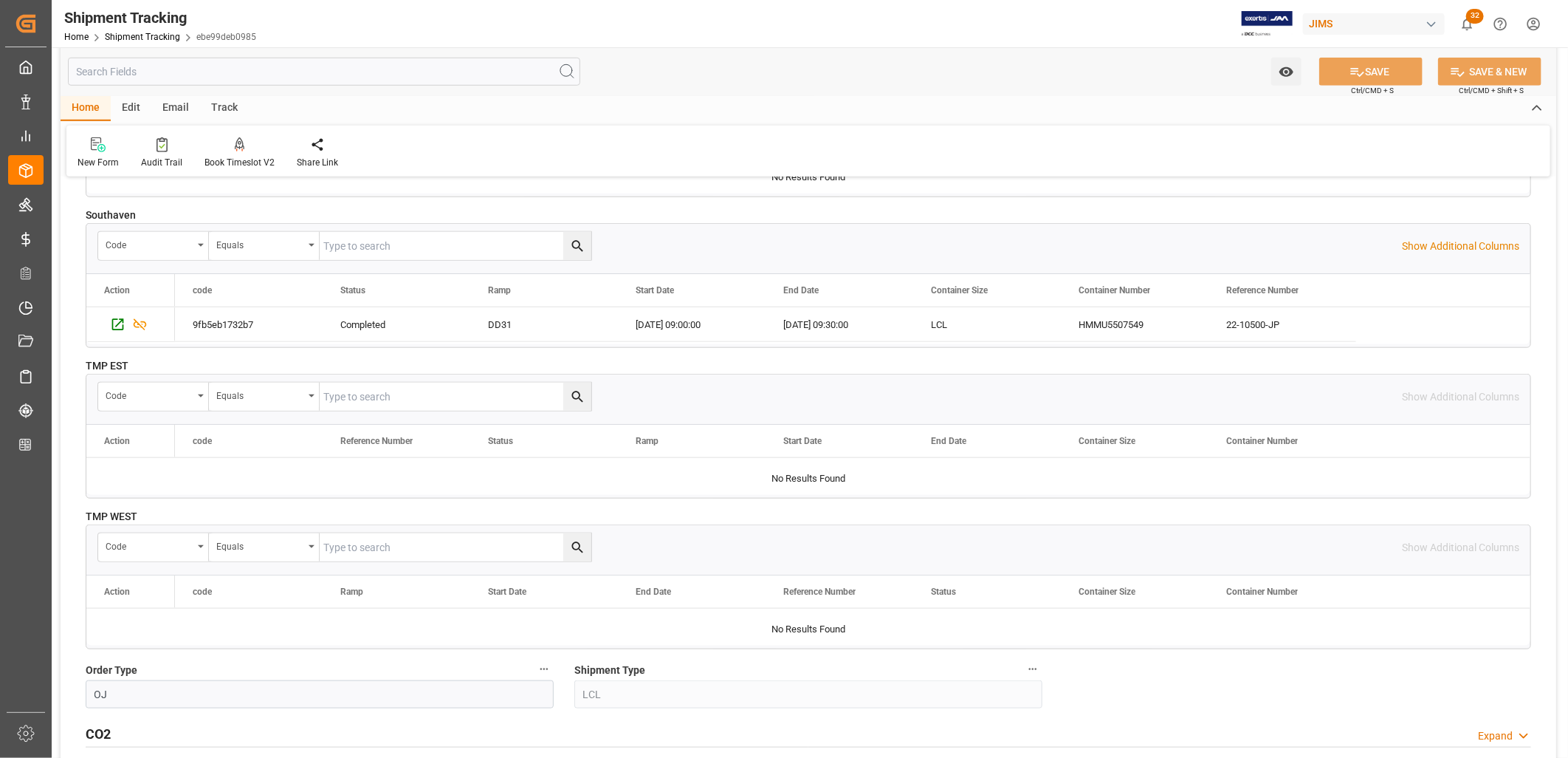
scroll to position [705, 0]
